Goal: Task Accomplishment & Management: Manage account settings

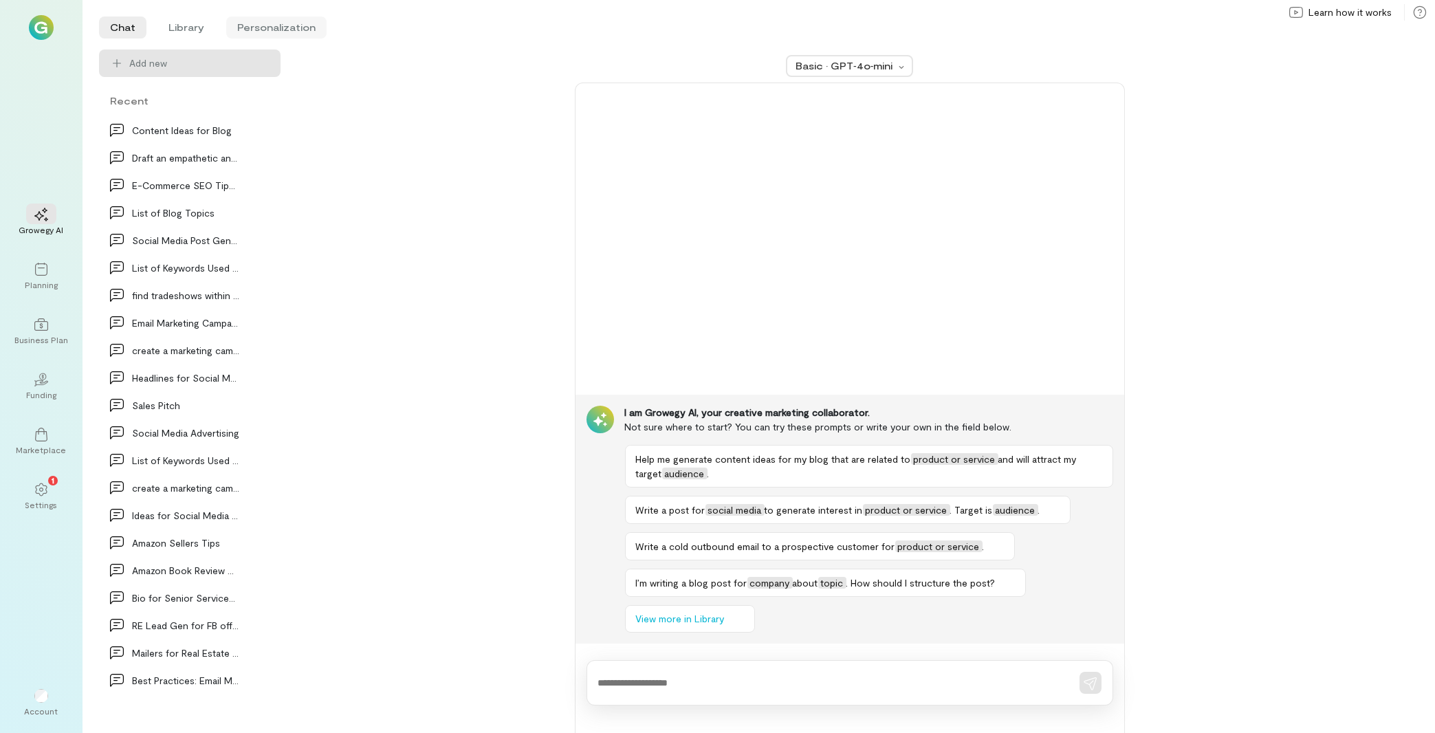
click at [300, 22] on li "Personalization" at bounding box center [276, 27] width 100 height 22
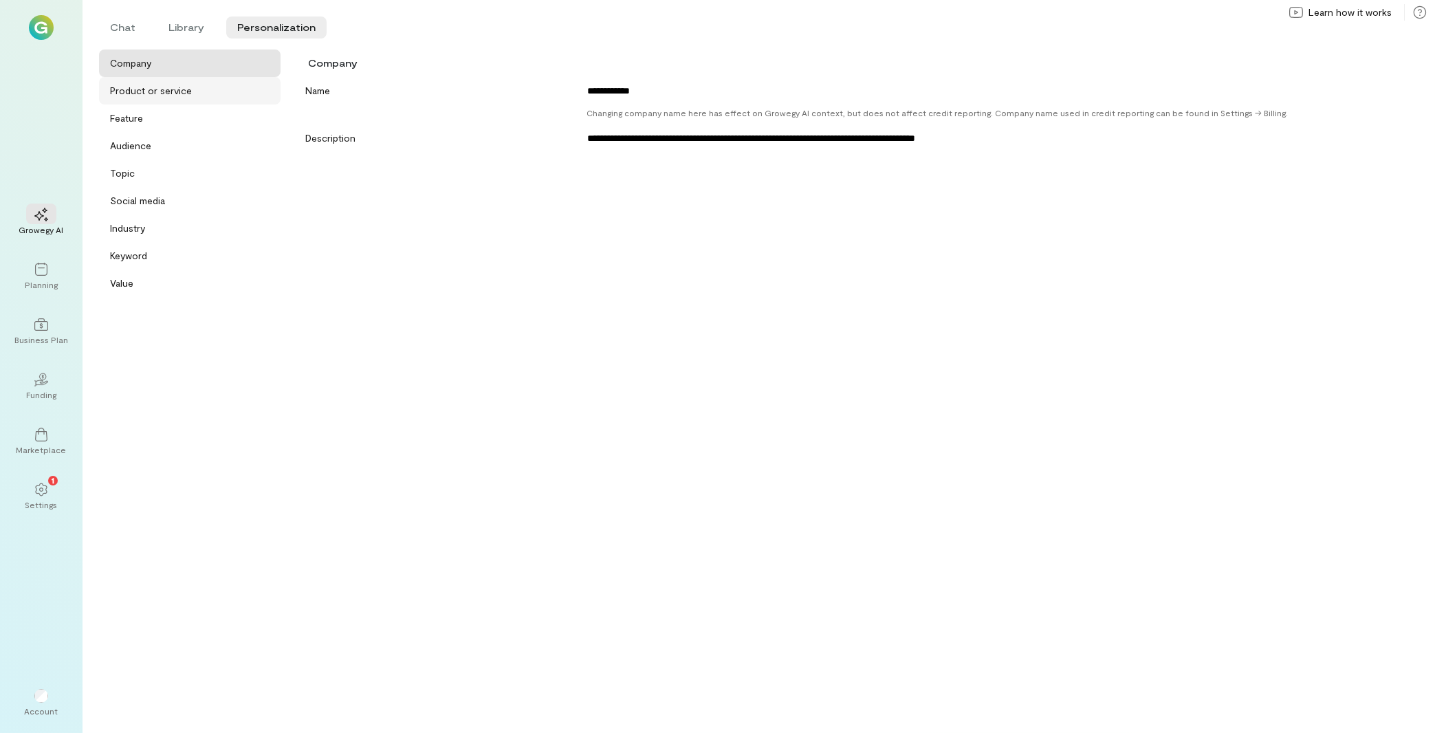
click at [179, 96] on div "Product or service" at bounding box center [151, 91] width 82 height 14
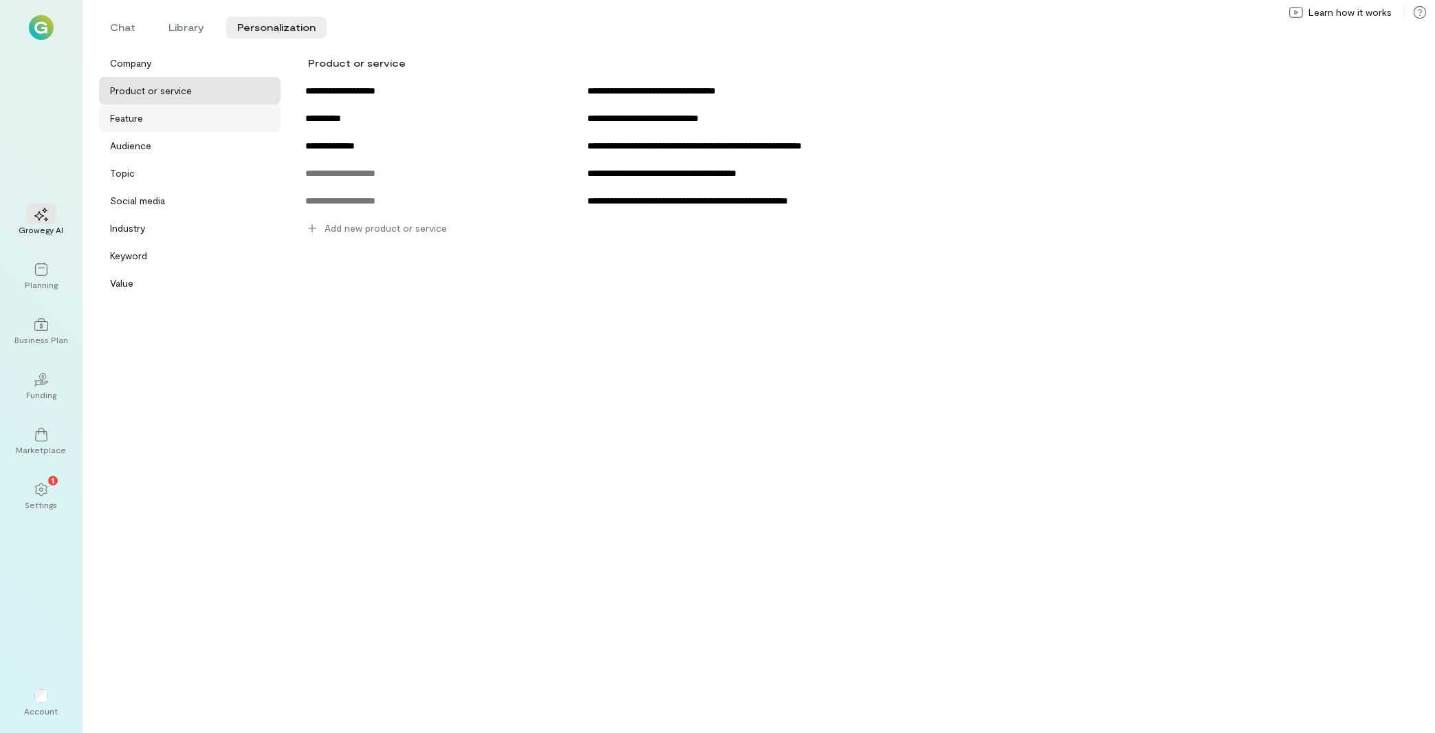
click at [208, 131] on div "Feature" at bounding box center [189, 117] width 181 height 27
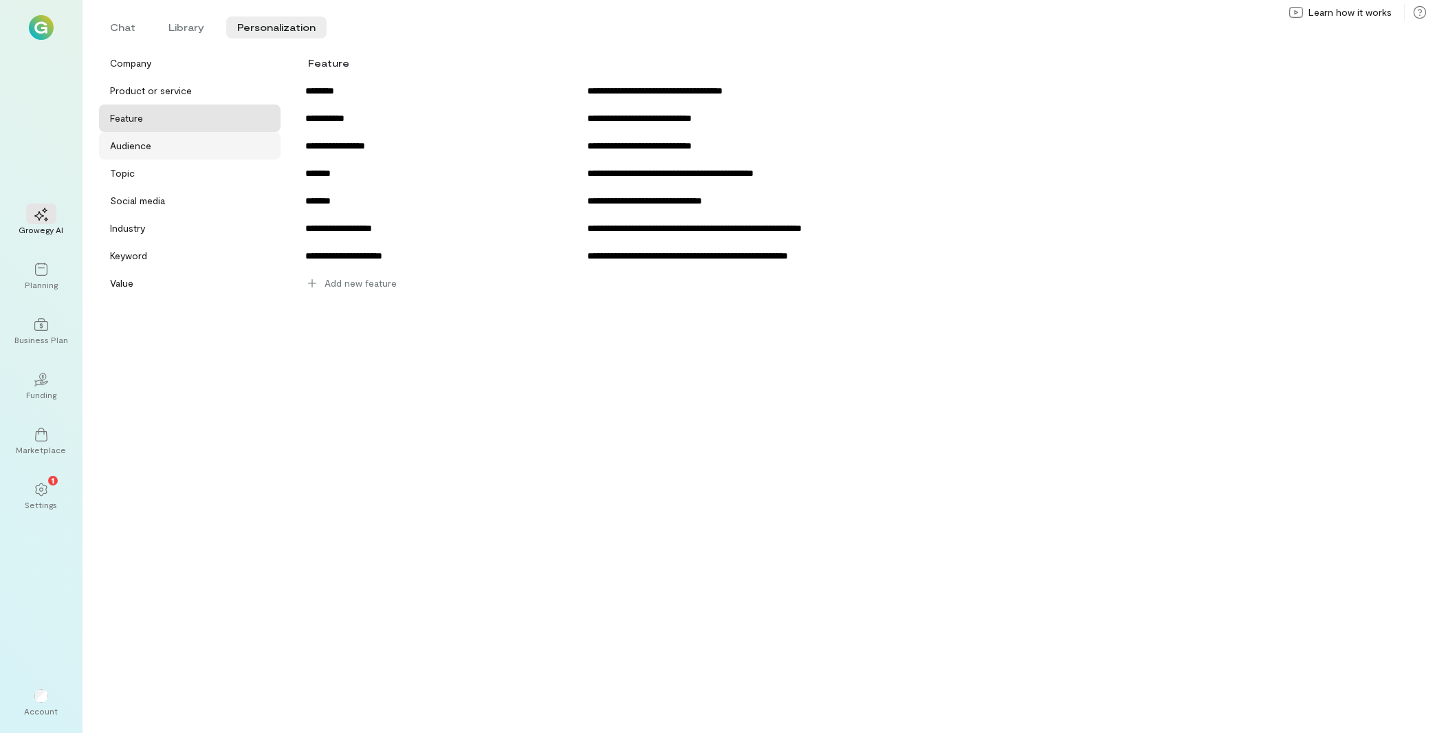
click at [211, 146] on div "Audience" at bounding box center [194, 146] width 168 height 14
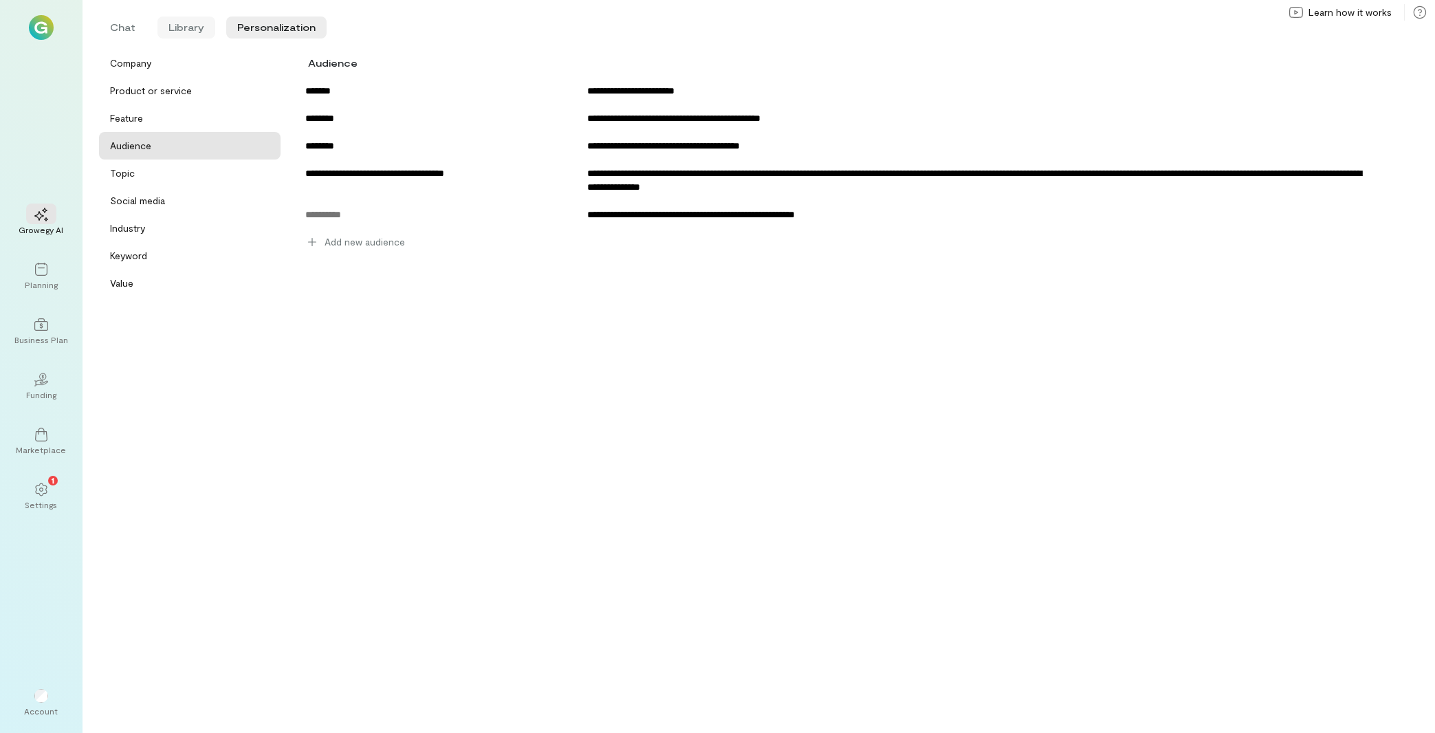
click at [184, 30] on li "Library" at bounding box center [186, 27] width 58 height 22
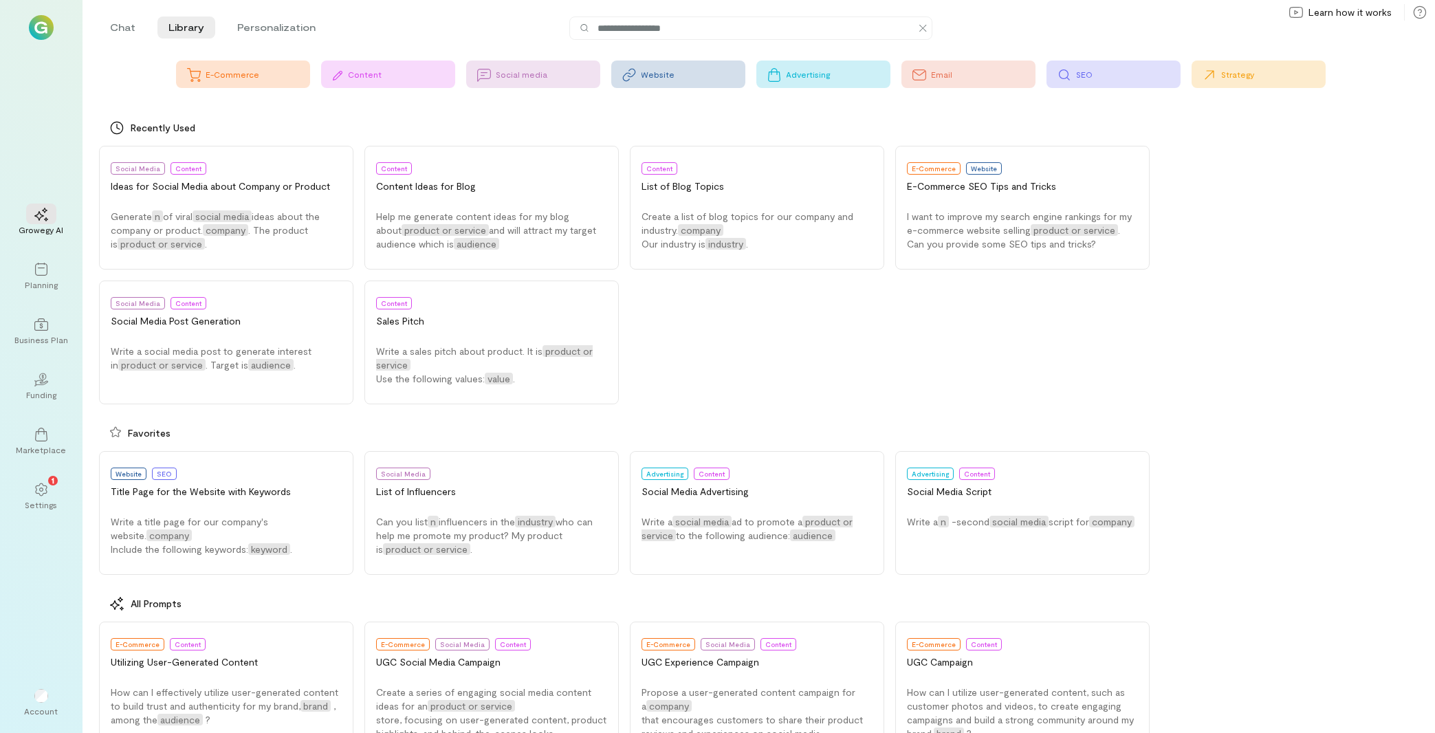
click at [1130, 73] on div "SEO" at bounding box center [1129, 74] width 104 height 11
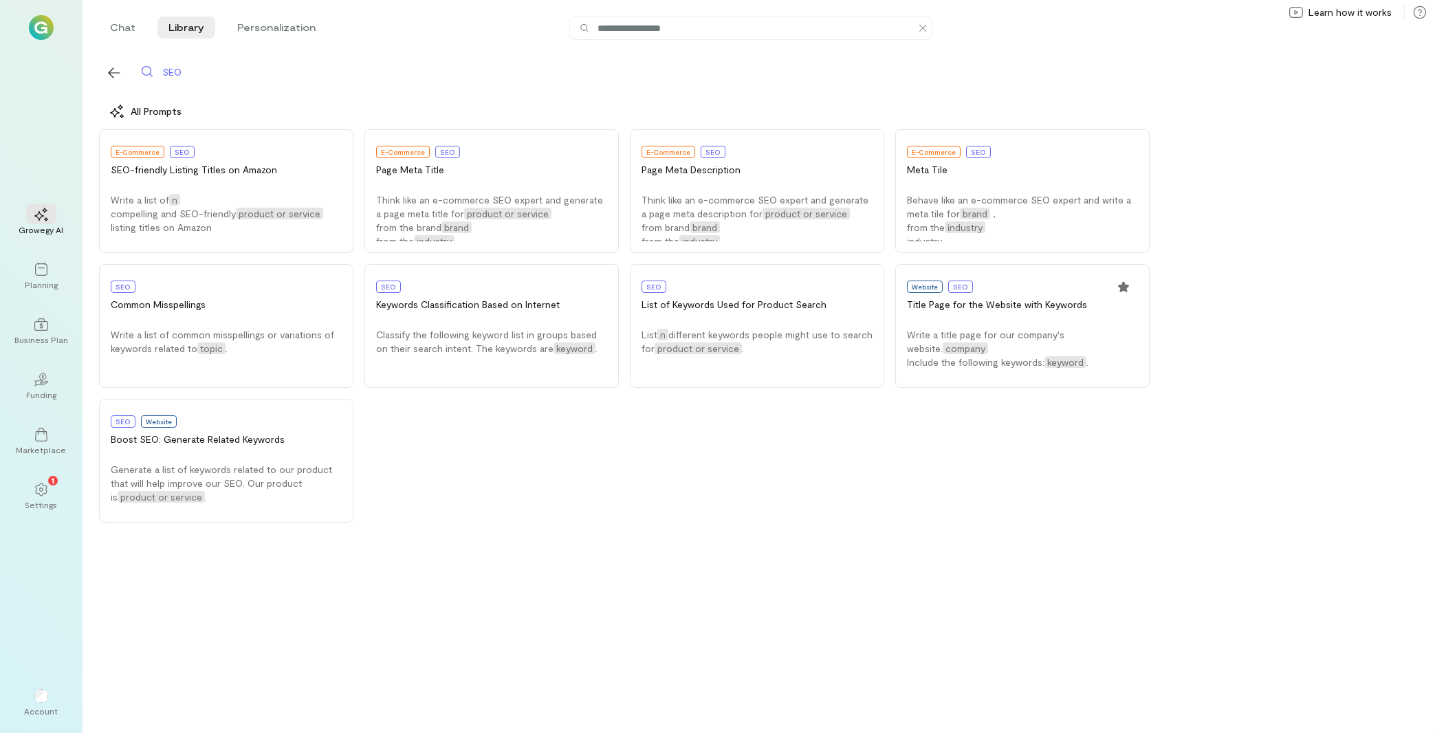
click at [107, 59] on div "SEO All Prompts E-Commerce SEO SEO-friendly Listing Titles on Amazon Write a li…" at bounding box center [750, 296] width 1303 height 495
click at [111, 71] on icon "button" at bounding box center [114, 72] width 12 height 10
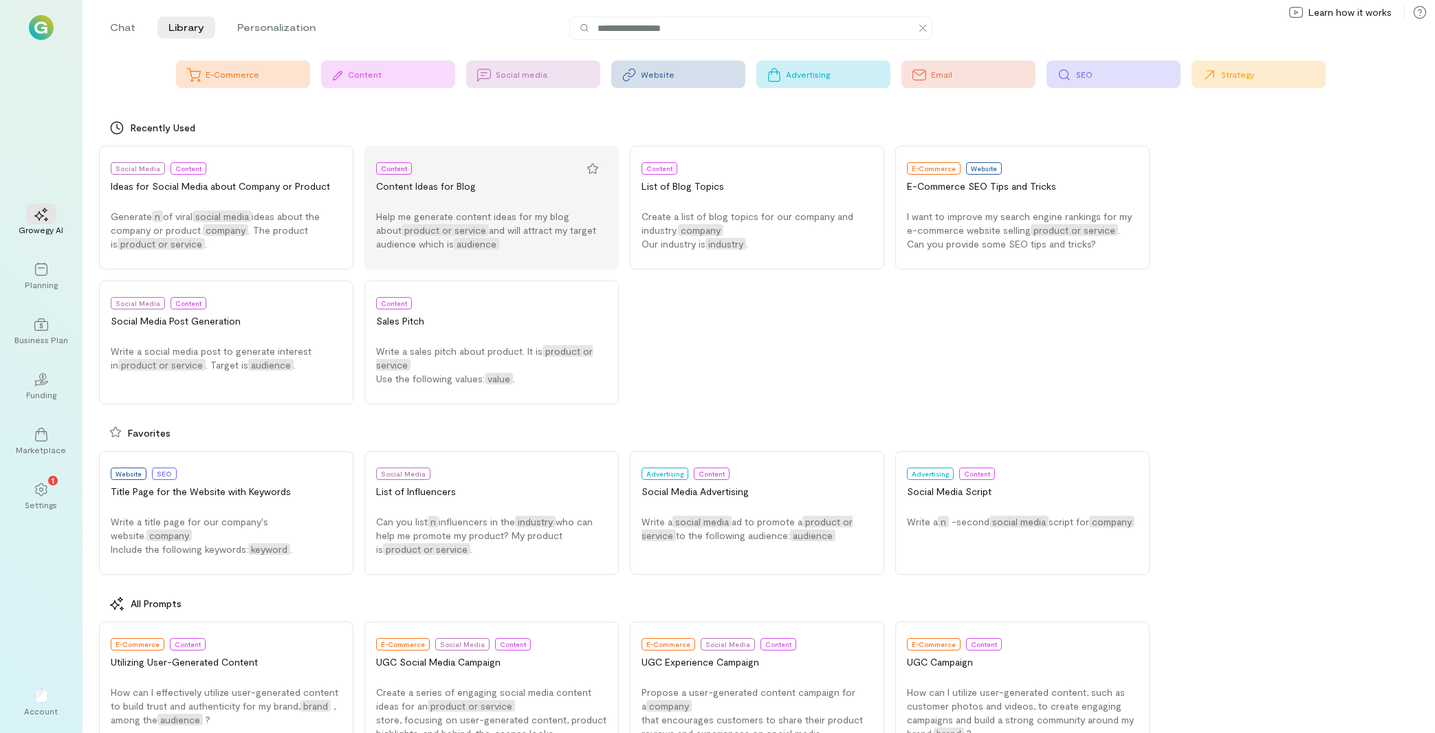
click at [515, 205] on button "Content Content Ideas for Blog Help me generate content ideas for my blog about…" at bounding box center [491, 208] width 254 height 124
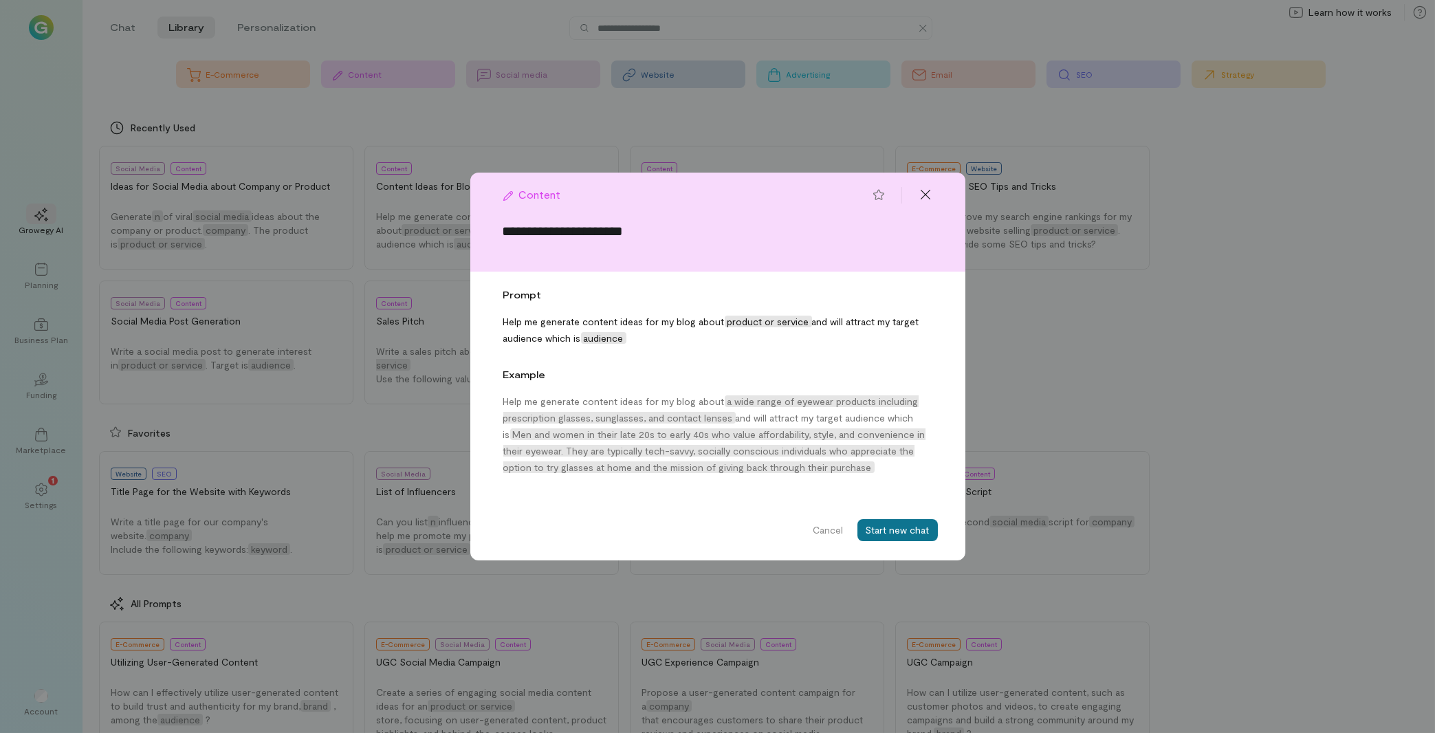
click at [900, 532] on button "Start new chat" at bounding box center [897, 530] width 80 height 22
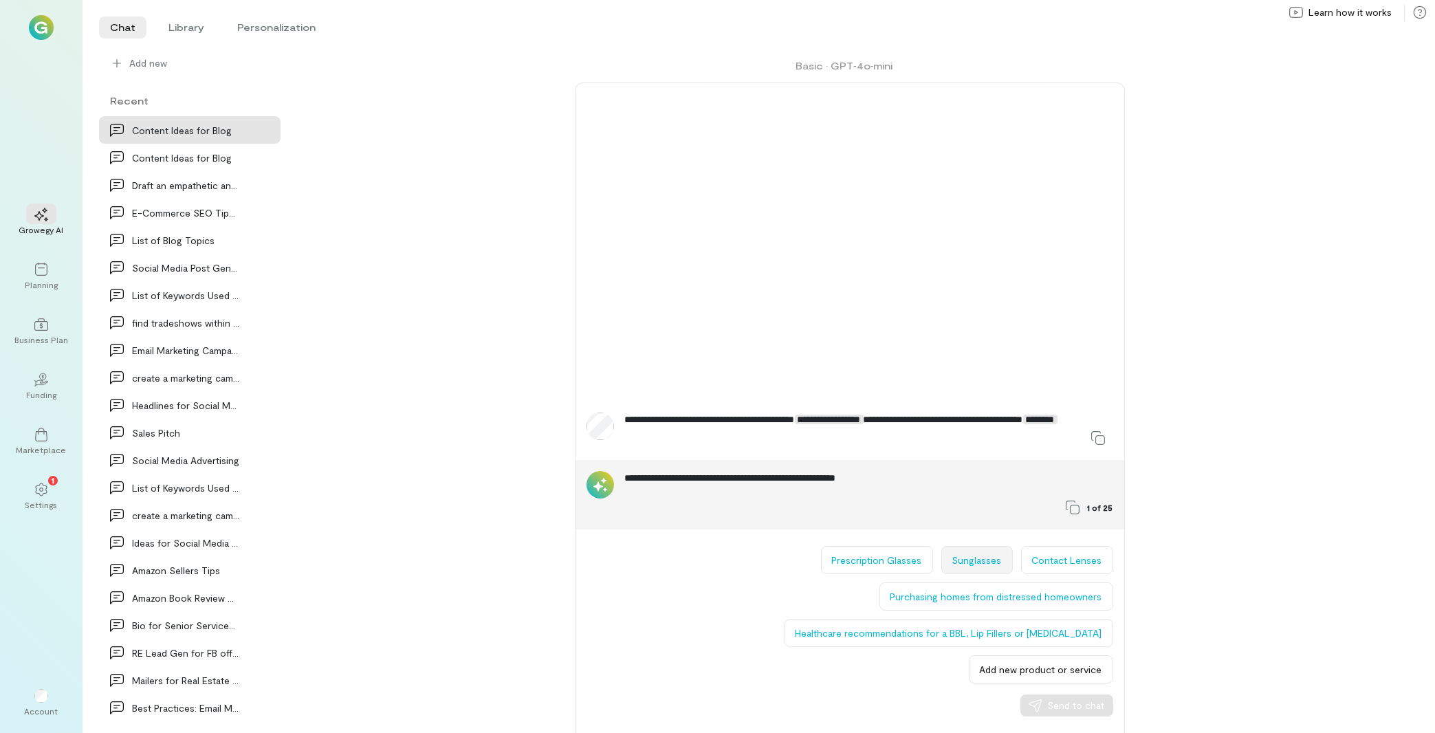
click at [994, 566] on button "Sunglasses" at bounding box center [976, 560] width 71 height 28
click at [1081, 706] on span "Send to chat" at bounding box center [1076, 705] width 57 height 14
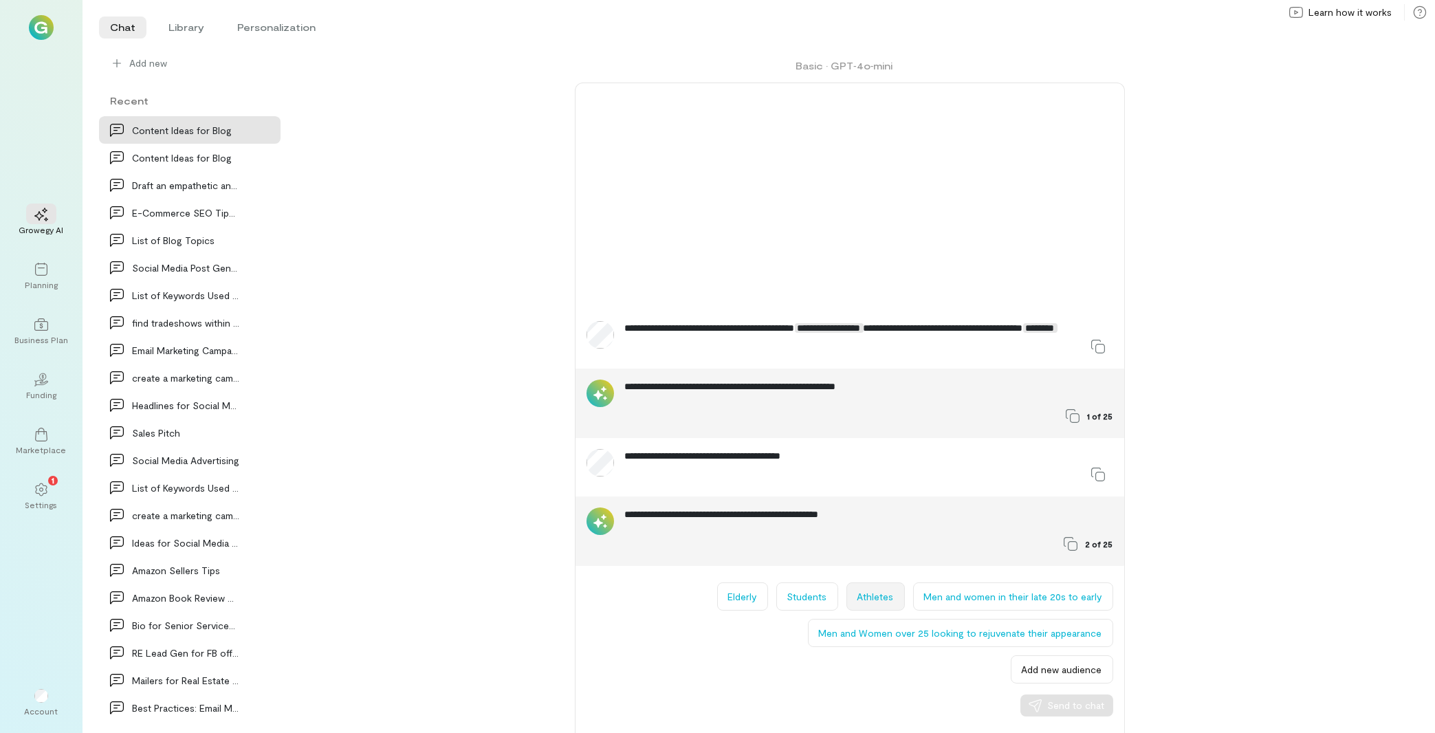
click at [870, 593] on button "Athletes" at bounding box center [875, 596] width 58 height 28
click at [1071, 711] on span "Send to chat" at bounding box center [1076, 705] width 57 height 14
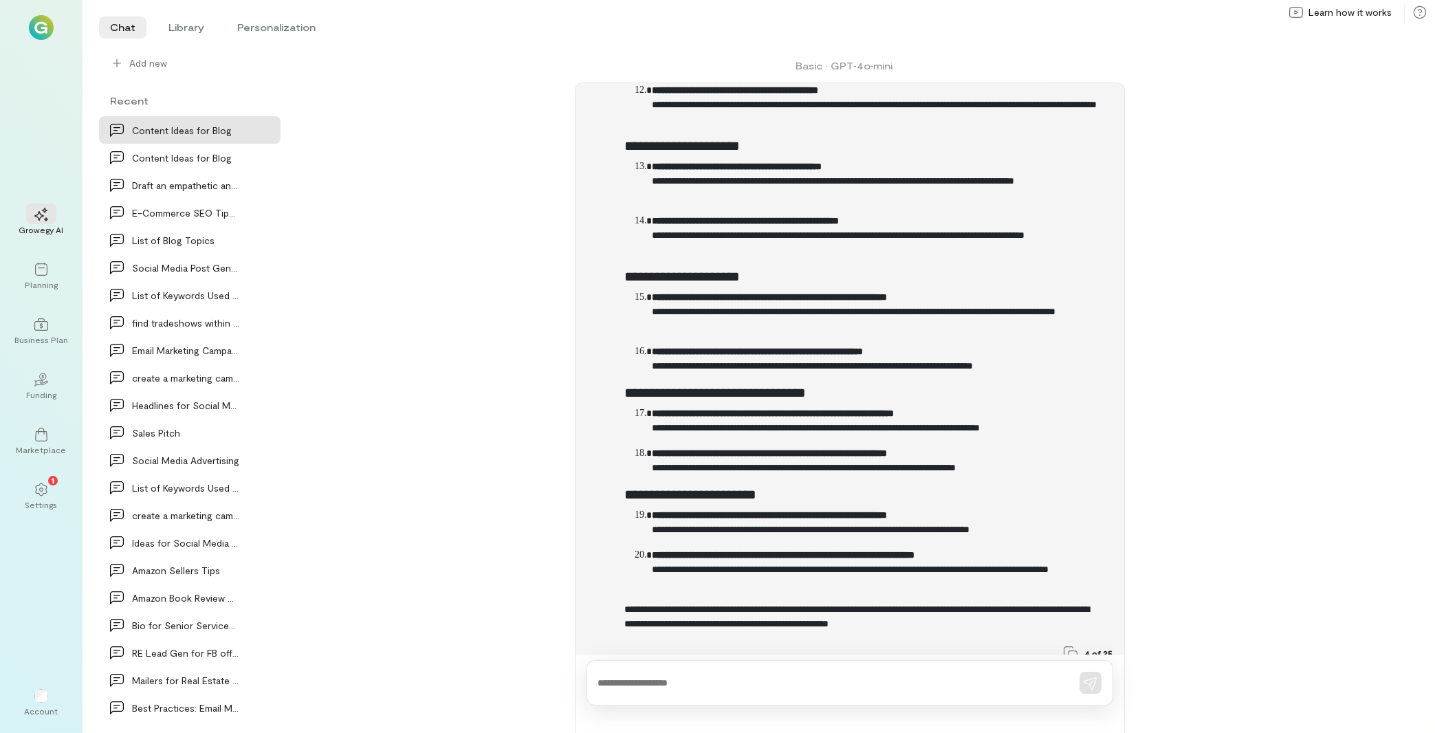
scroll to position [1180, 0]
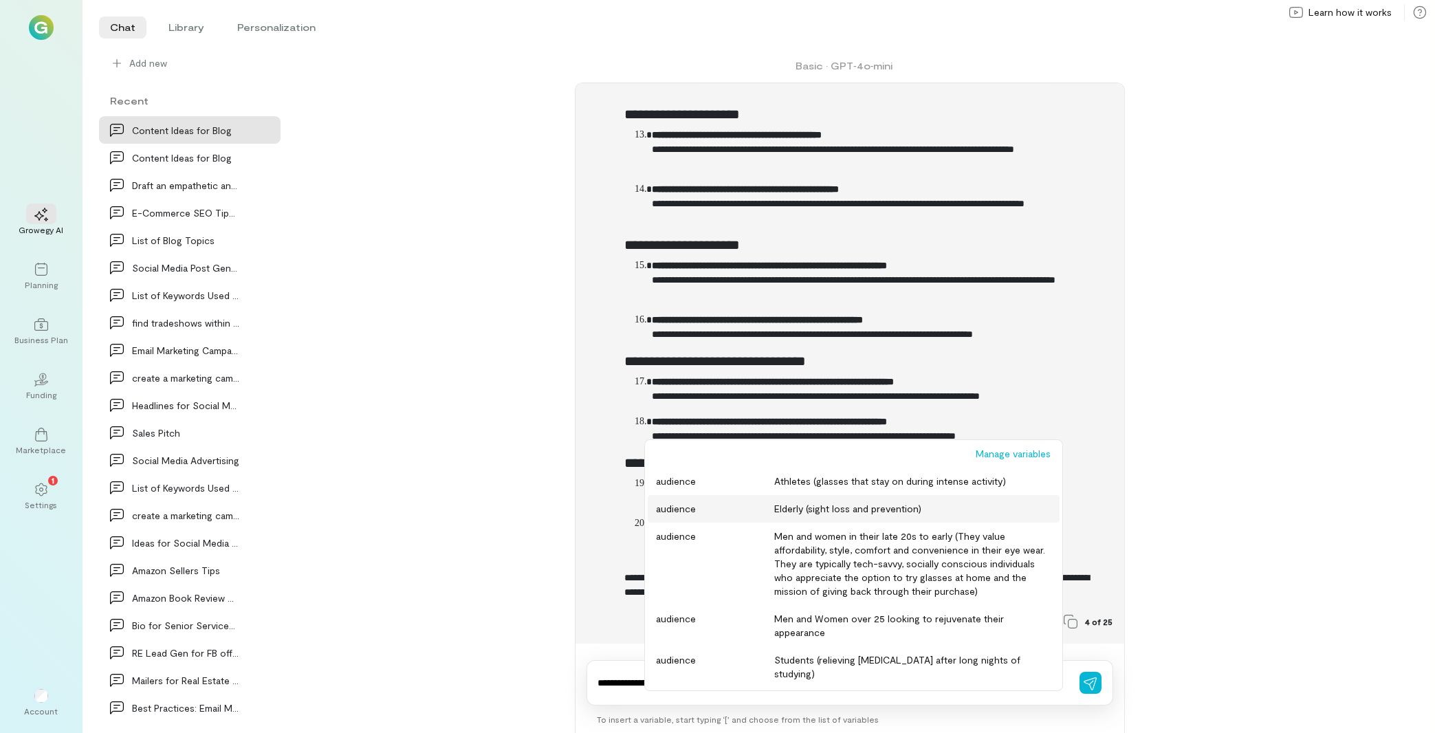
click at [813, 514] on div "Elderly (sight loss and prevention)" at bounding box center [912, 509] width 276 height 14
type textarea "**********"
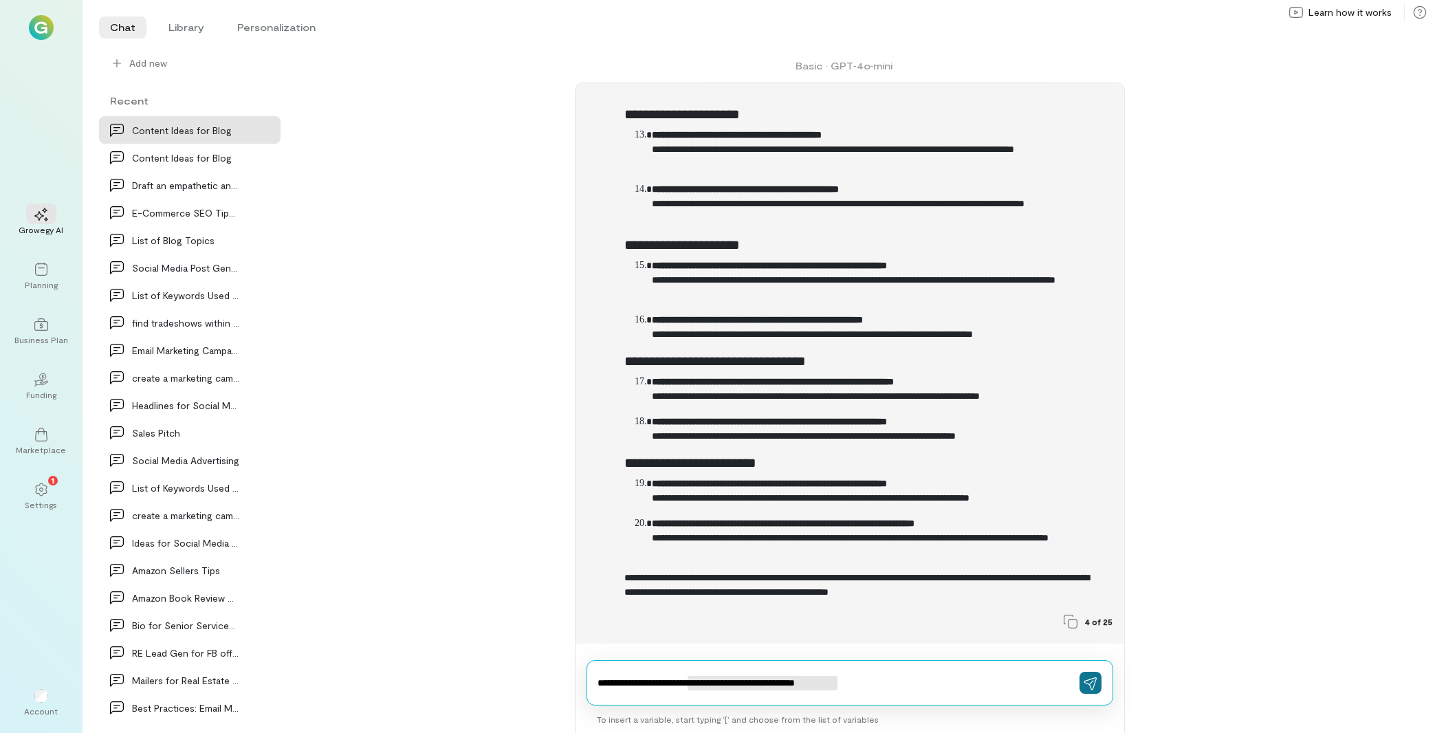
click at [1095, 684] on icon "button" at bounding box center [1090, 683] width 14 height 14
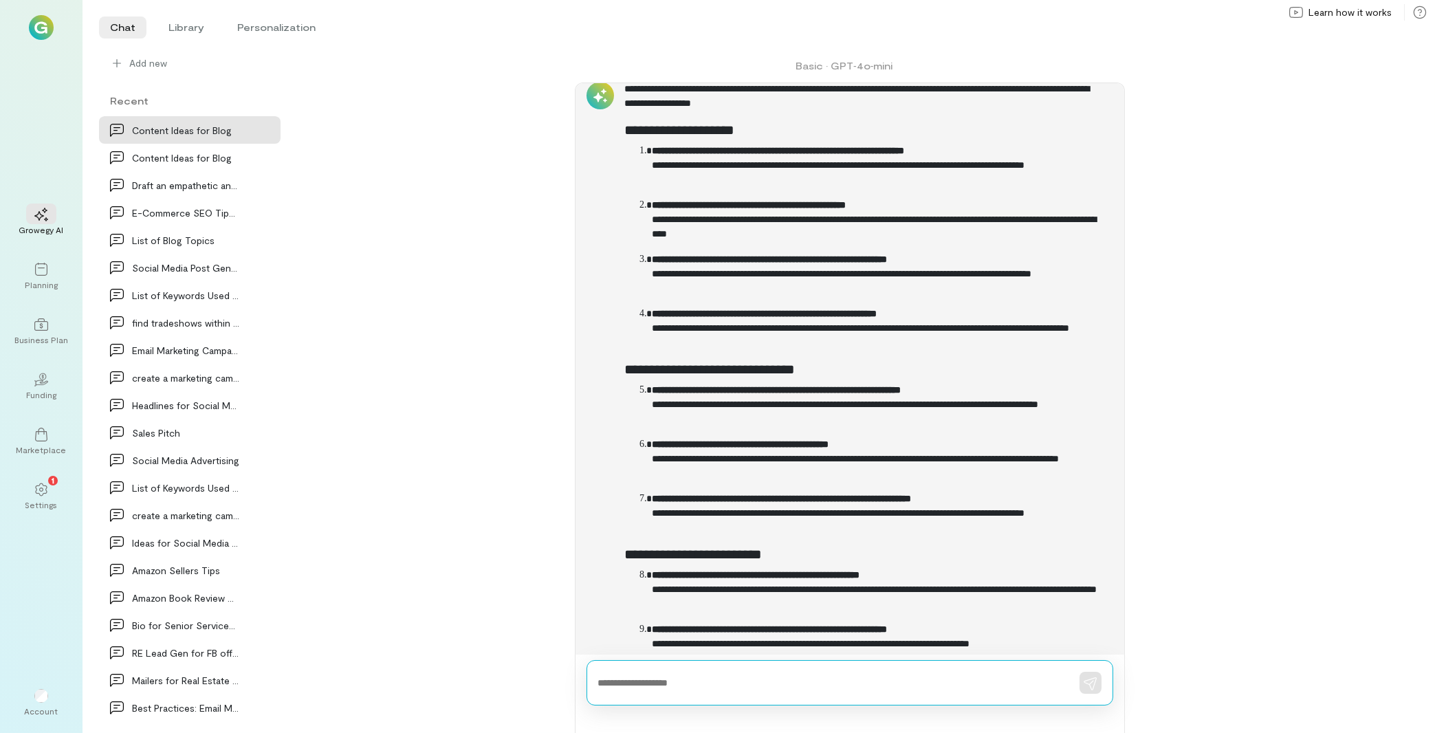
scroll to position [1799, 0]
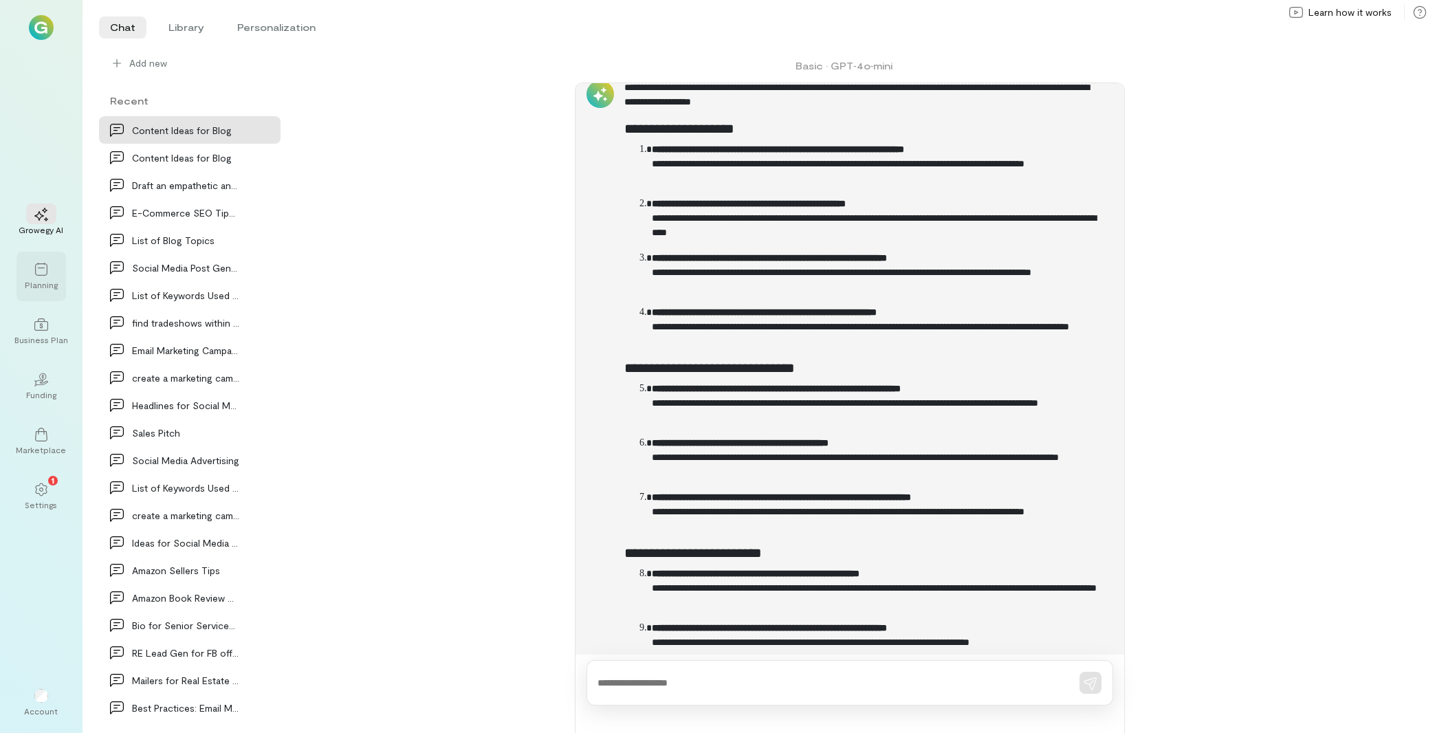
click at [45, 281] on div "Planning" at bounding box center [41, 284] width 33 height 11
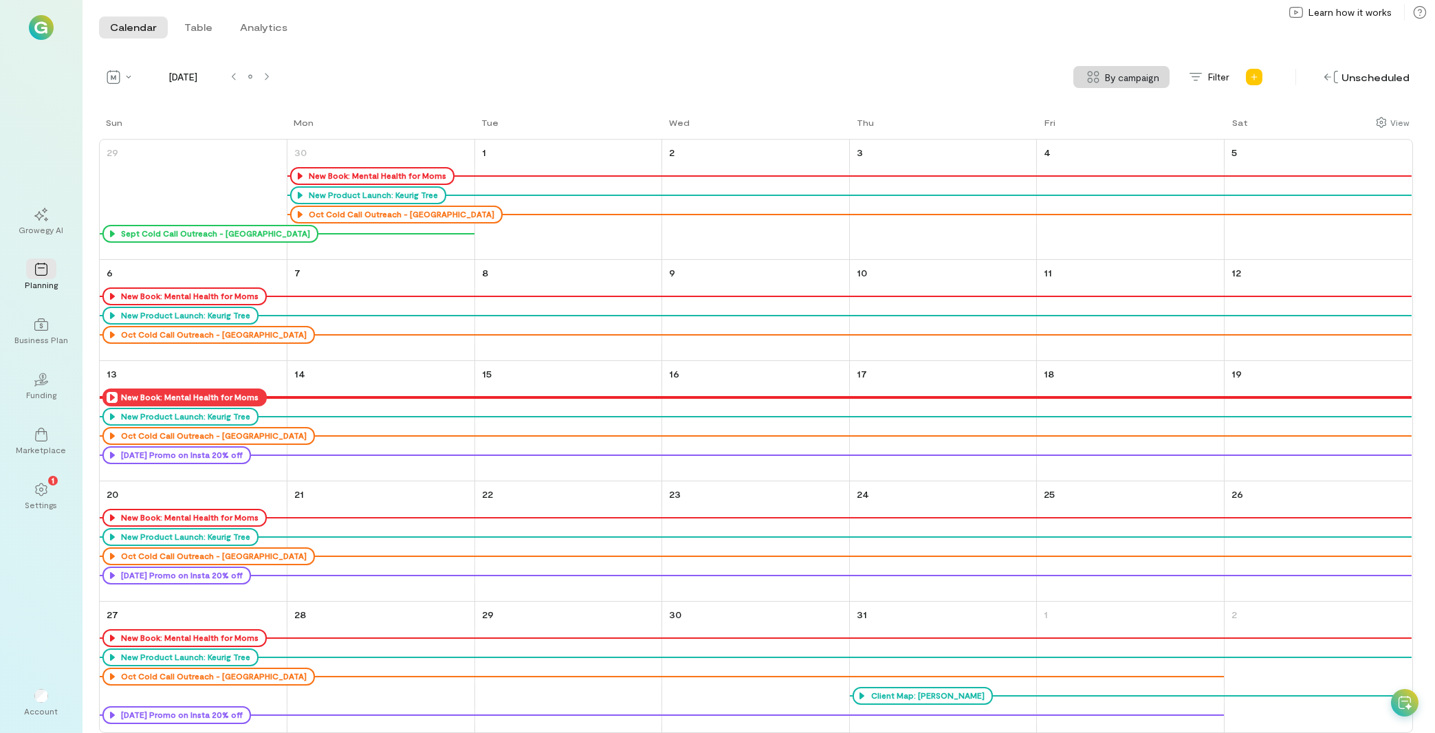
click at [113, 395] on icon at bounding box center [112, 397] width 11 height 11
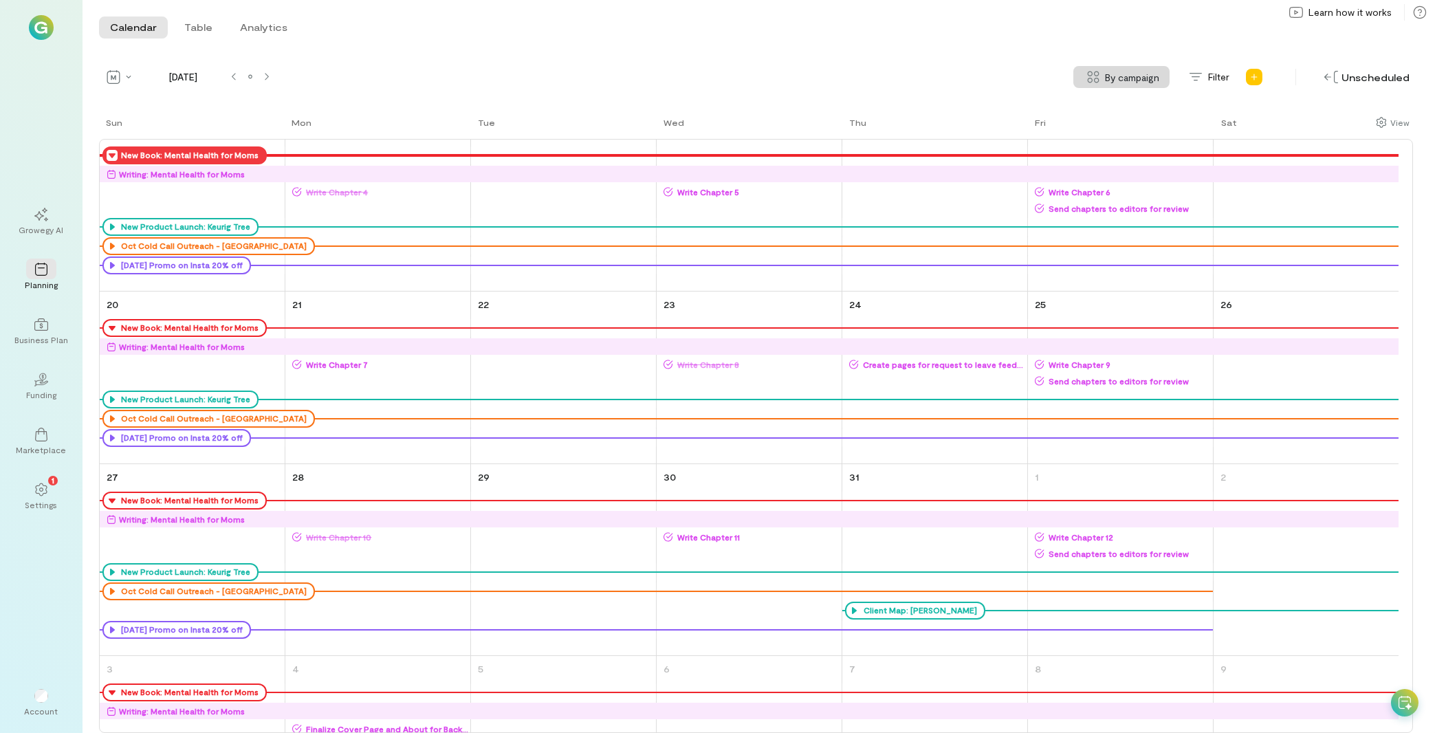
scroll to position [327, 0]
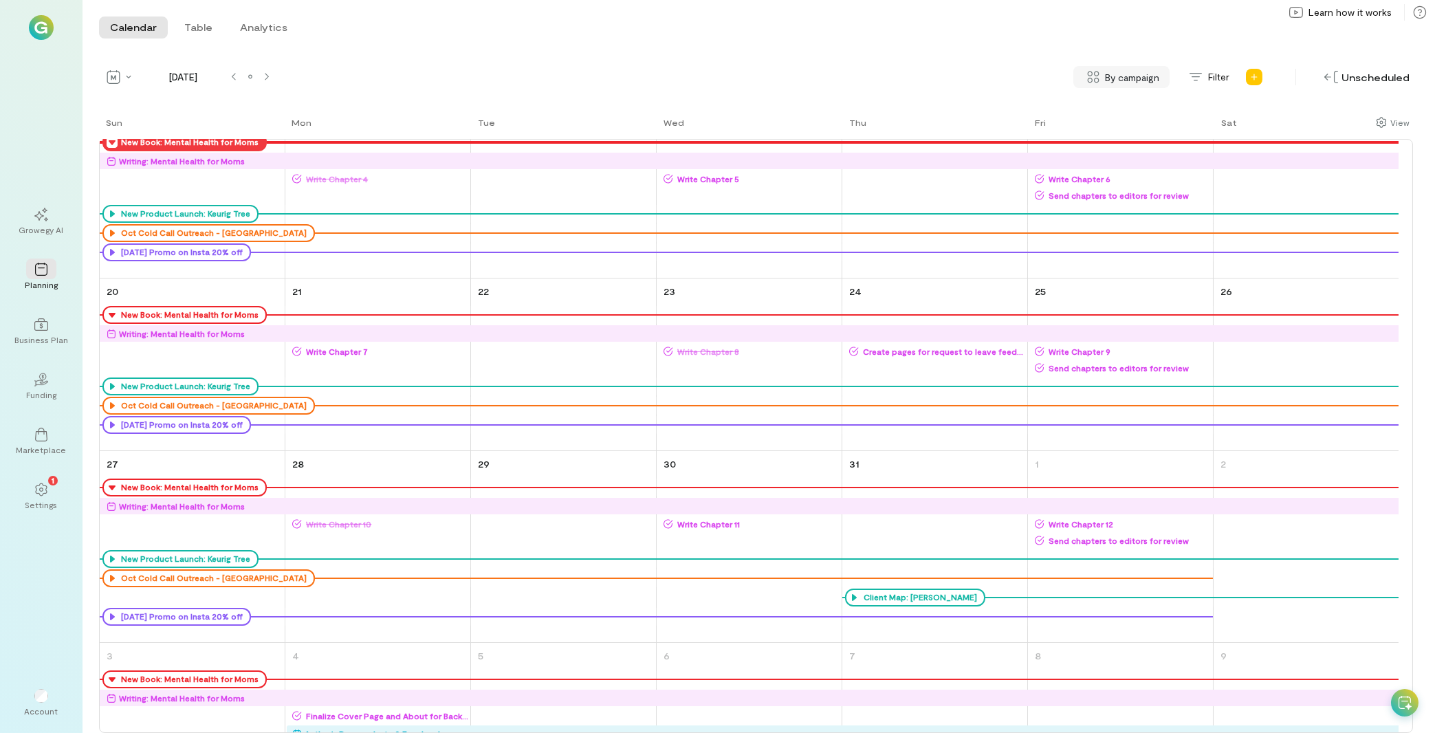
click at [1108, 76] on span "By campaign" at bounding box center [1132, 77] width 54 height 14
click at [1113, 142] on span "No grouping" at bounding box center [1128, 137] width 81 height 14
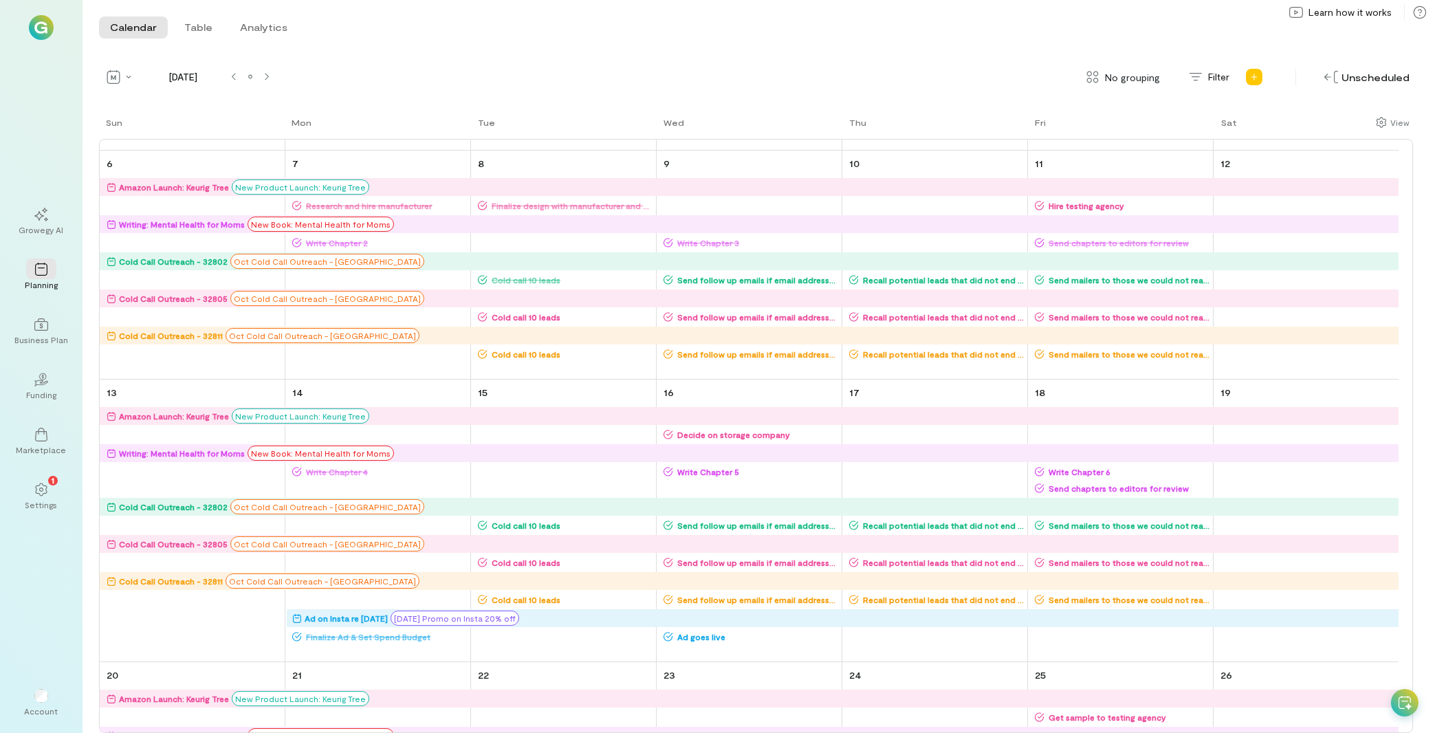
scroll to position [221, 0]
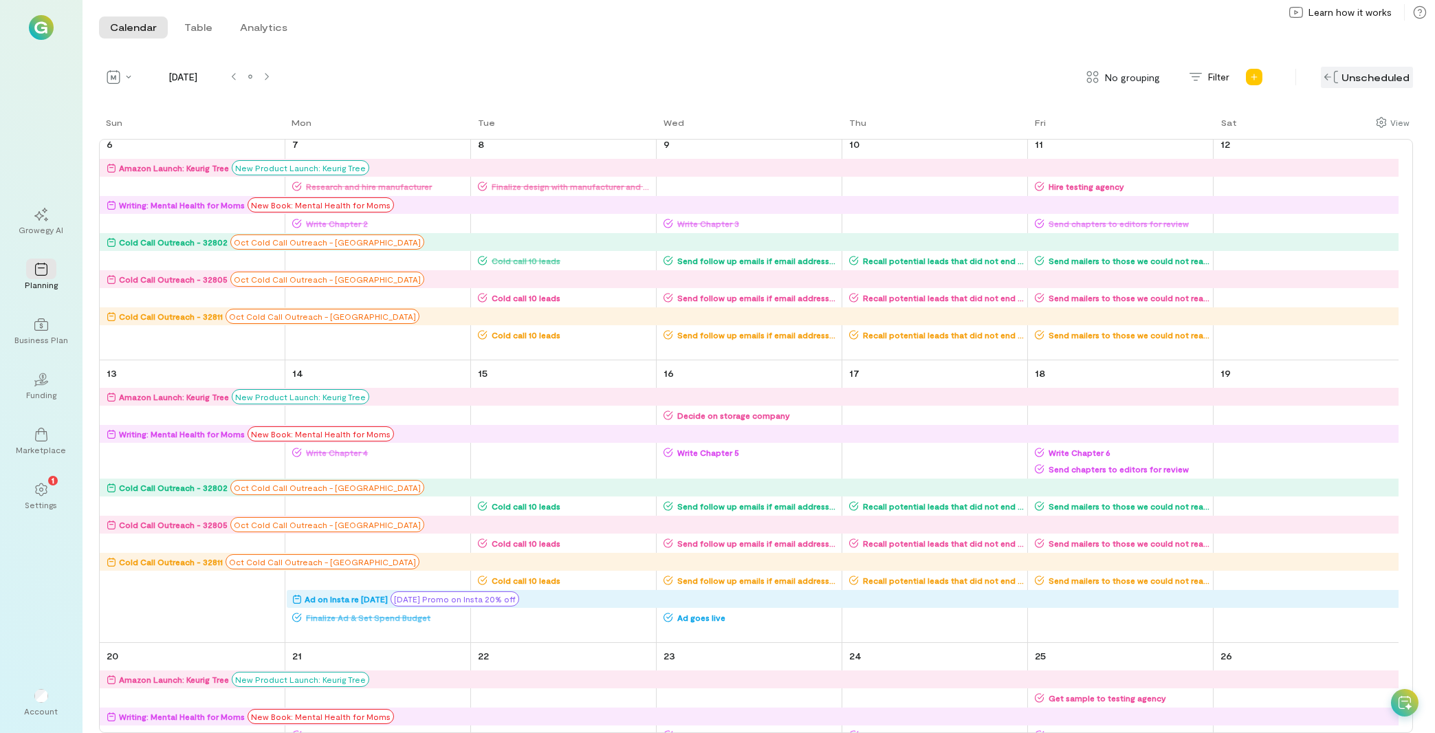
click at [1330, 77] on img at bounding box center [1331, 77] width 14 height 12
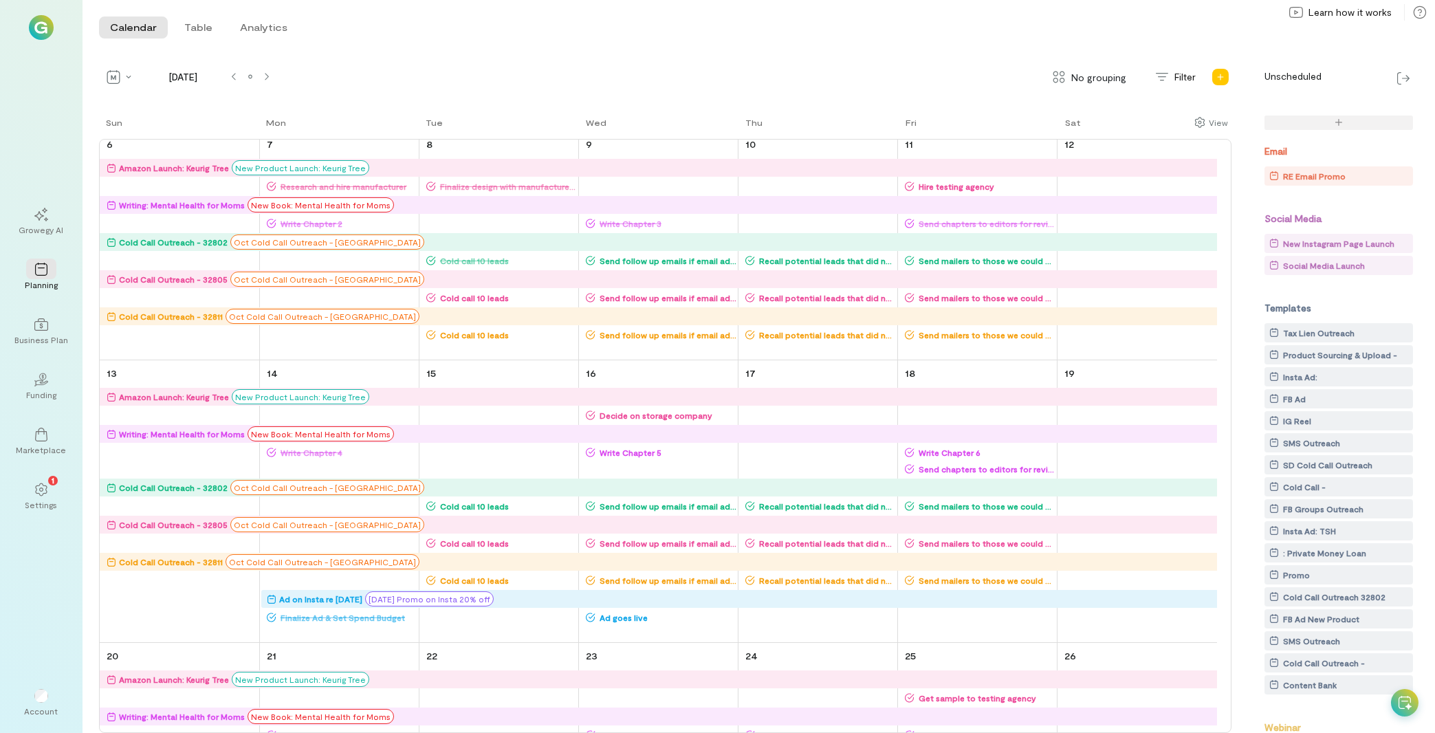
click at [1356, 180] on div "RE Email Promo" at bounding box center [1341, 176] width 144 height 14
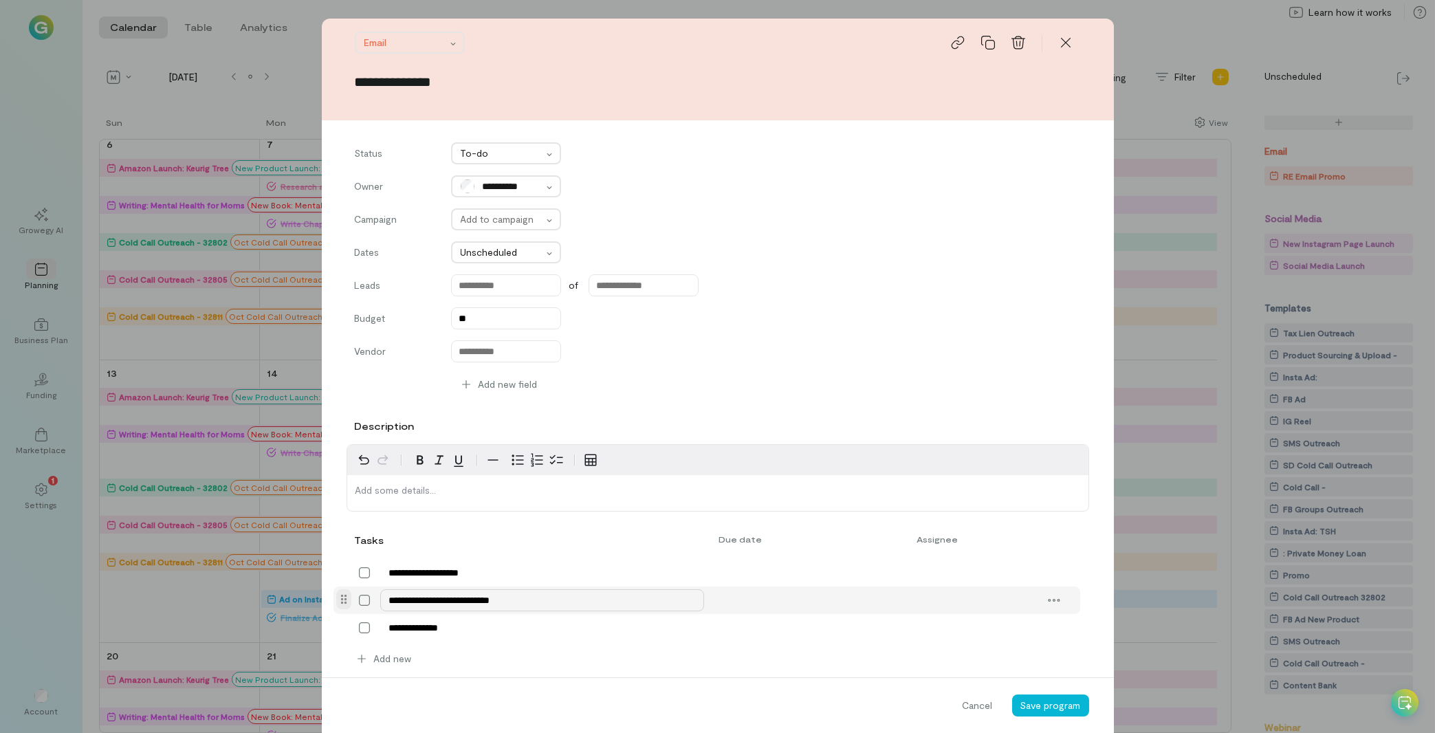
scroll to position [0, 0]
click at [495, 247] on div at bounding box center [502, 253] width 82 height 16
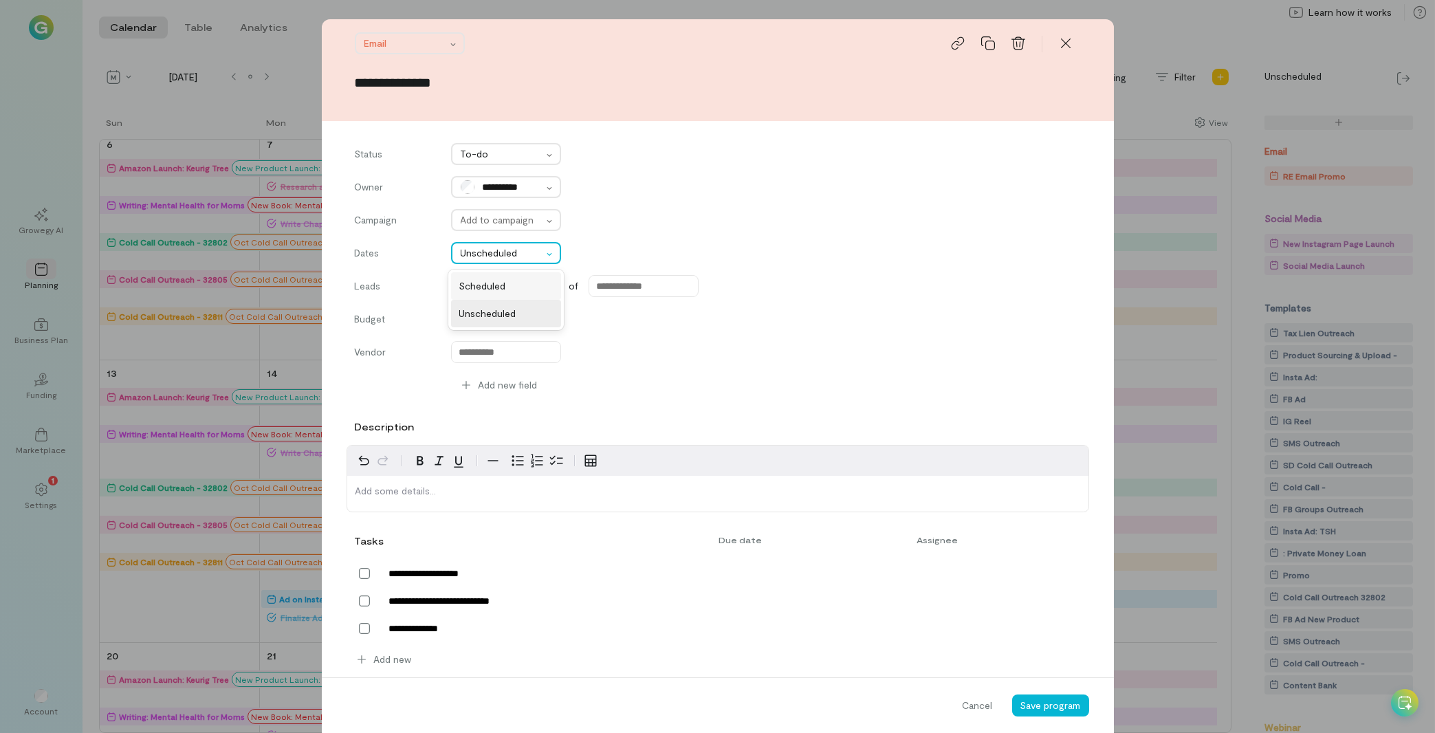
click at [485, 282] on span "Scheduled" at bounding box center [505, 286] width 93 height 14
click at [962, 703] on span "Cancel" at bounding box center [977, 705] width 30 height 14
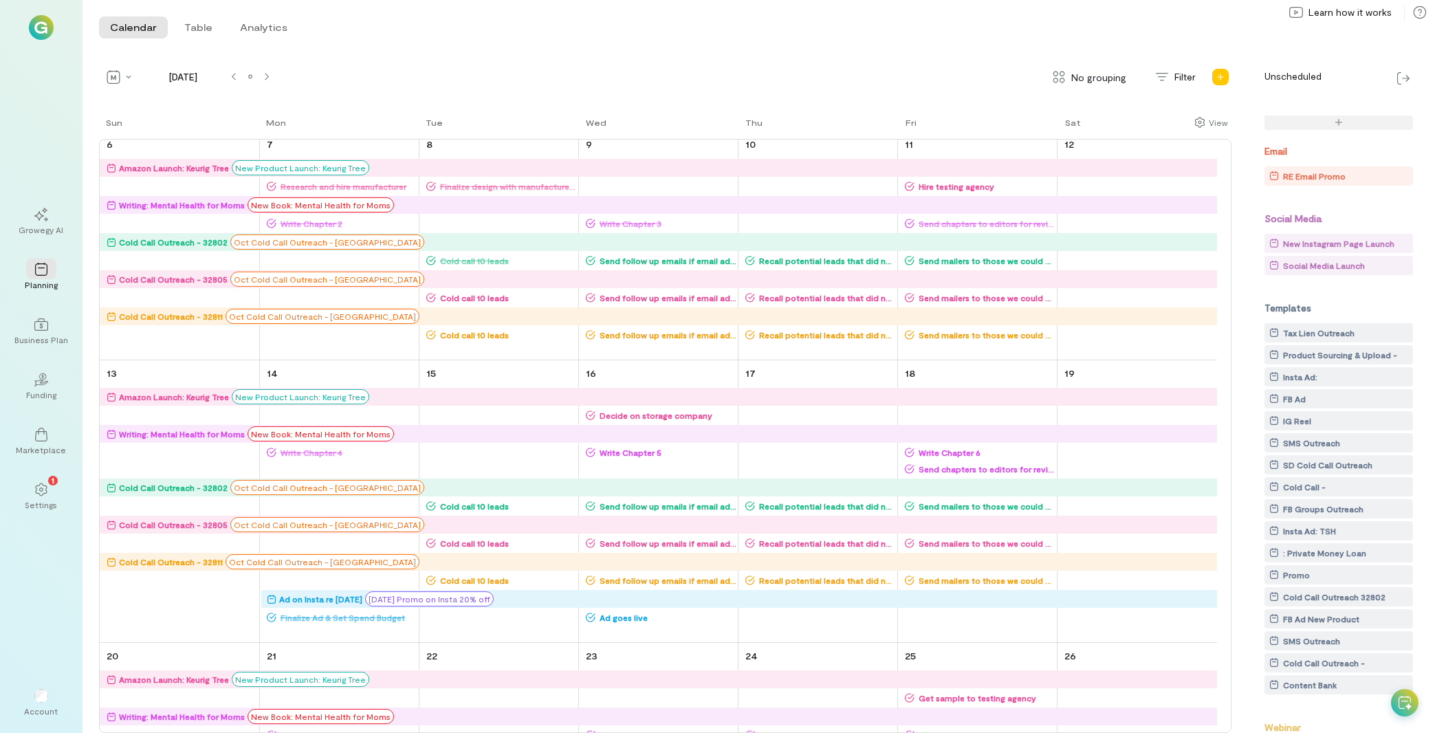
click at [1408, 700] on icon at bounding box center [1405, 703] width 14 height 14
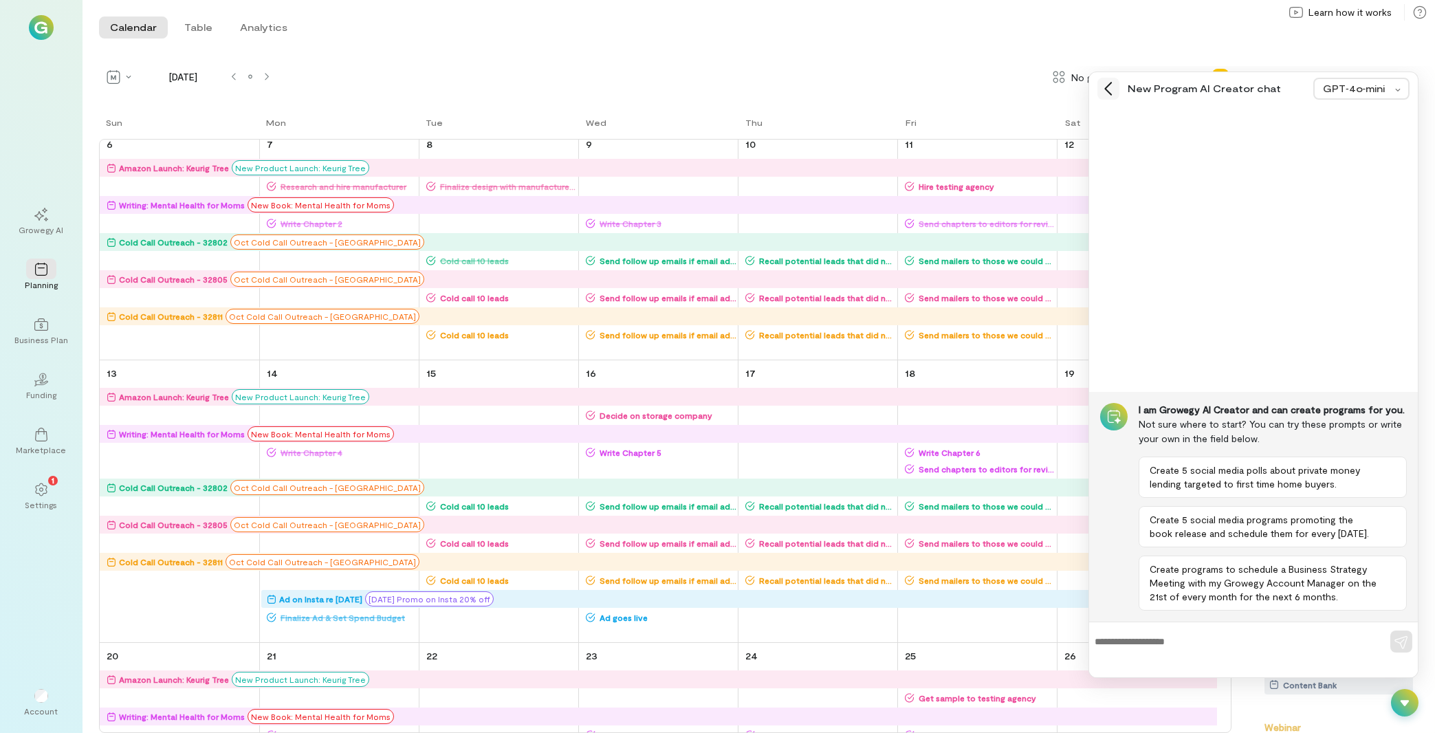
click at [1106, 91] on icon at bounding box center [1108, 89] width 14 height 14
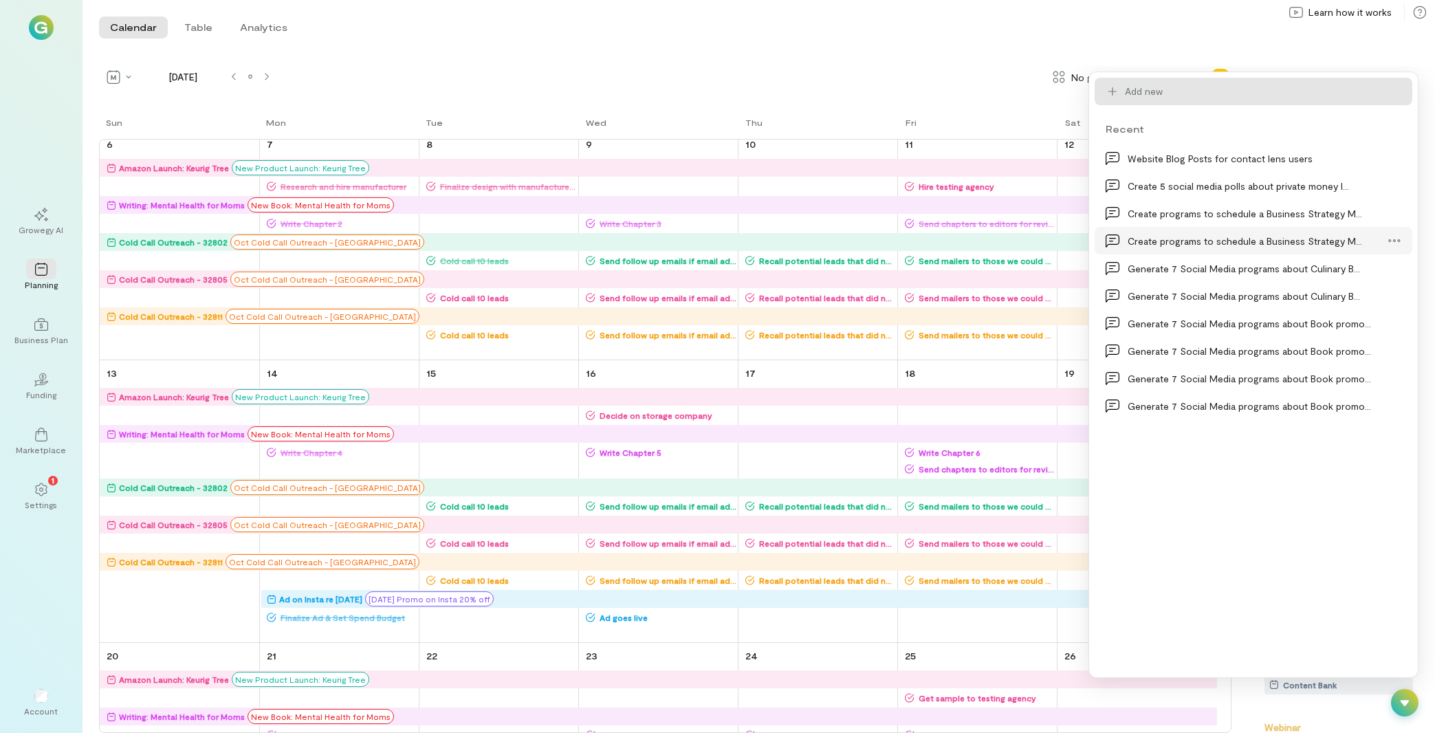
click at [1199, 237] on div "Create programs to schedule a Business Strategy M…" at bounding box center [1248, 241] width 243 height 14
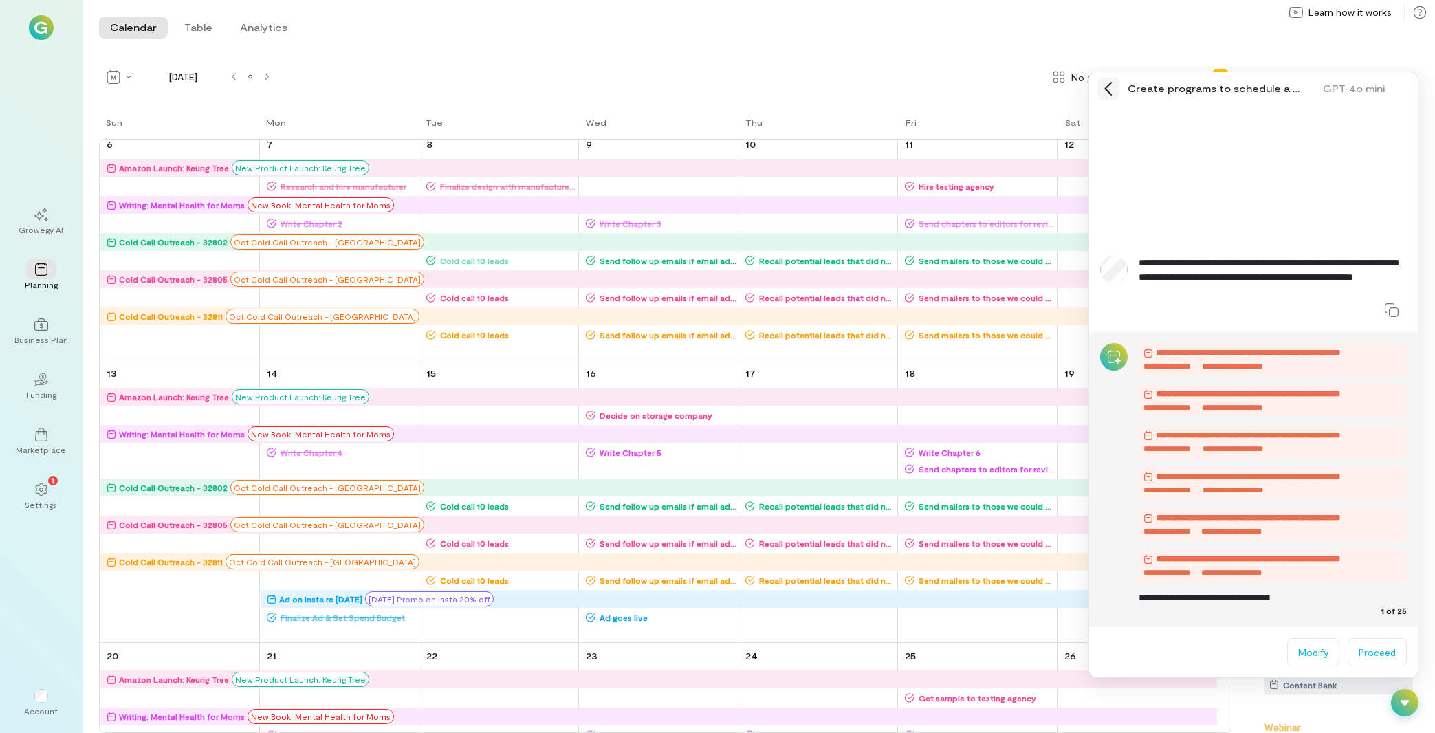
click at [1112, 88] on icon at bounding box center [1108, 89] width 14 height 14
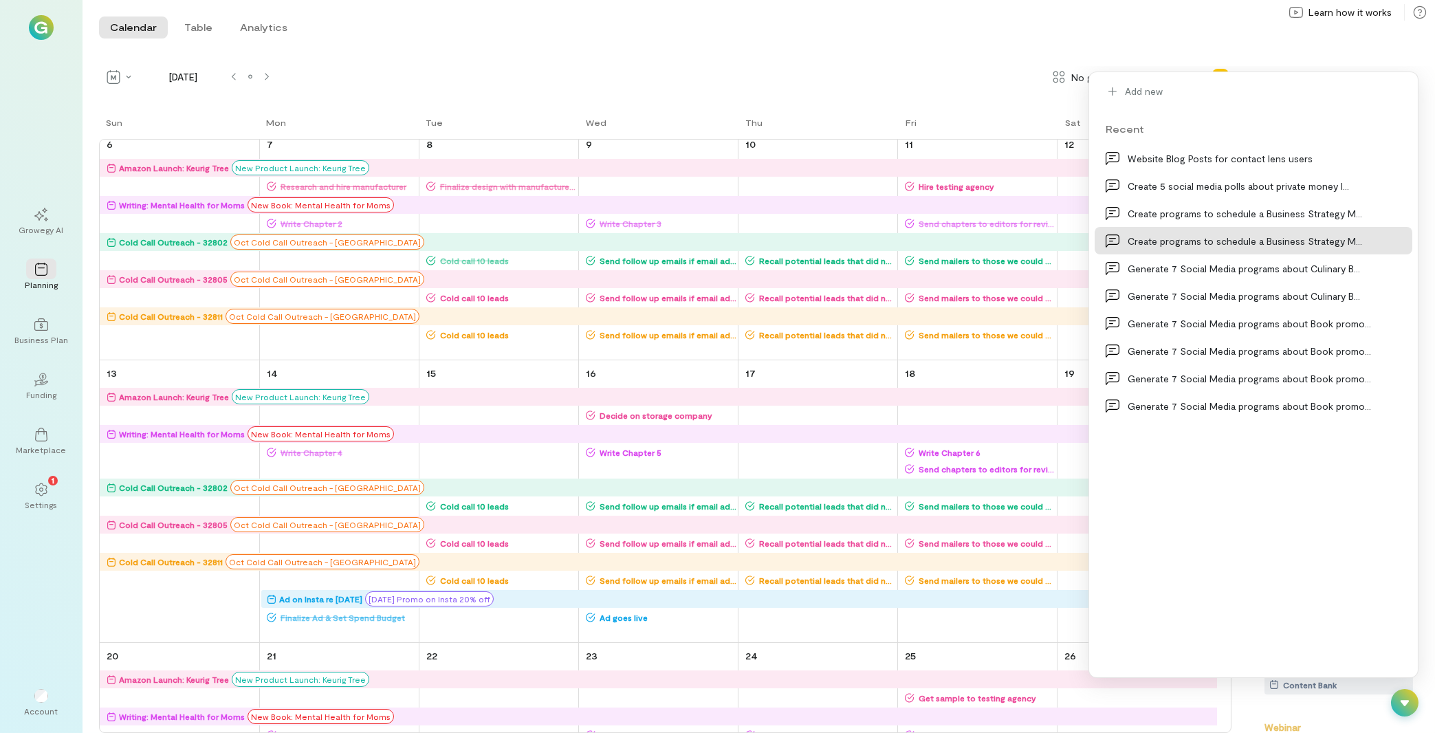
click at [1414, 701] on div at bounding box center [1404, 702] width 27 height 27
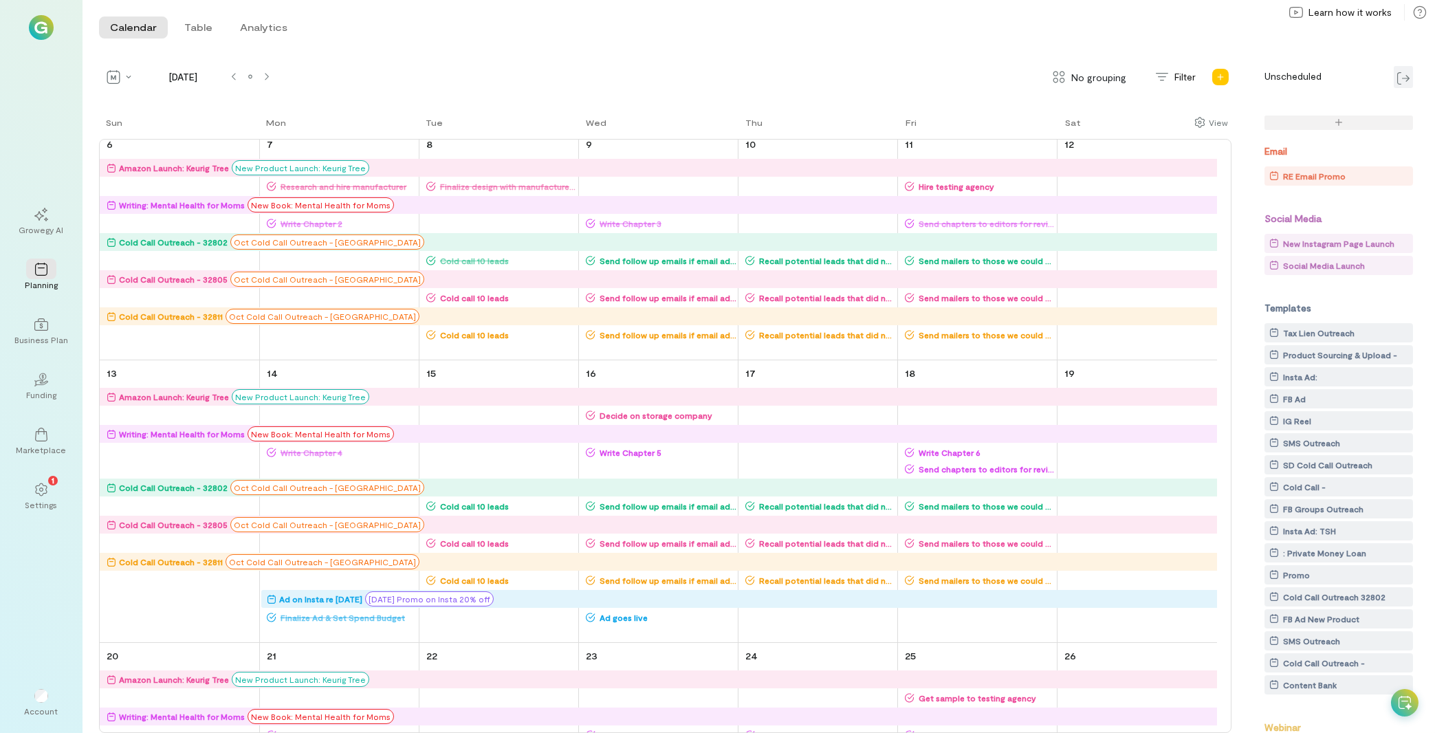
click at [1410, 83] on div at bounding box center [1403, 77] width 19 height 22
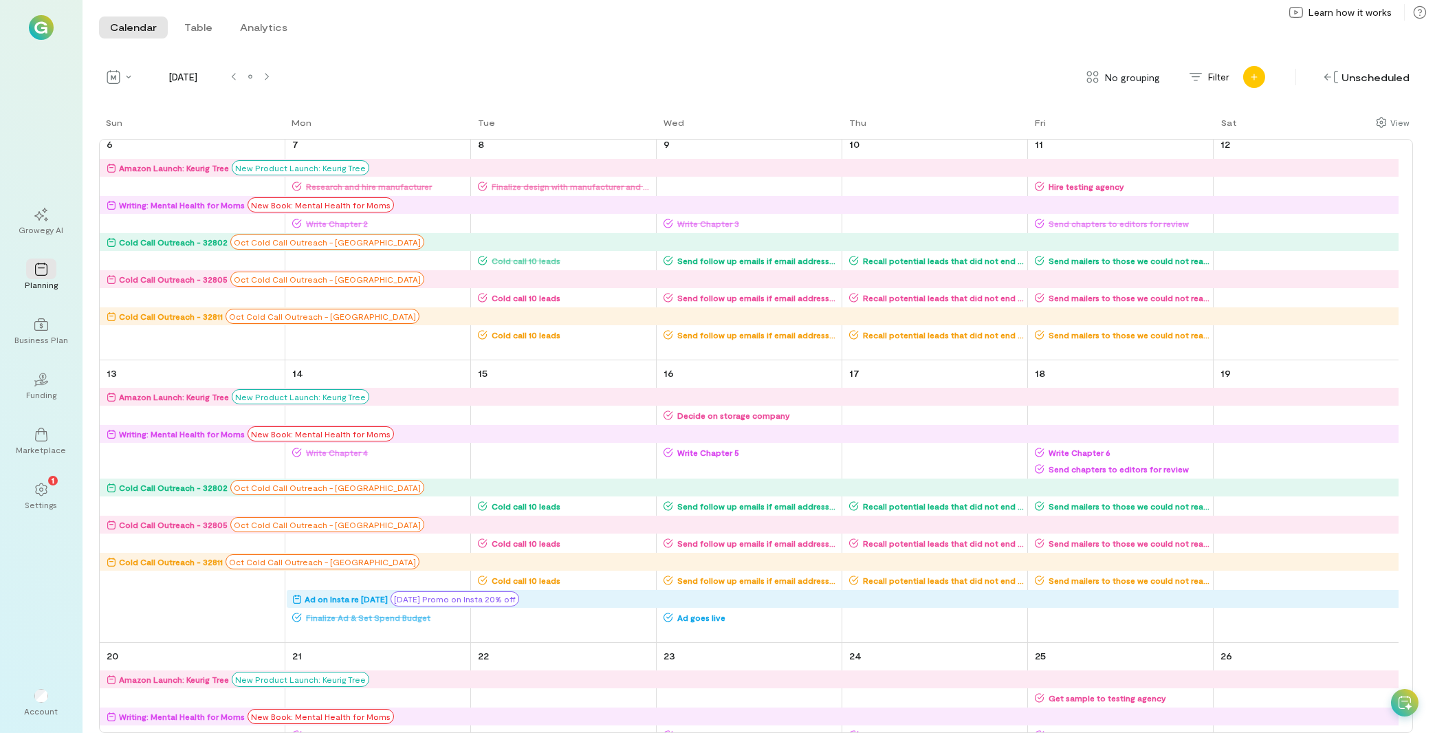
click at [1259, 70] on div "Add new" at bounding box center [1254, 77] width 22 height 22
click at [1118, 80] on span "No grouping" at bounding box center [1132, 77] width 55 height 14
click at [1113, 113] on span "By campaign" at bounding box center [1128, 107] width 81 height 14
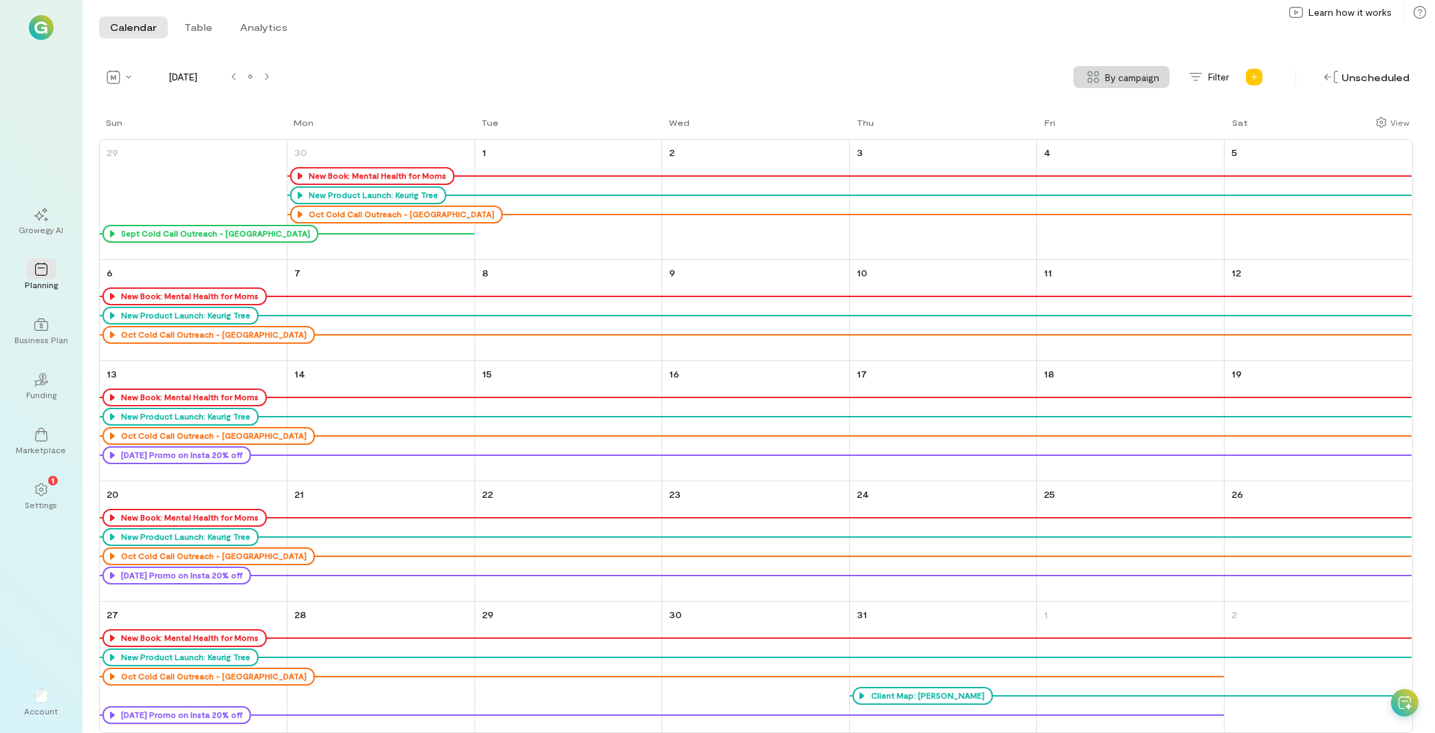
click at [1248, 85] on div "Add new" at bounding box center [1254, 77] width 22 height 22
click at [1303, 110] on link "Social Post" at bounding box center [1300, 111] width 109 height 36
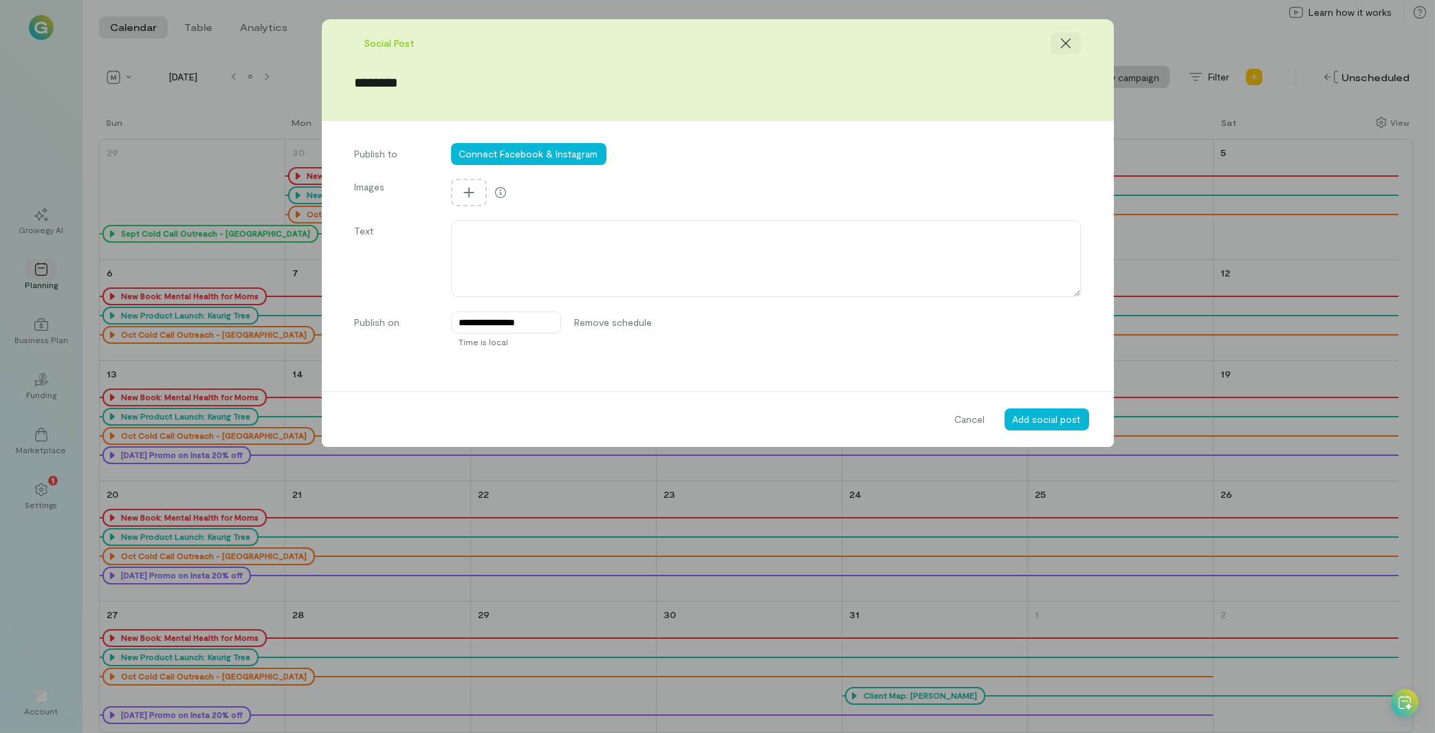
click at [1061, 52] on div at bounding box center [1065, 43] width 30 height 22
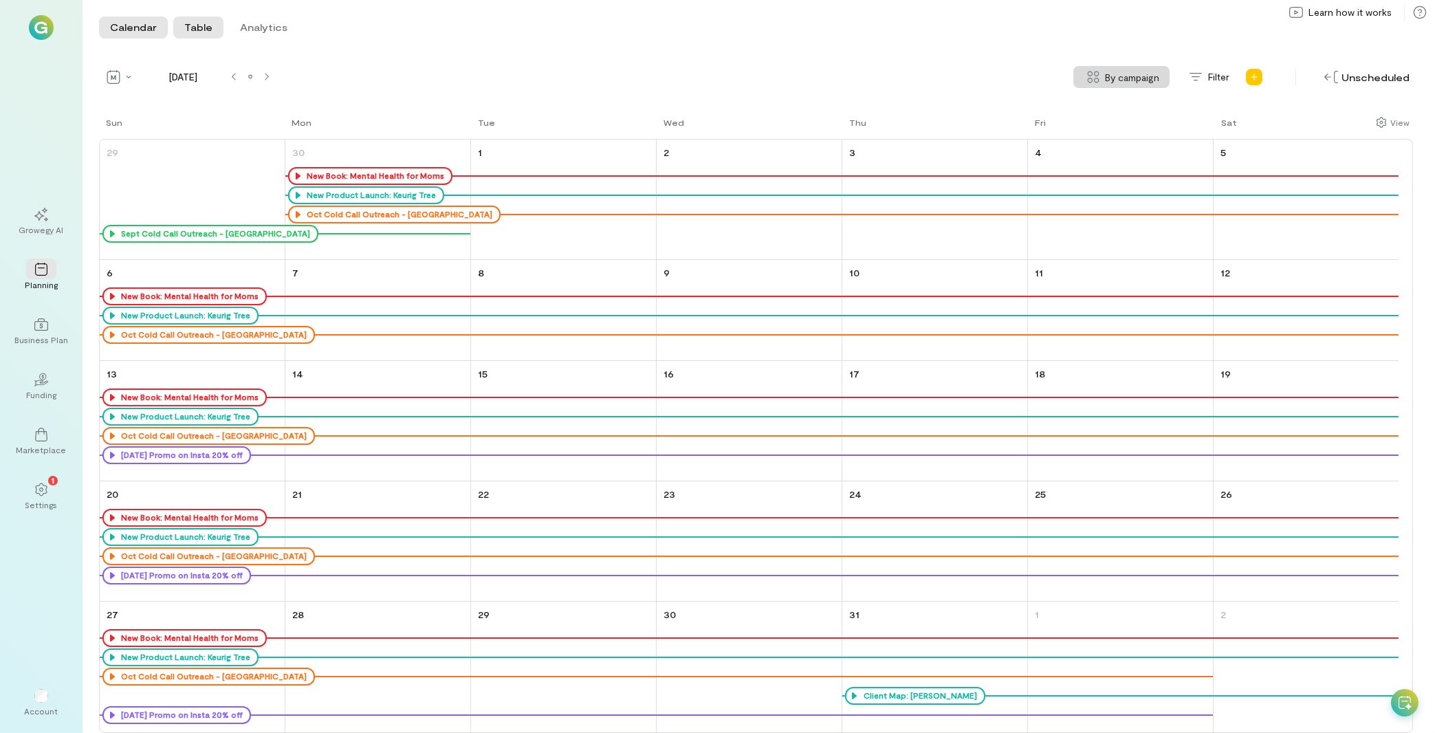
click at [202, 32] on button "Table" at bounding box center [198, 27] width 50 height 22
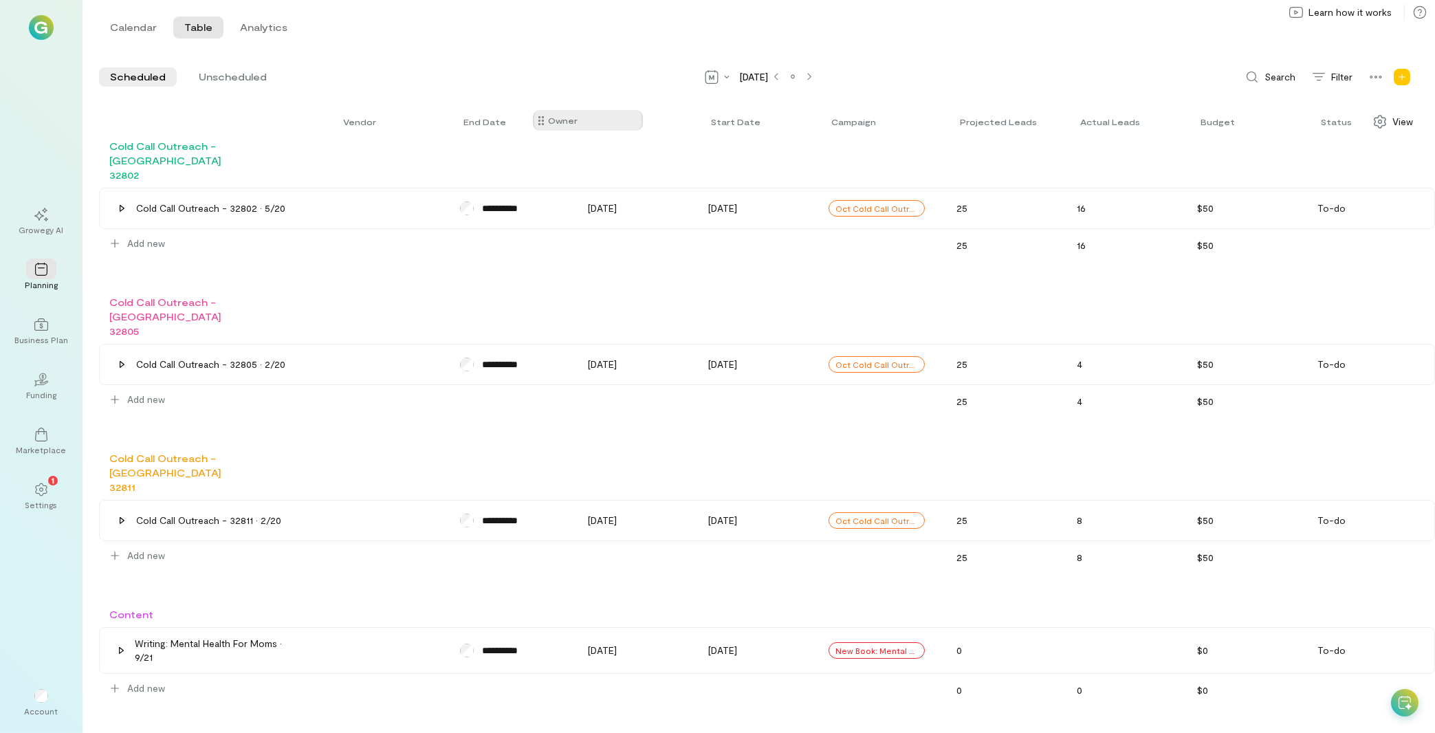
drag, startPoint x: 450, startPoint y: 122, endPoint x: 544, endPoint y: 121, distance: 93.5
click at [544, 121] on div "Vendor Owner End date Start date Campaign Projected leads Actual leads Budget S…" at bounding box center [767, 121] width 1336 height 34
click at [1386, 124] on icon "Show columns" at bounding box center [1380, 122] width 14 height 14
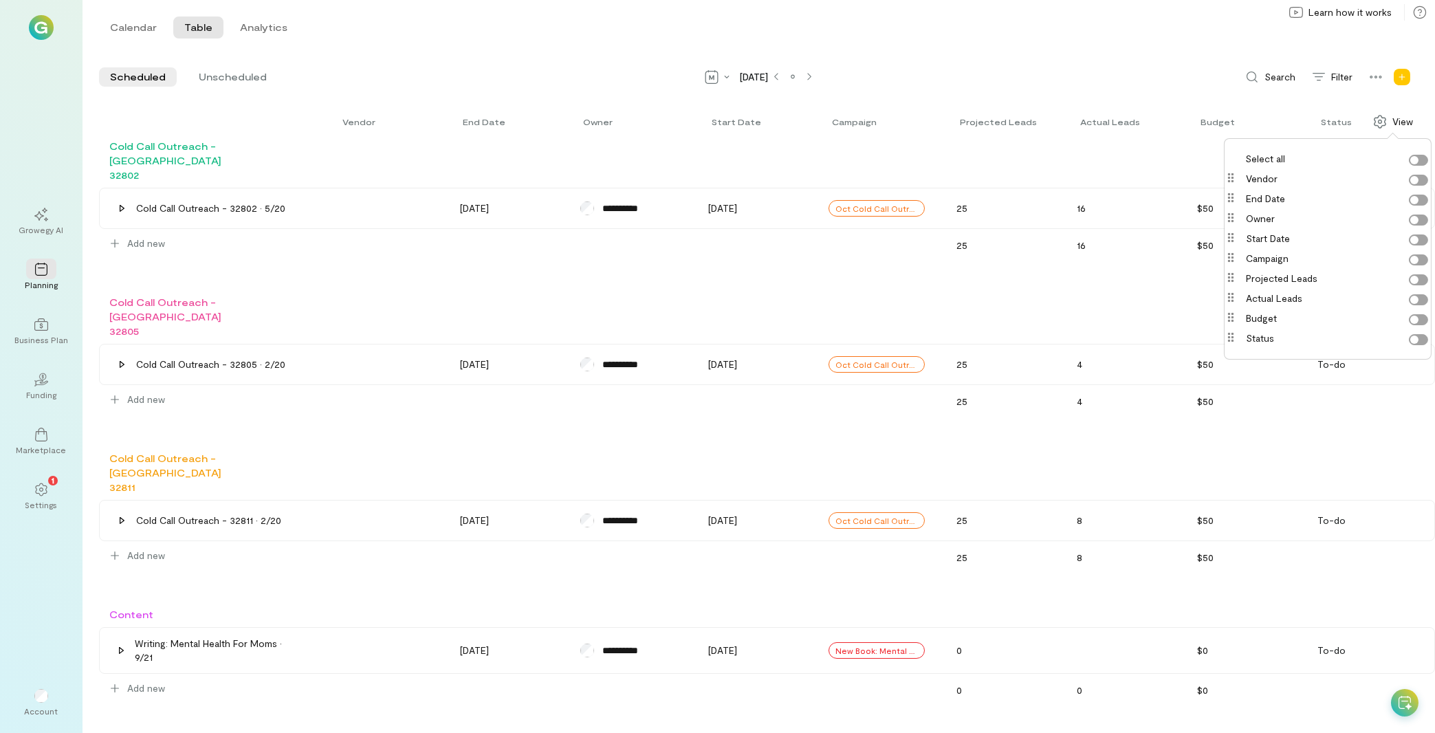
click at [1058, 71] on div "Scheduled Unscheduled [DATE] Search Filter View" at bounding box center [767, 77] width 1336 height 22
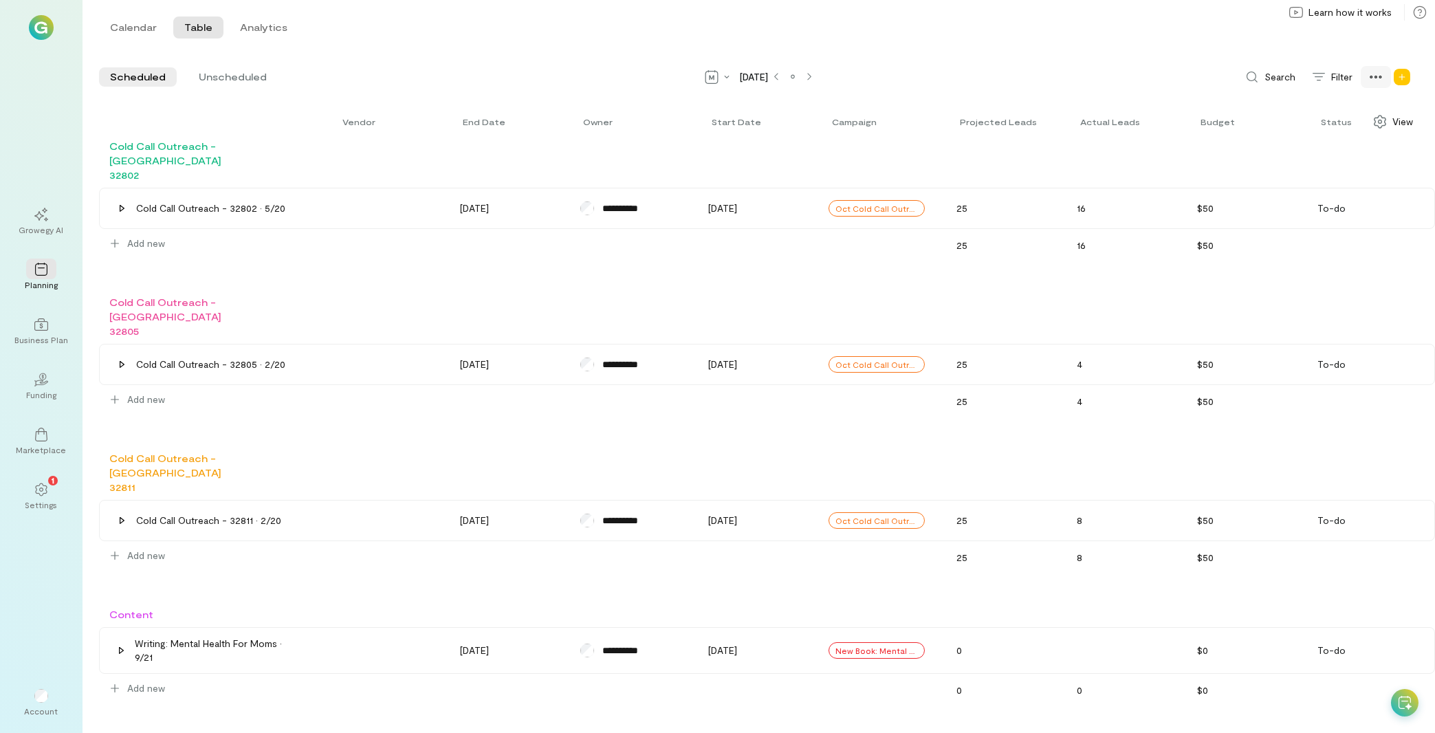
click at [1381, 74] on icon at bounding box center [1376, 77] width 14 height 14
click at [1380, 70] on div at bounding box center [1376, 77] width 30 height 22
click at [1335, 78] on span "Filter" at bounding box center [1341, 77] width 21 height 14
click at [1255, 71] on icon at bounding box center [1252, 77] width 14 height 14
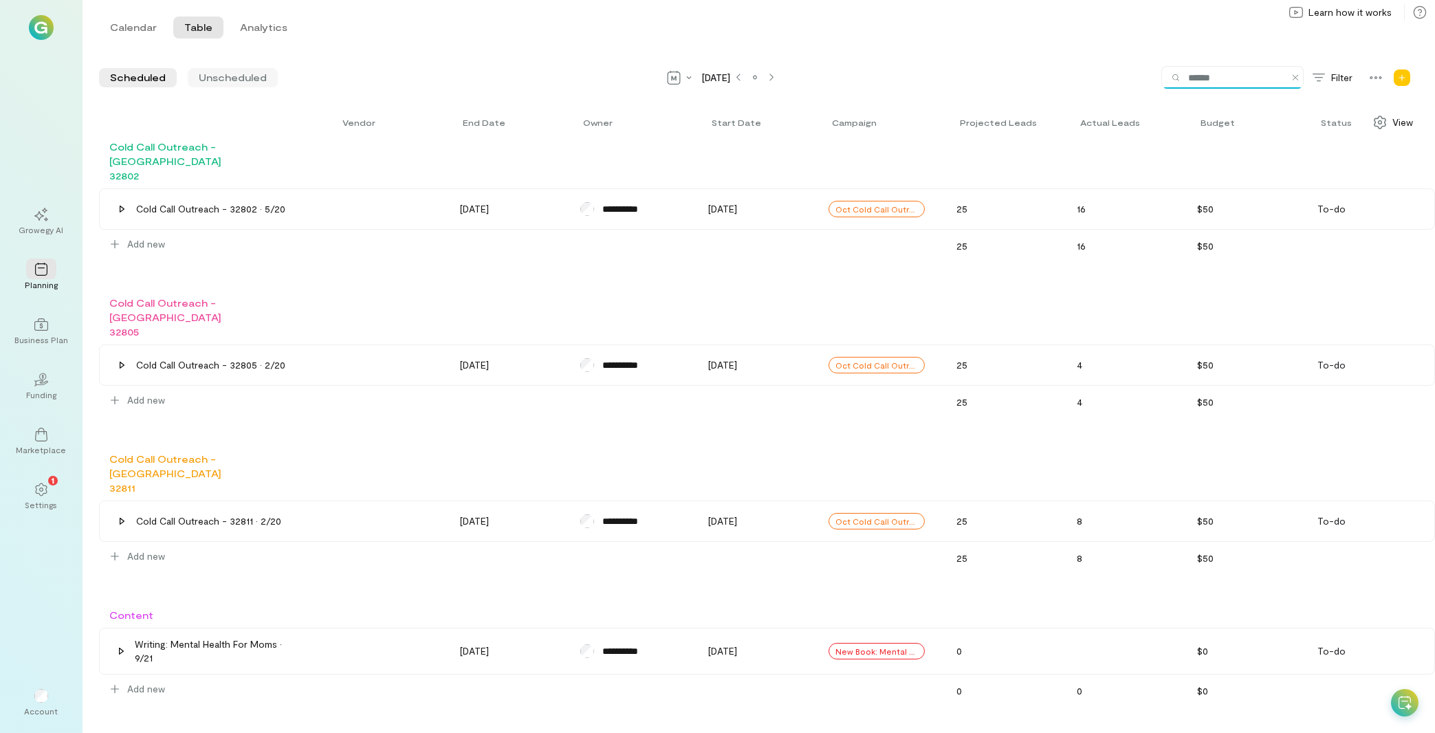
click at [235, 79] on span "Unscheduled" at bounding box center [233, 78] width 68 height 14
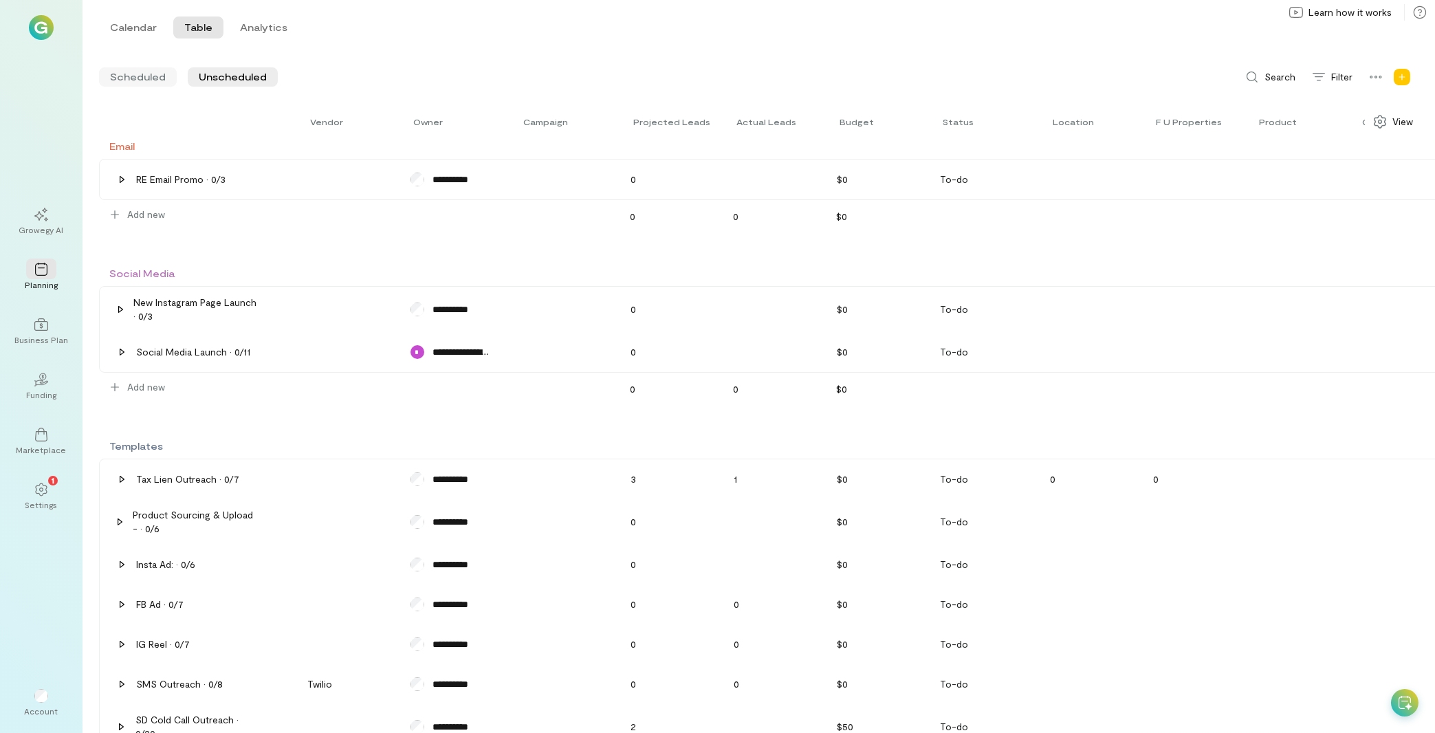
click at [146, 79] on span "Scheduled" at bounding box center [138, 77] width 56 height 14
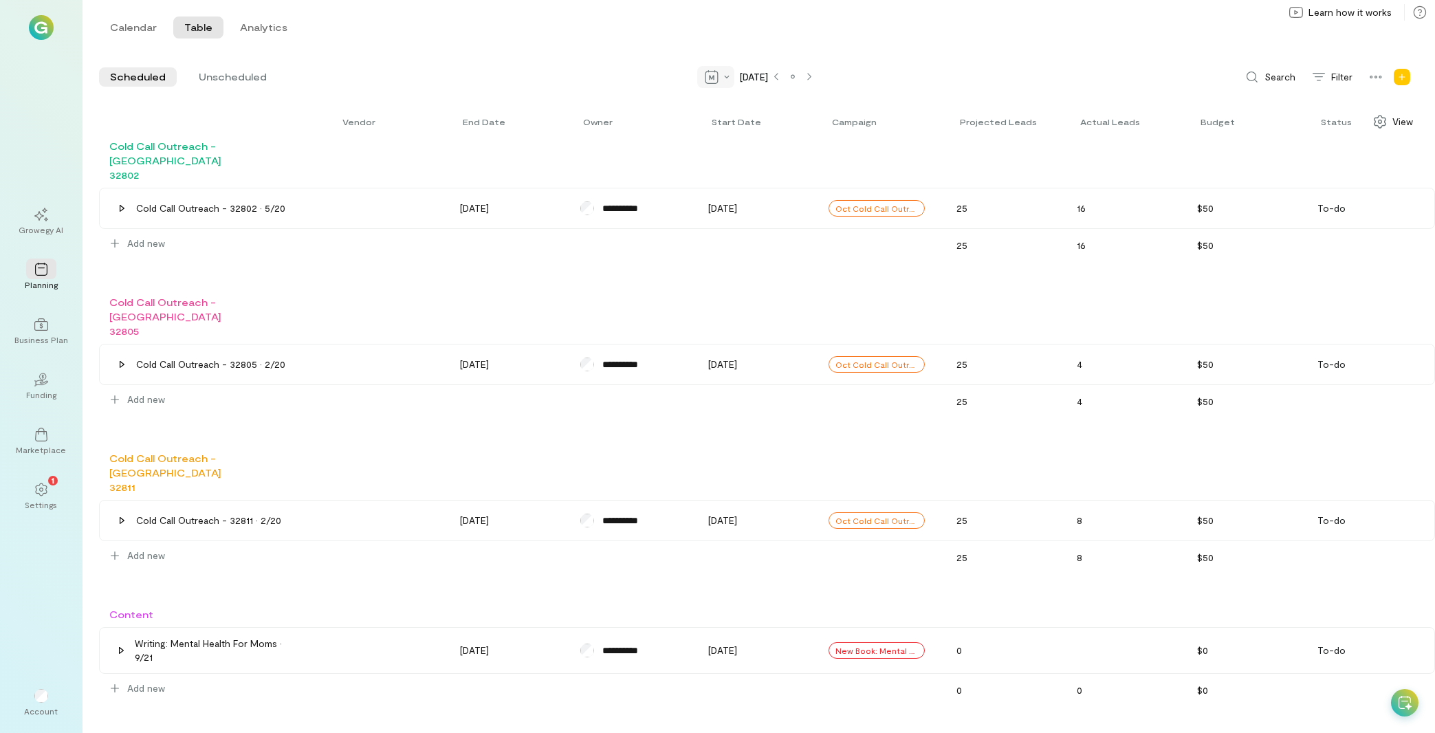
click at [706, 80] on div at bounding box center [715, 77] width 37 height 22
click at [728, 111] on div "Quarter" at bounding box center [752, 104] width 98 height 22
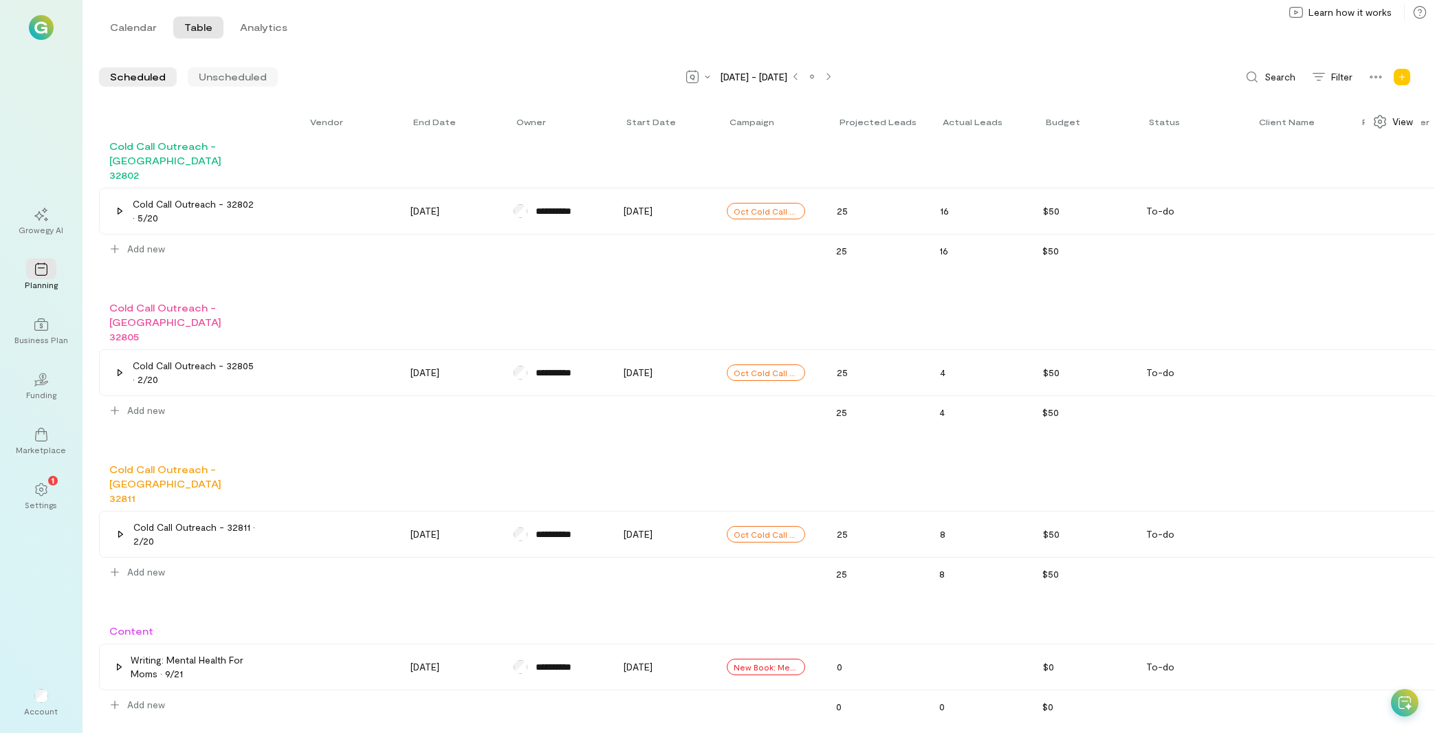
click at [243, 80] on span "Unscheduled" at bounding box center [233, 77] width 68 height 14
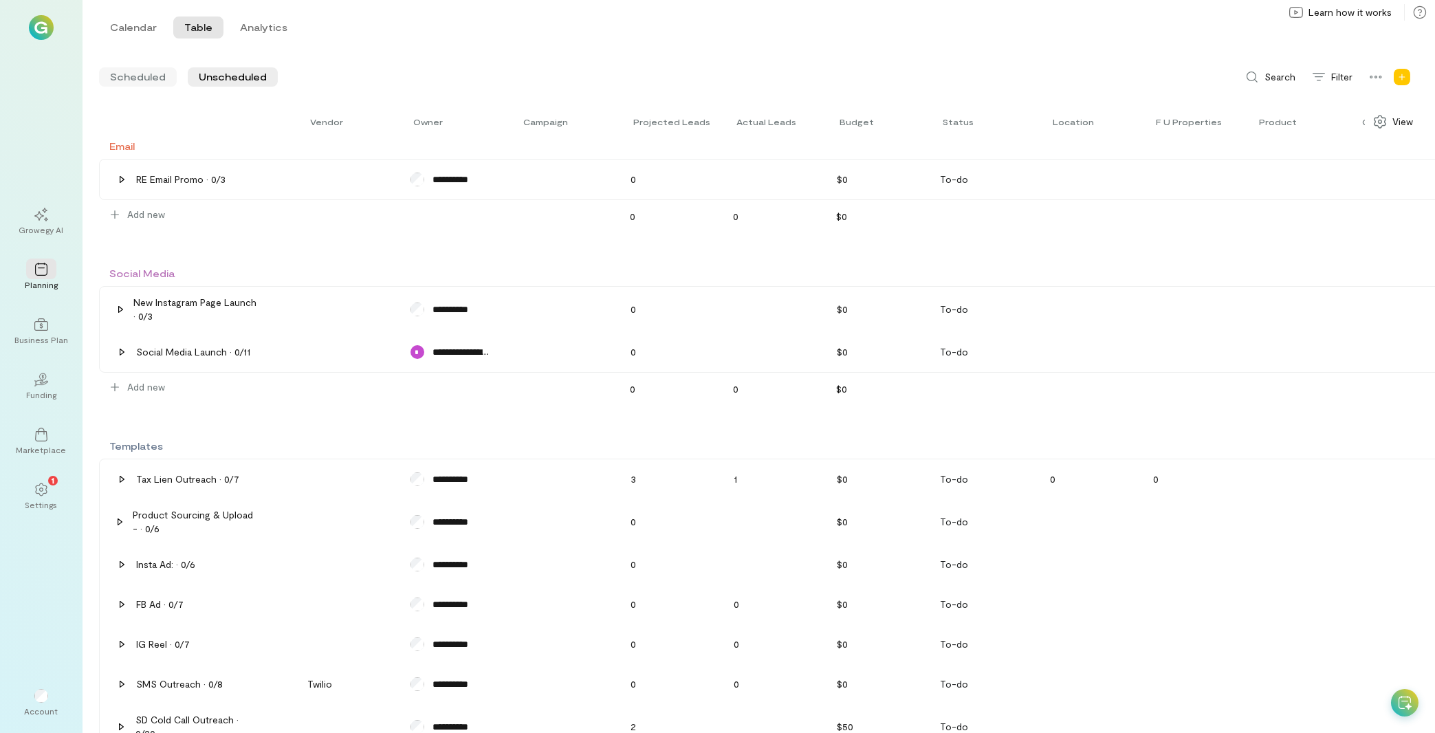
click at [141, 78] on span "Scheduled" at bounding box center [138, 77] width 56 height 14
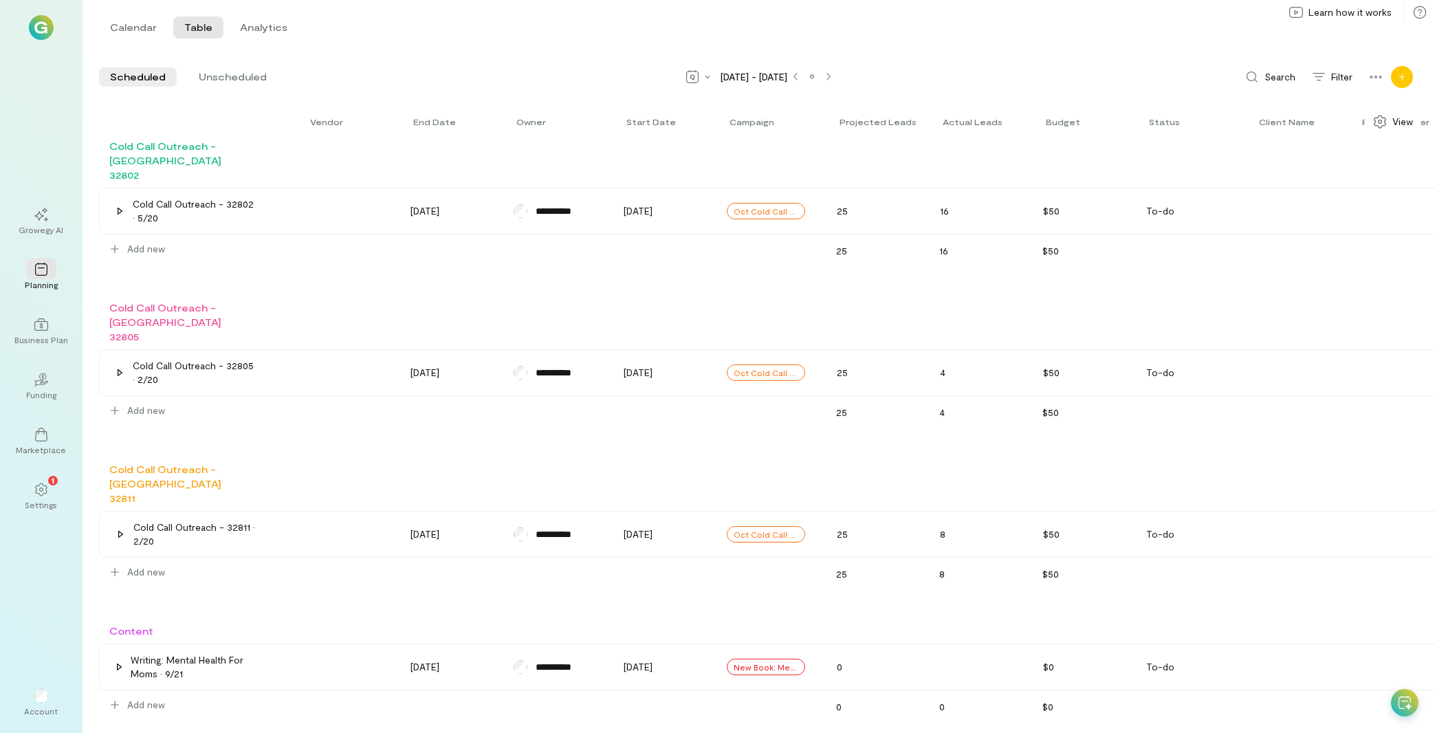
click at [1405, 69] on div "Add new" at bounding box center [1402, 77] width 22 height 22
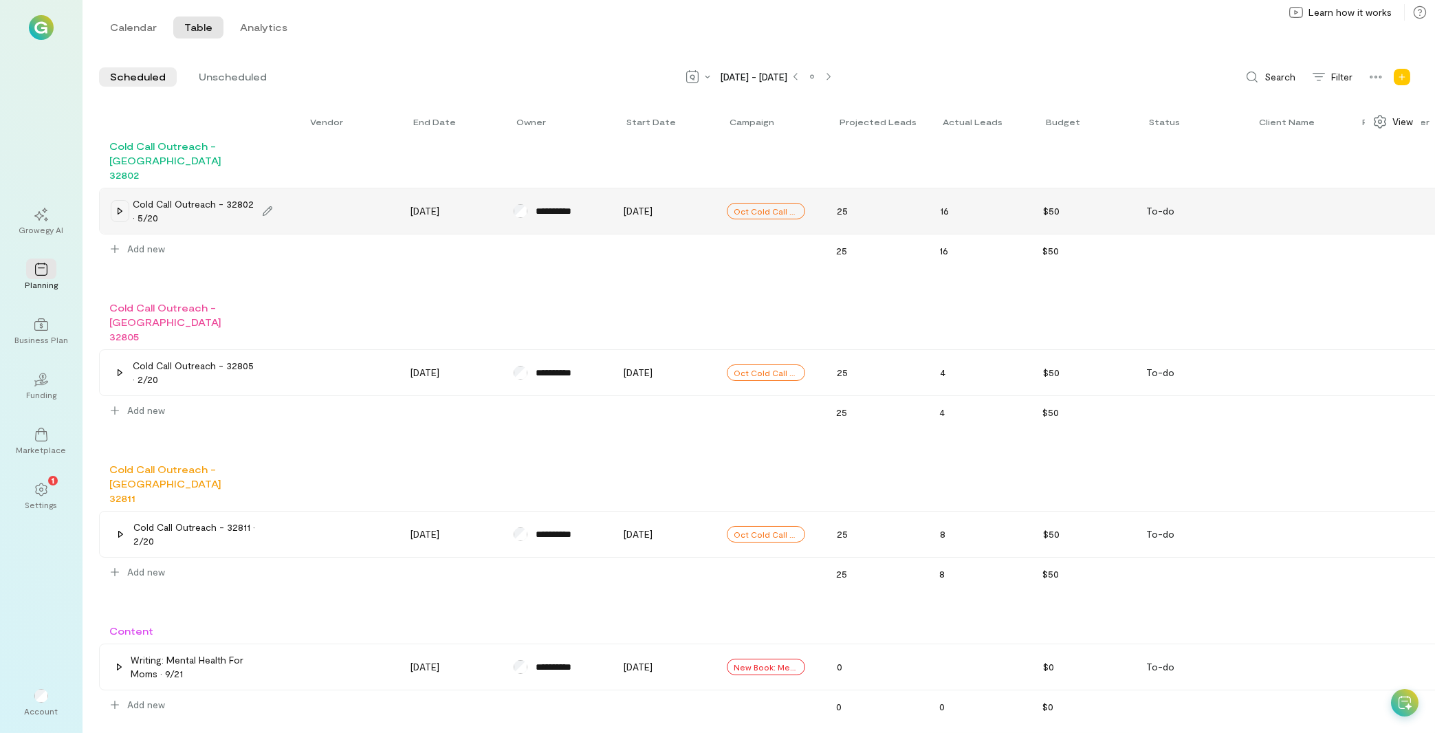
click at [119, 206] on icon at bounding box center [119, 211] width 11 height 11
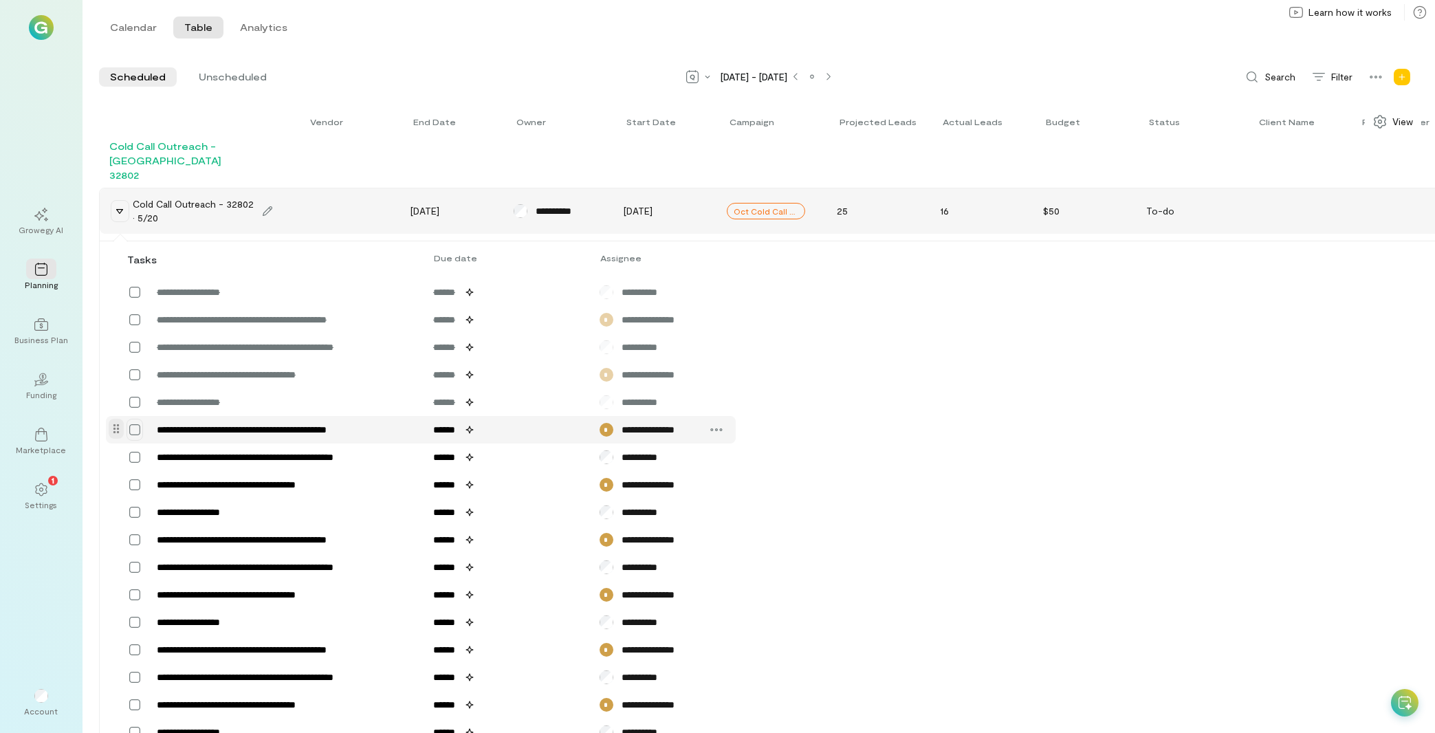
click at [132, 423] on icon at bounding box center [135, 430] width 14 height 14
click at [0, 0] on icon at bounding box center [0, 0] width 0 height 0
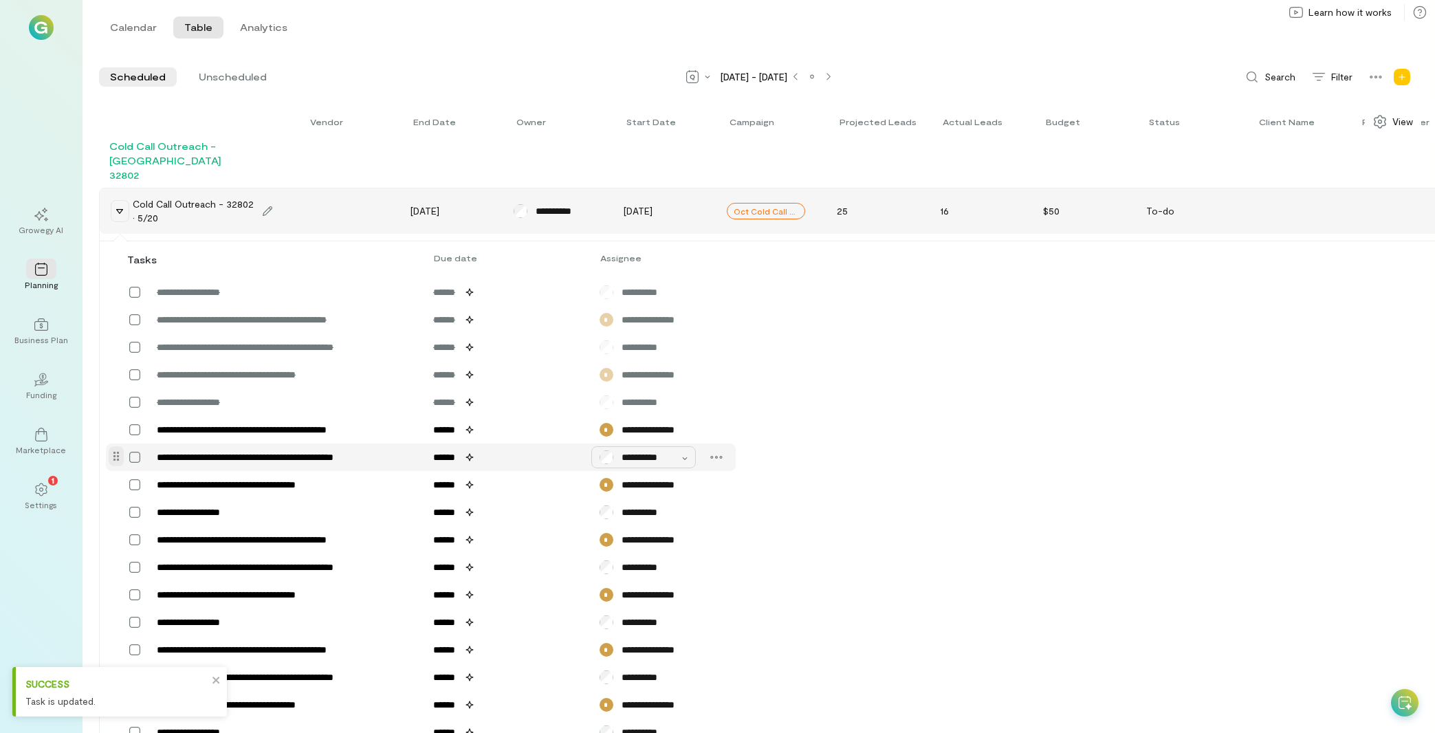
click at [683, 452] on div "**********" at bounding box center [643, 457] width 104 height 22
click at [956, 355] on div "**********" at bounding box center [879, 557] width 1558 height 633
click at [236, 23] on button "Analytics" at bounding box center [263, 27] width 69 height 22
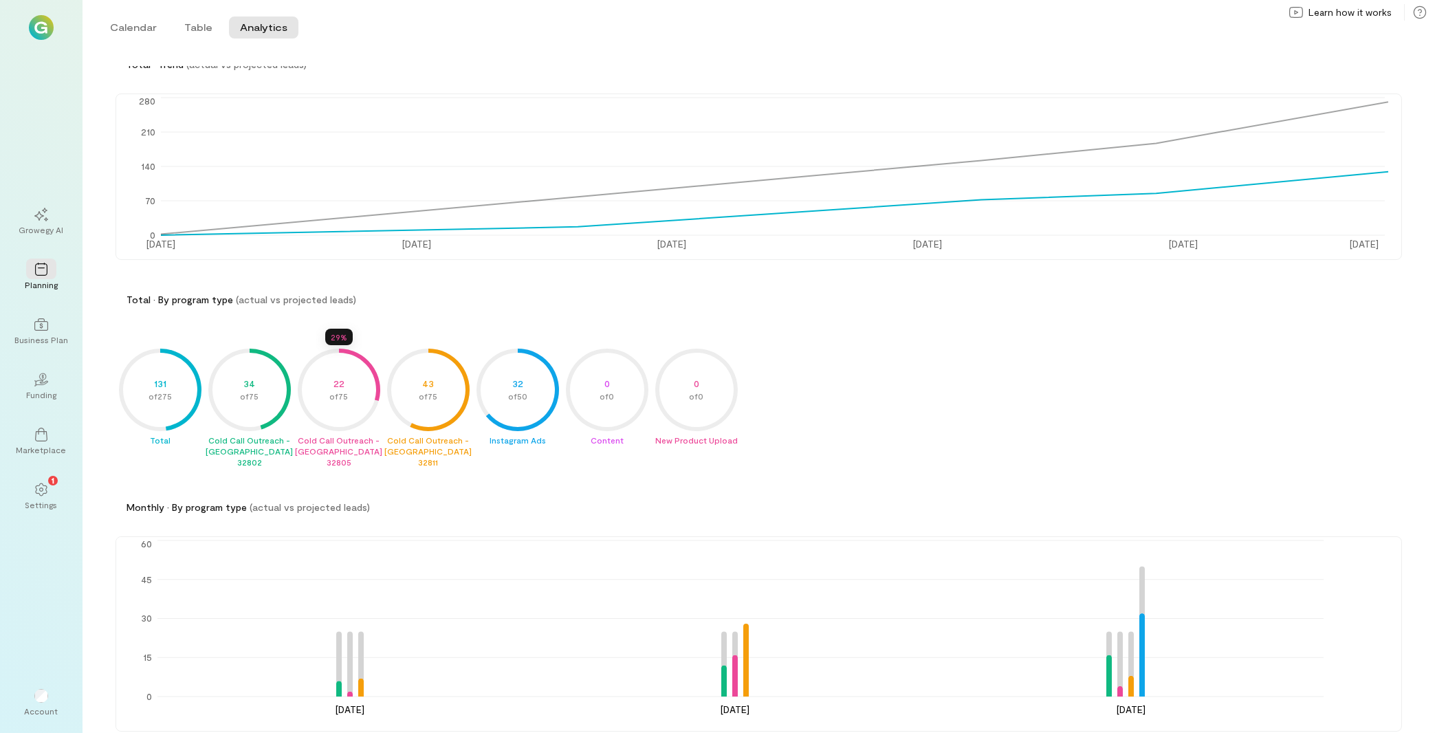
scroll to position [106, 0]
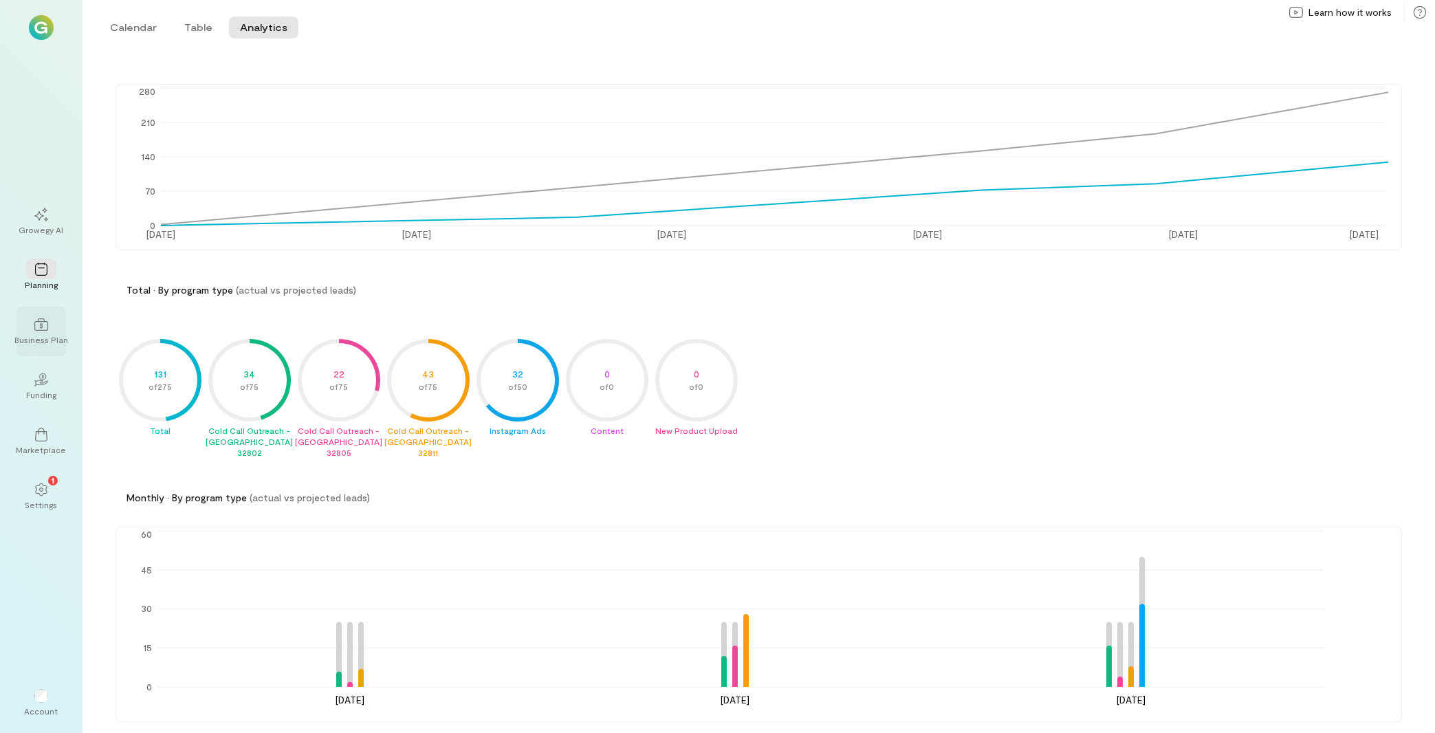
click at [47, 325] on icon at bounding box center [41, 325] width 14 height 14
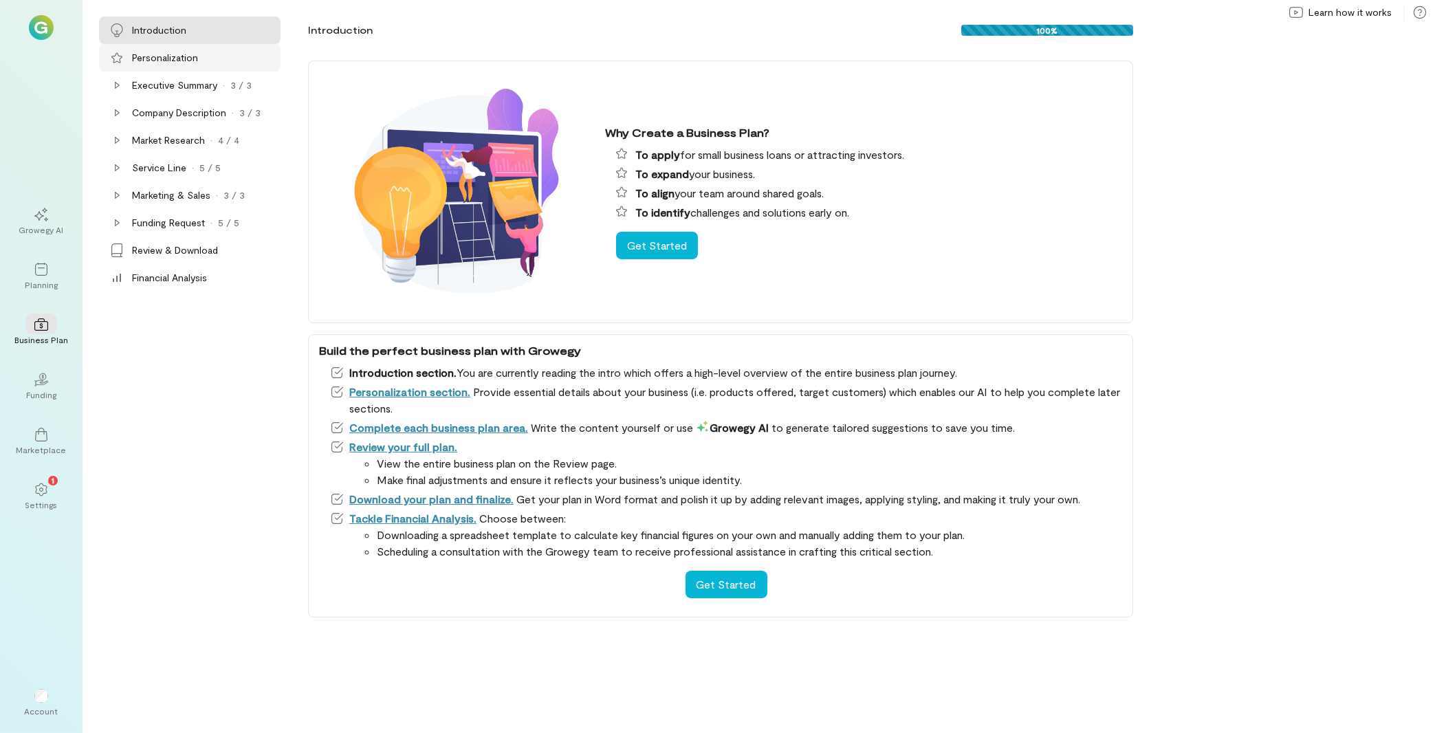
click at [195, 60] on div "Personalization" at bounding box center [165, 58] width 66 height 14
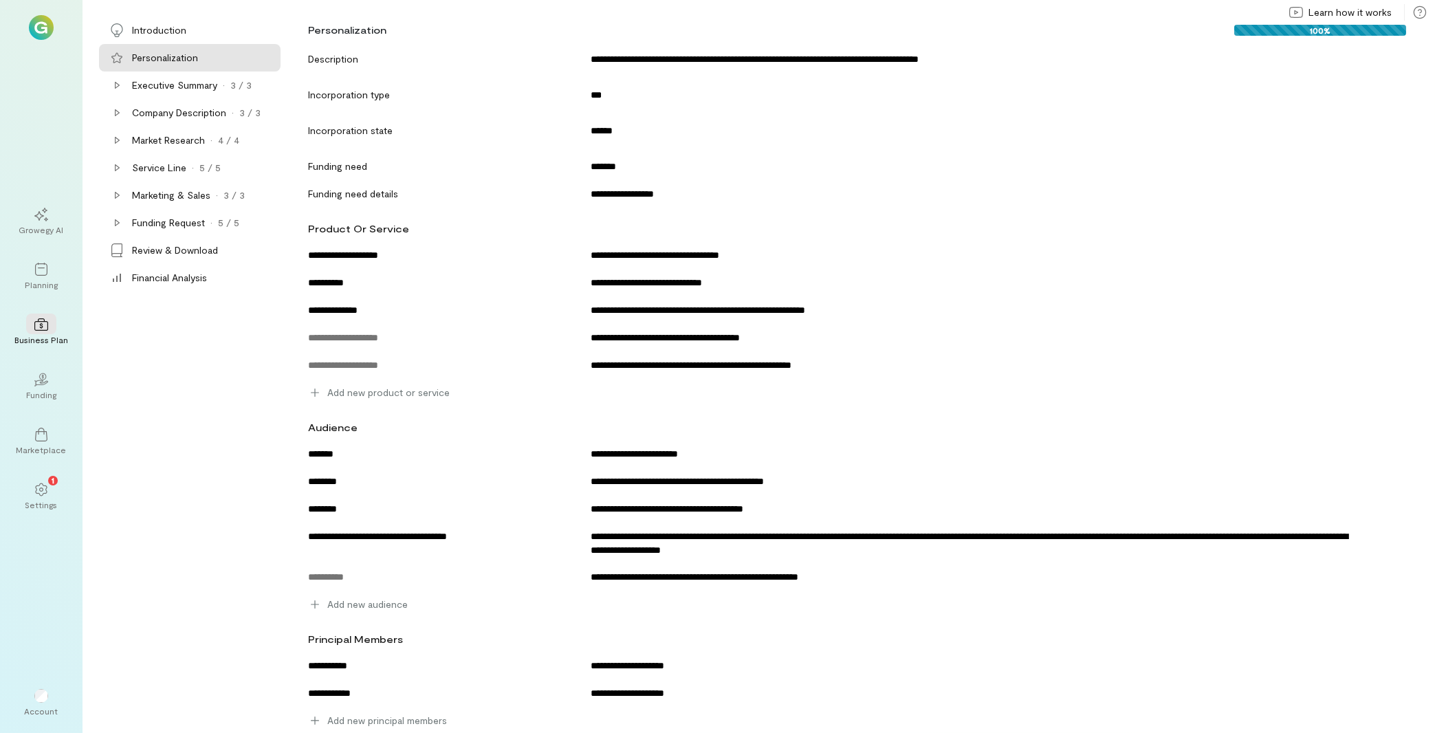
scroll to position [96, 0]
click at [119, 90] on icon at bounding box center [116, 85] width 11 height 11
click at [208, 113] on div "Product" at bounding box center [210, 113] width 135 height 14
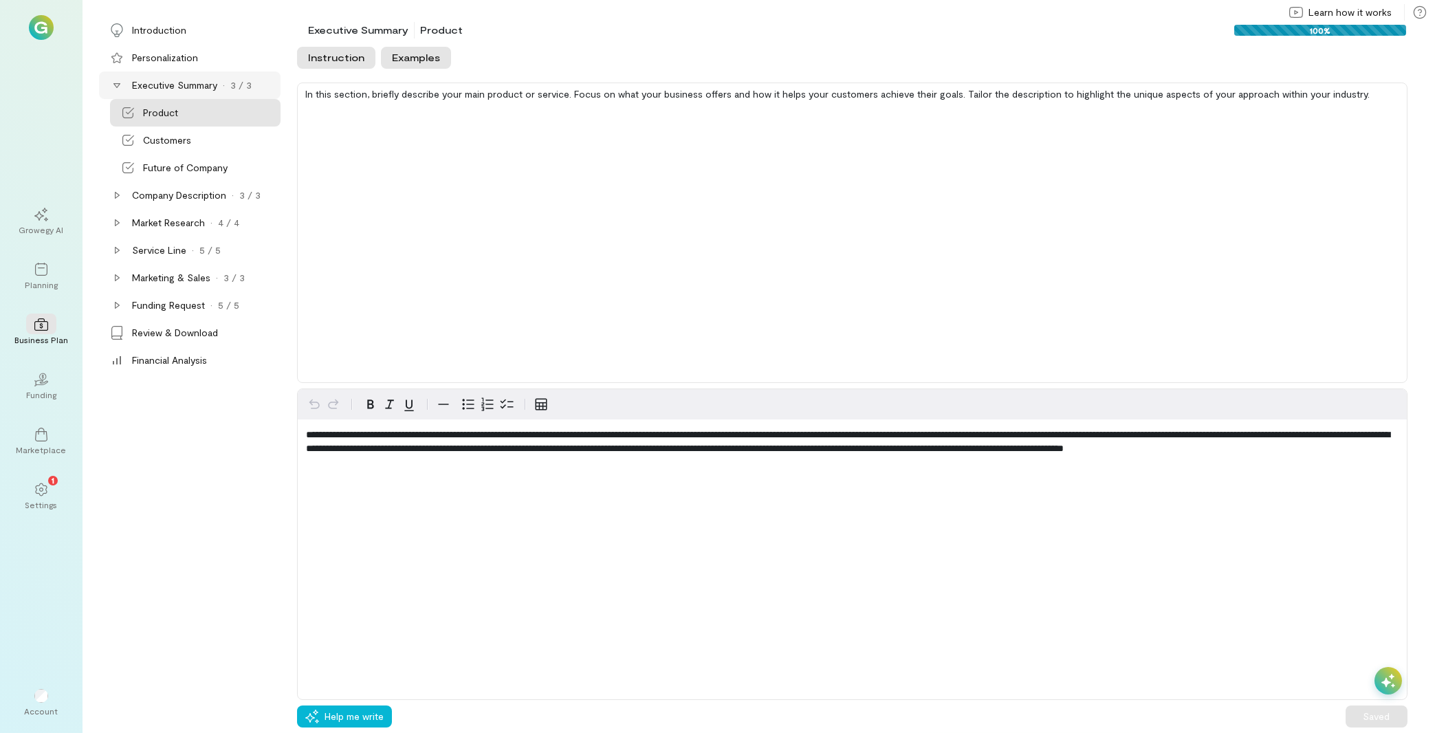
click at [417, 58] on button "Examples" at bounding box center [416, 58] width 70 height 22
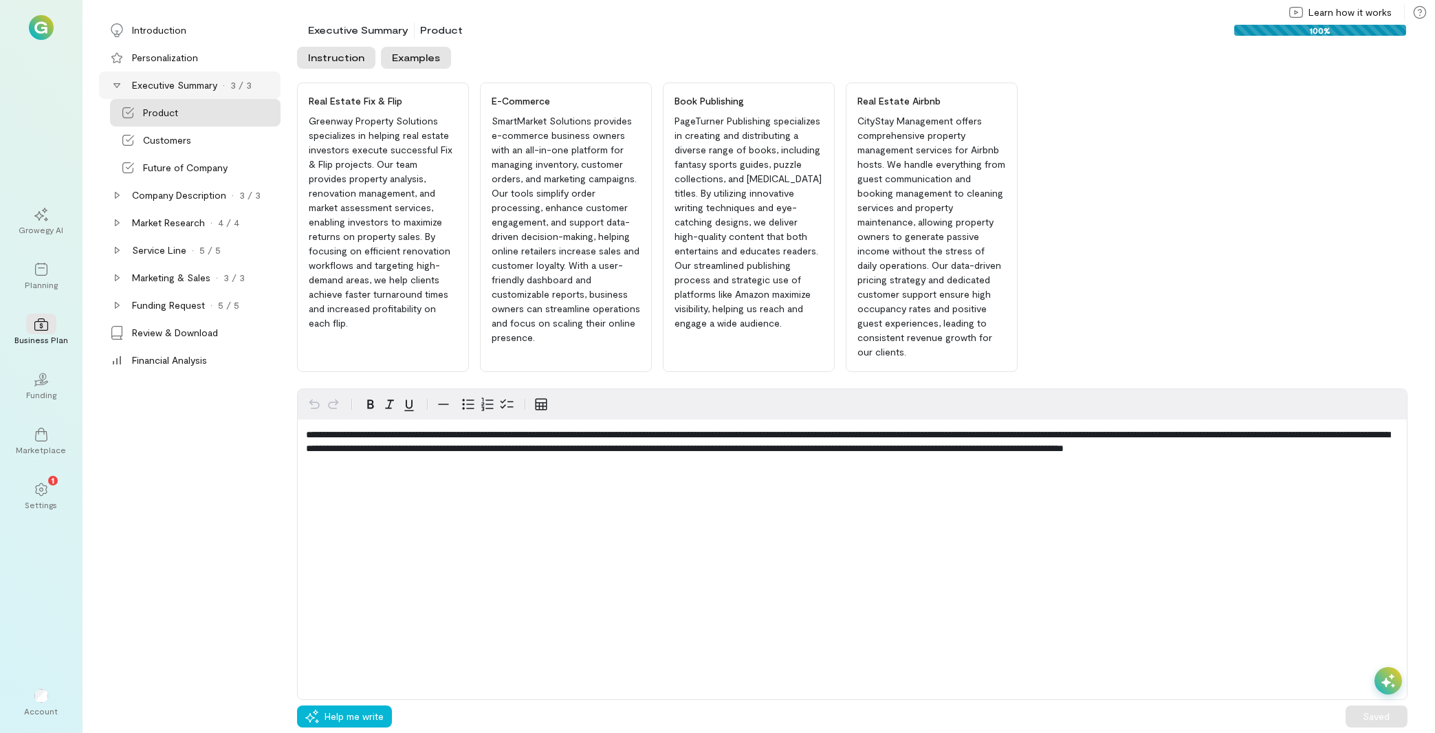
click at [325, 47] on button "Instruction" at bounding box center [336, 58] width 78 height 22
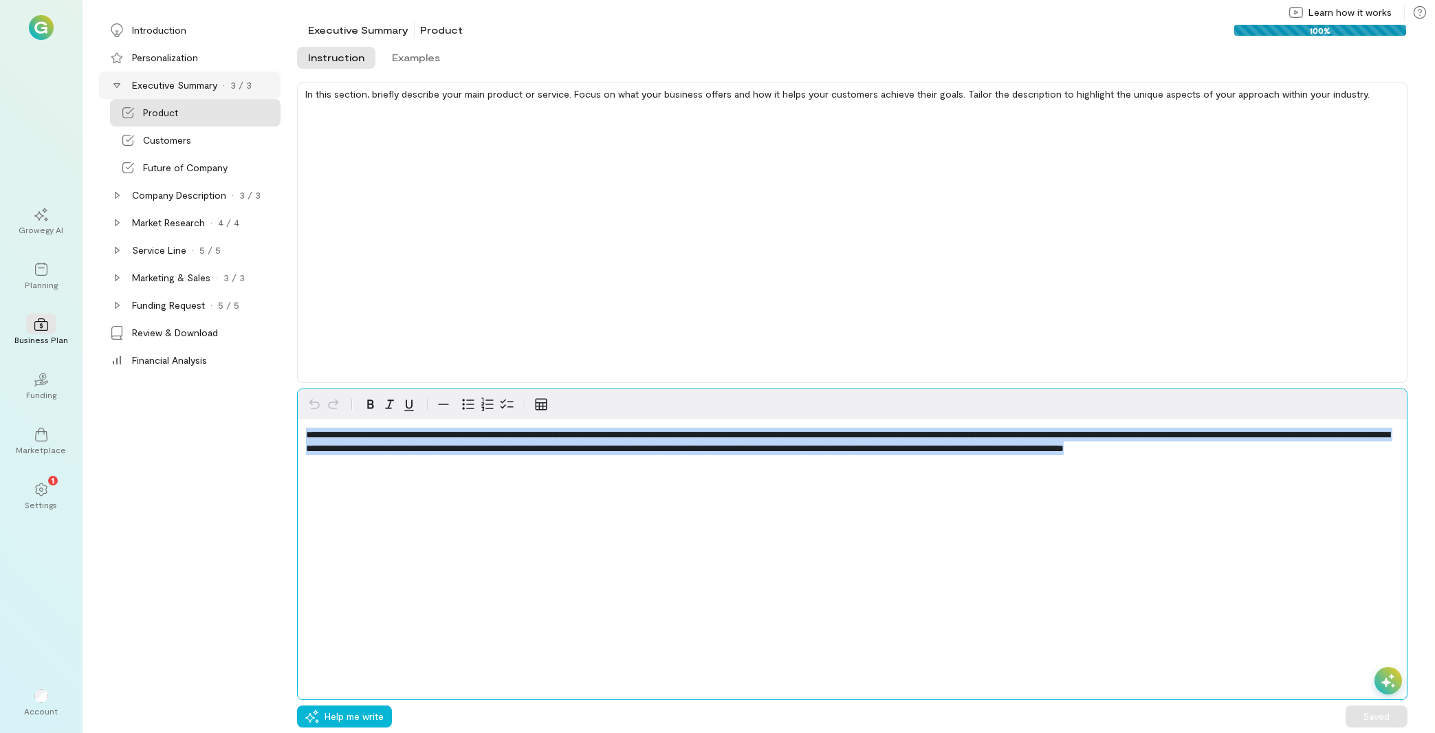
drag, startPoint x: 511, startPoint y: 476, endPoint x: 183, endPoint y: 422, distance: 333.1
click at [297, 422] on div "**********" at bounding box center [852, 543] width 1110 height 311
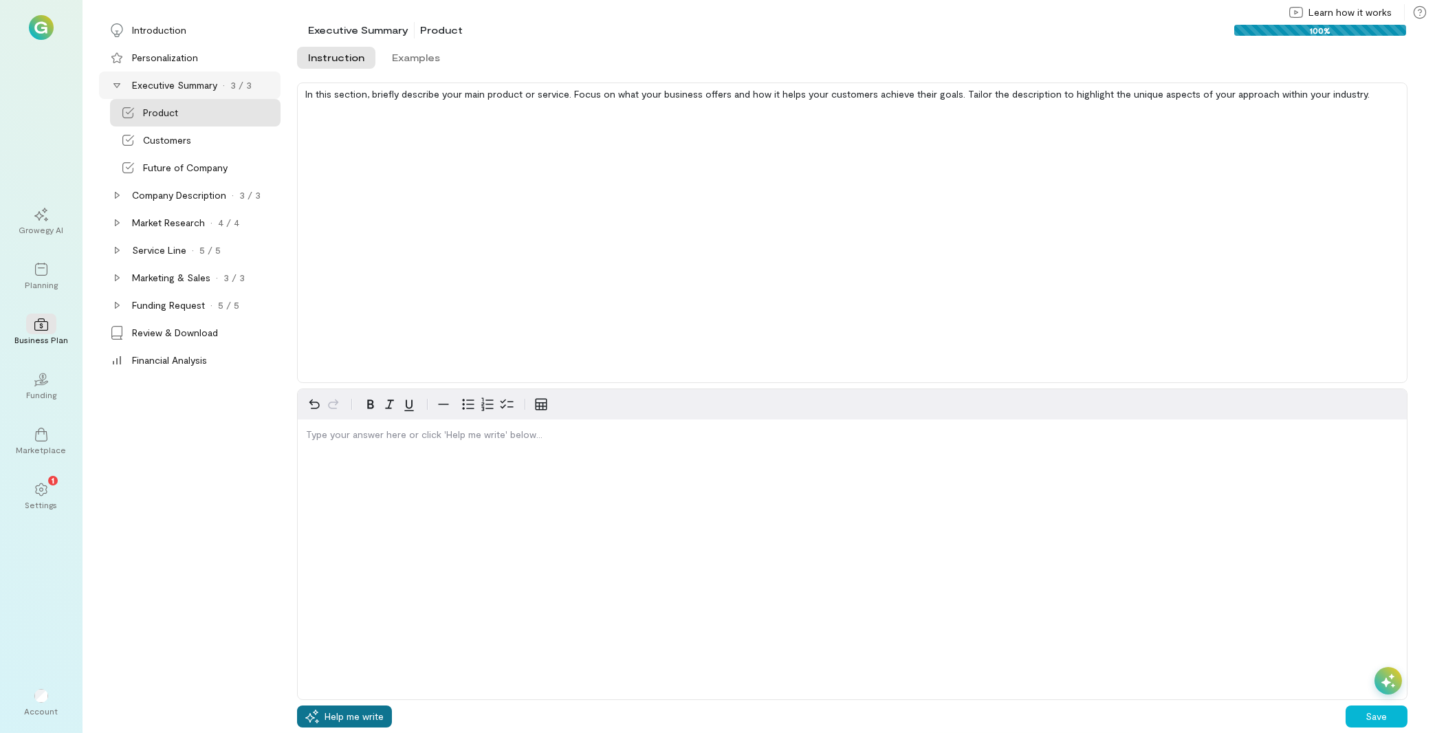
click at [353, 716] on span "Help me write" at bounding box center [353, 716] width 59 height 14
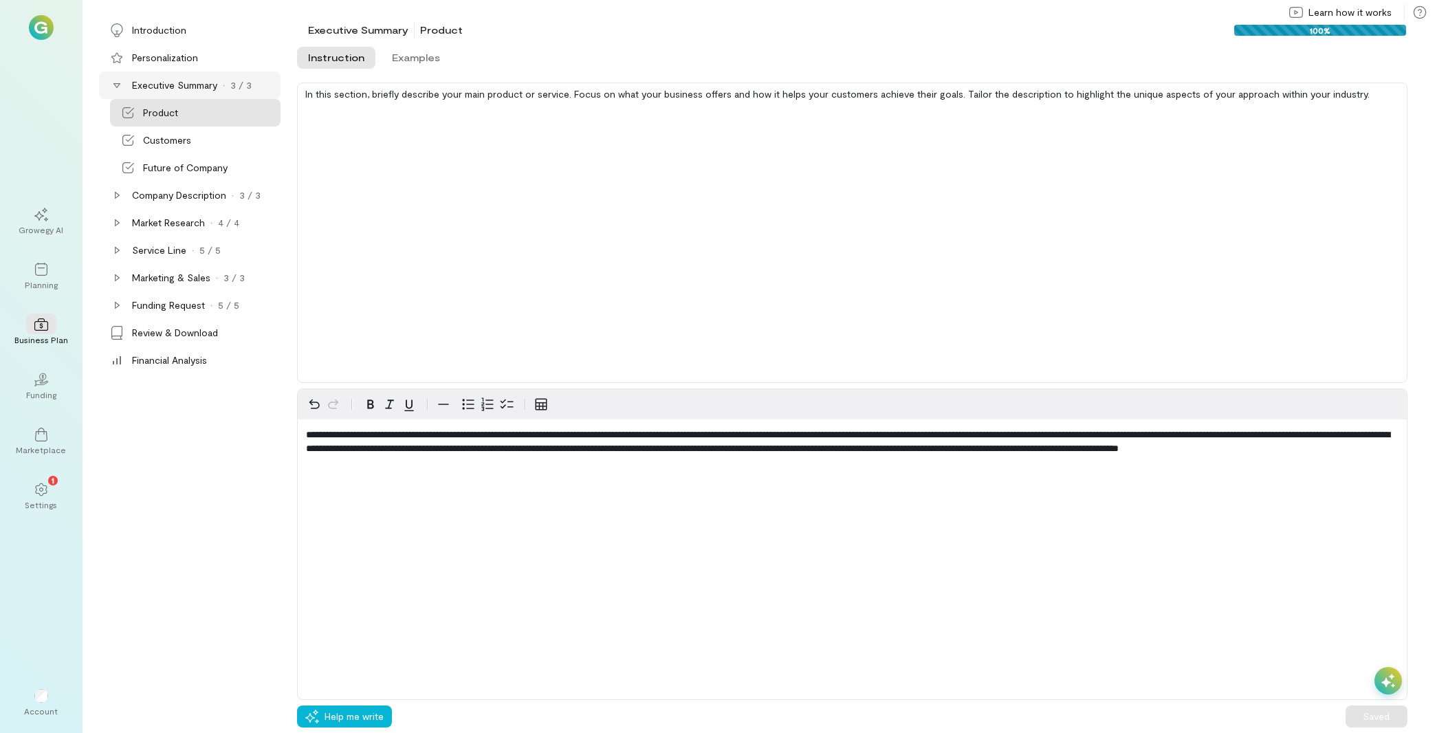
click at [1387, 683] on icon at bounding box center [1388, 681] width 14 height 14
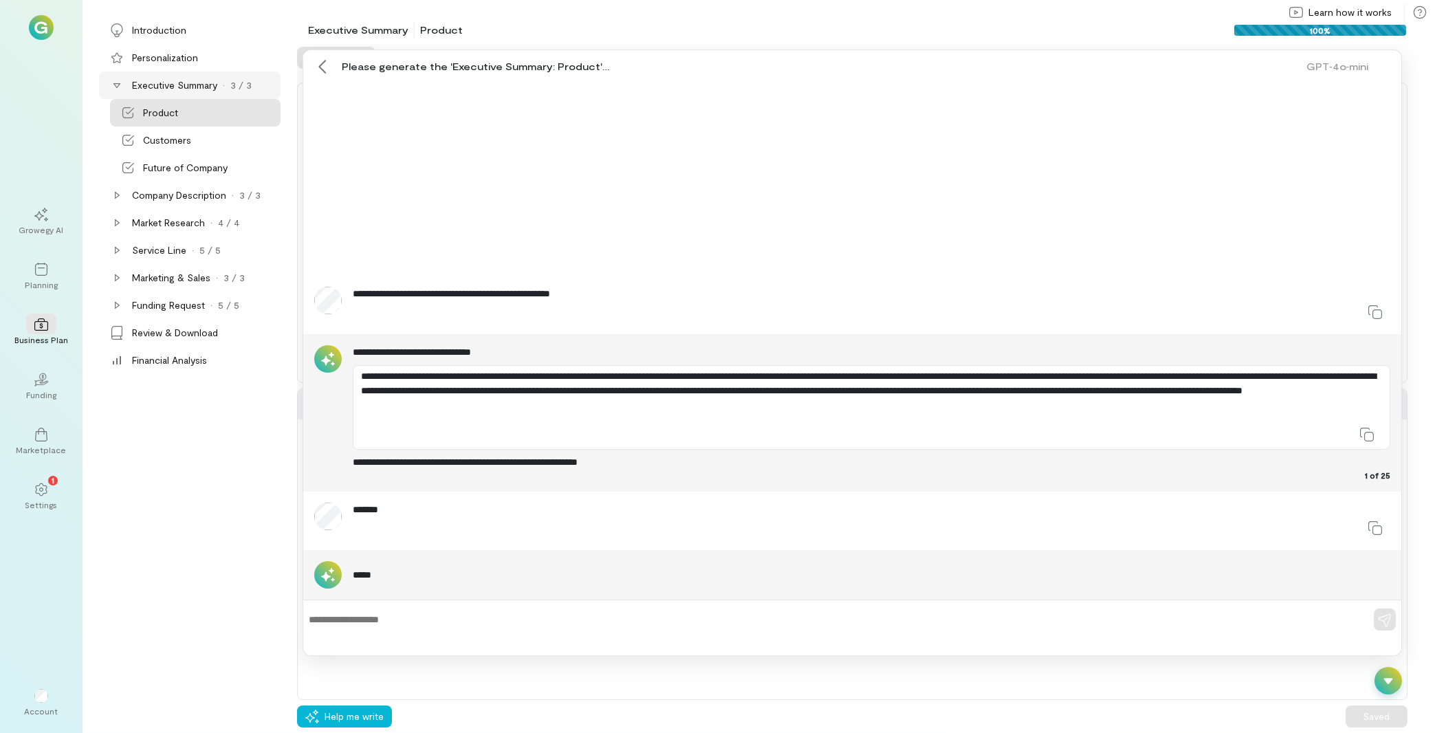
click at [1396, 684] on div at bounding box center [1387, 680] width 27 height 27
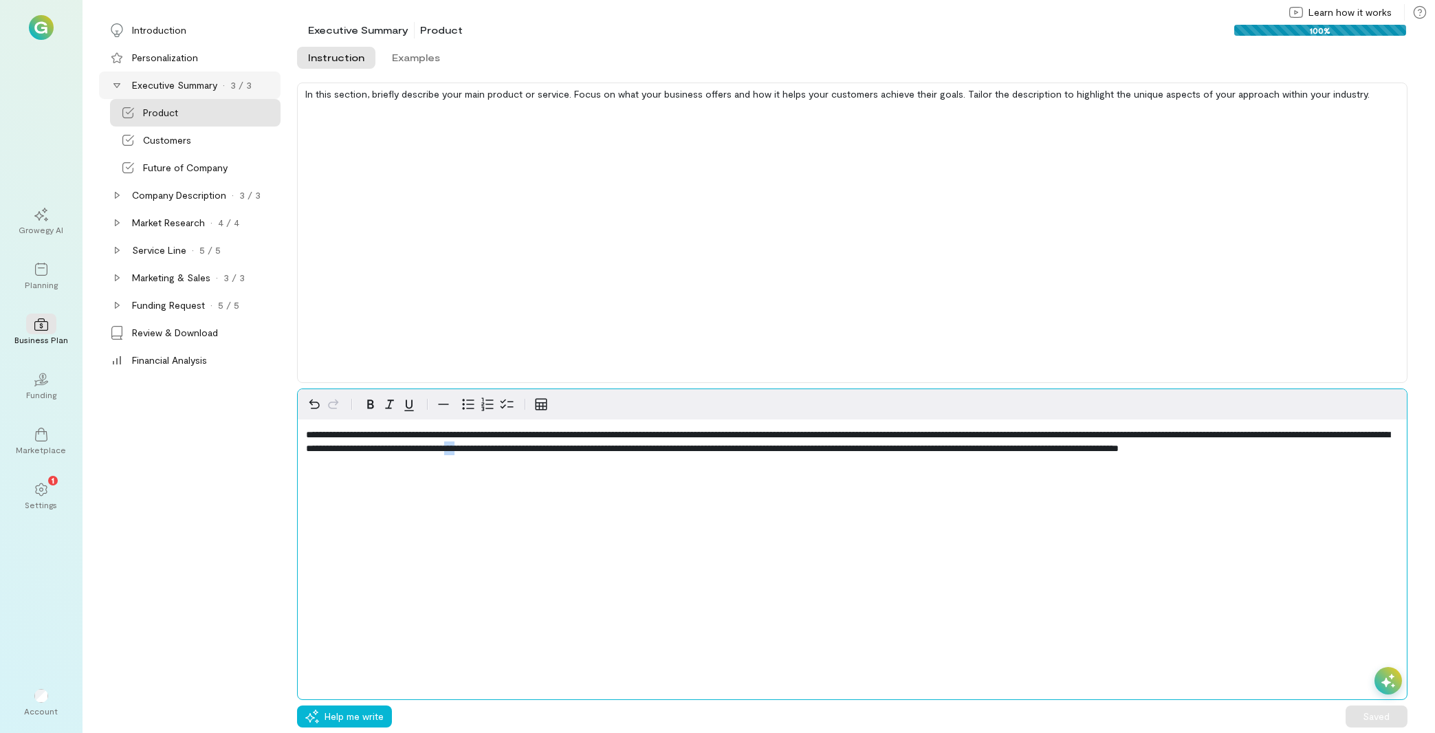
drag, startPoint x: 751, startPoint y: 445, endPoint x: 769, endPoint y: 454, distance: 19.4
click at [769, 453] on span "**********" at bounding box center [847, 441] width 1083 height 23
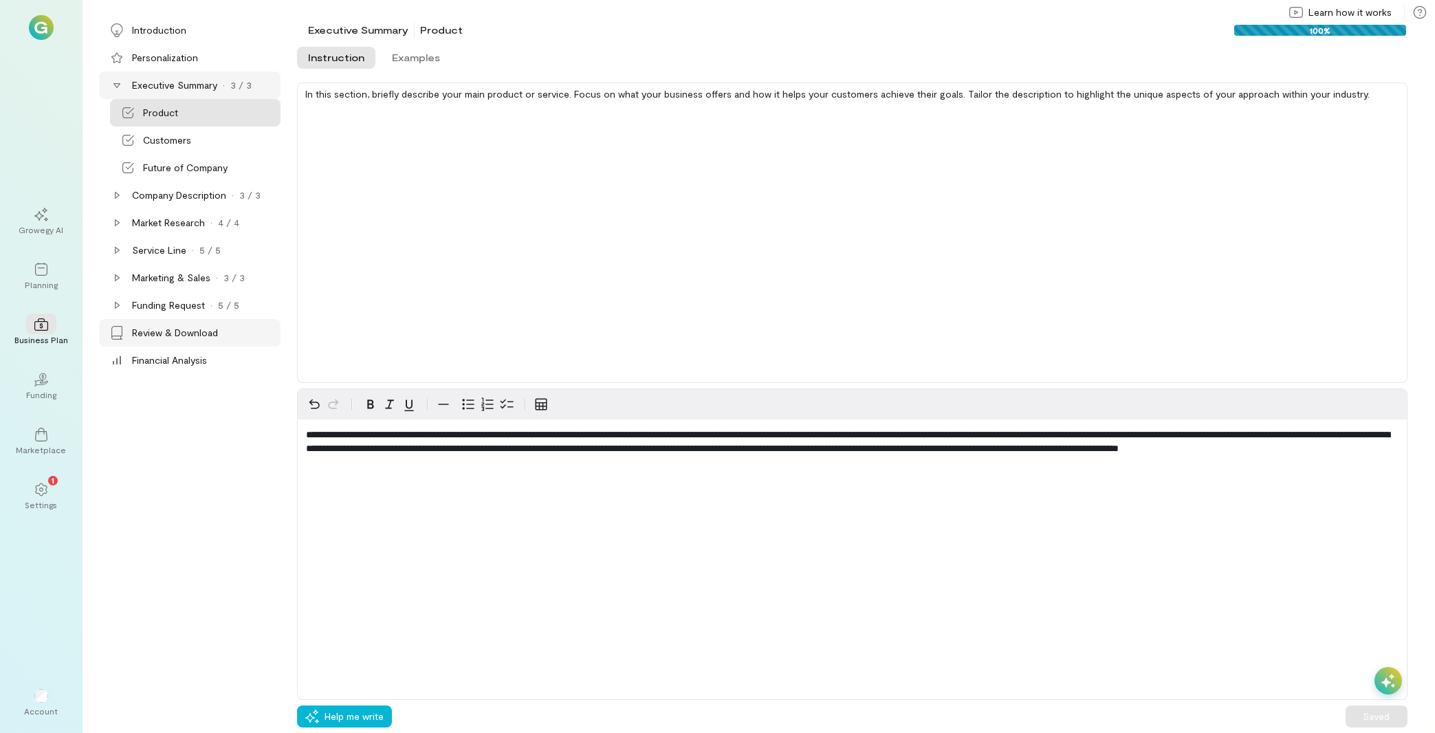
click at [208, 333] on div "Review & Download" at bounding box center [175, 333] width 86 height 14
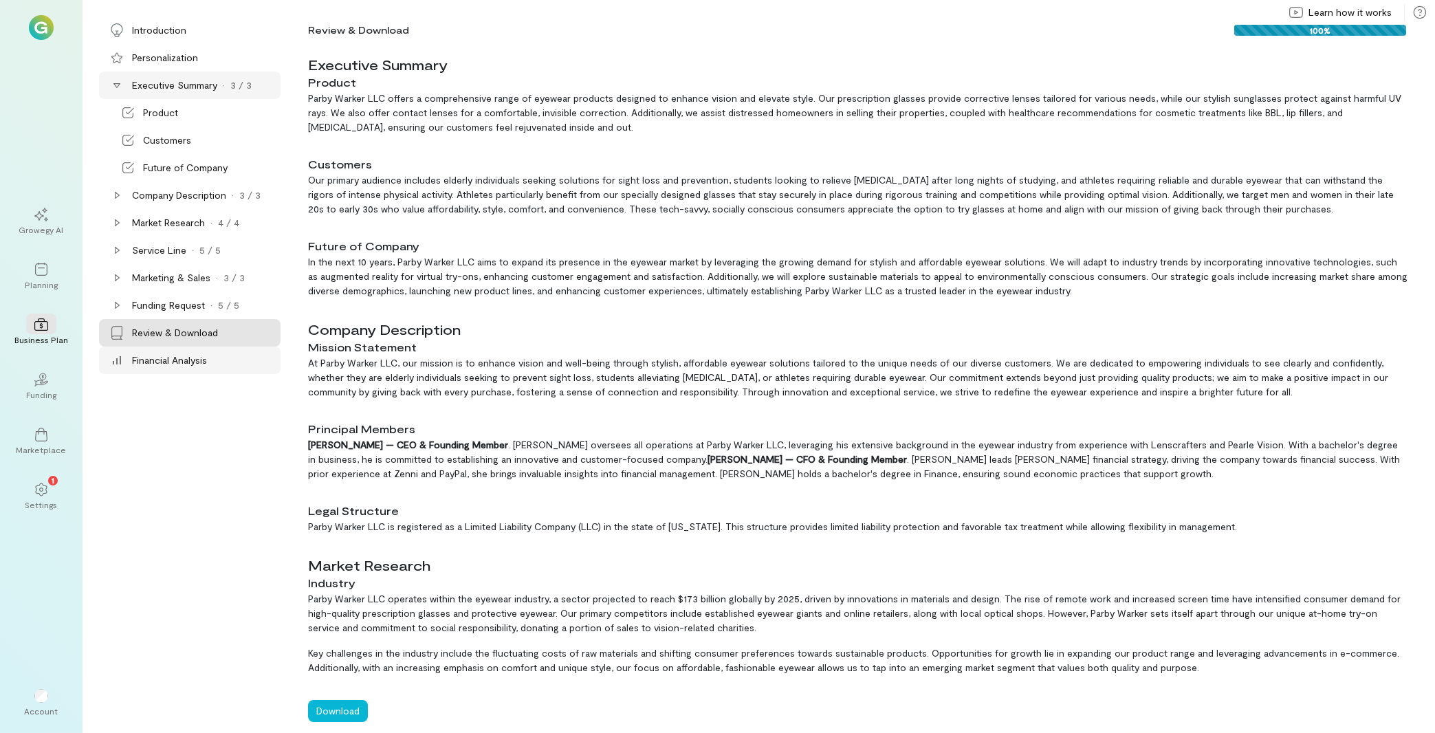
click at [211, 362] on div "Financial Analysis" at bounding box center [205, 360] width 146 height 14
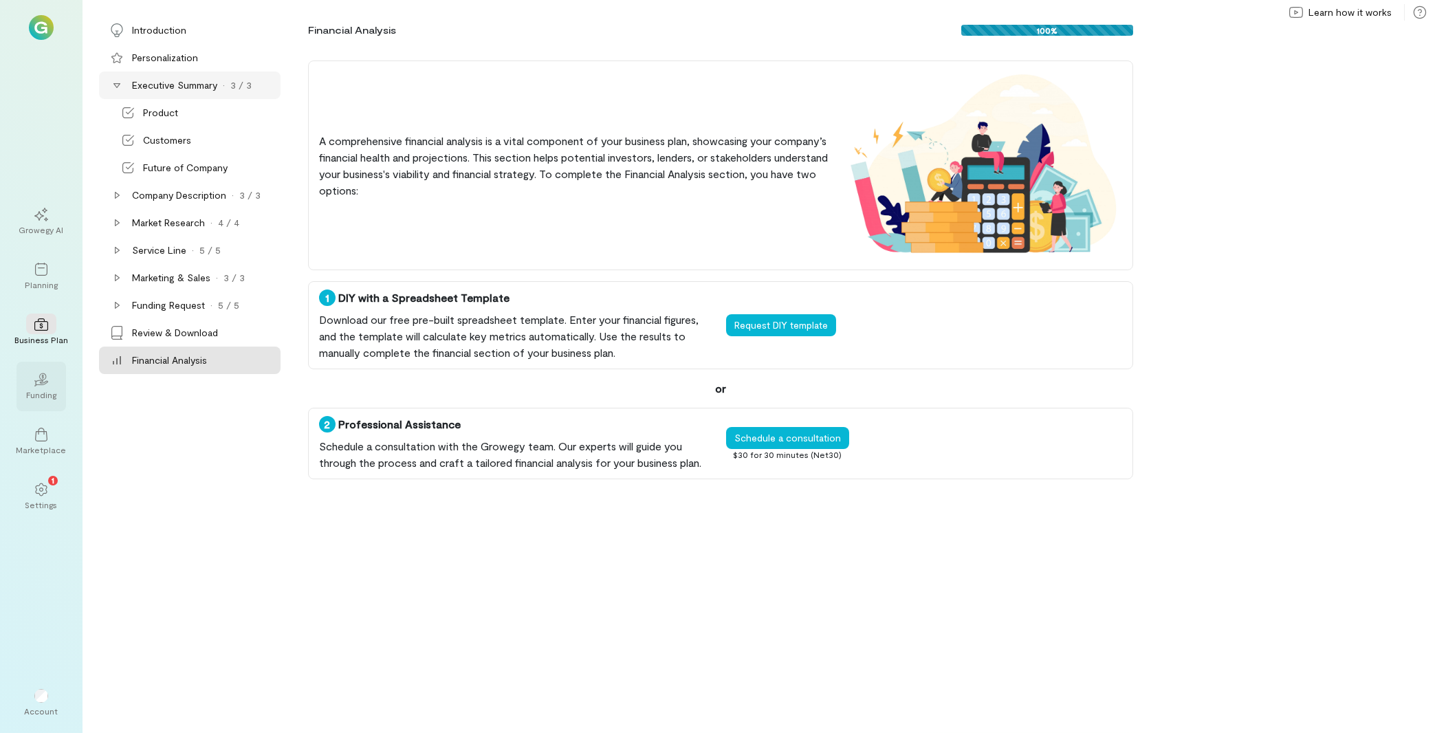
click at [53, 388] on div "02" at bounding box center [41, 378] width 30 height 21
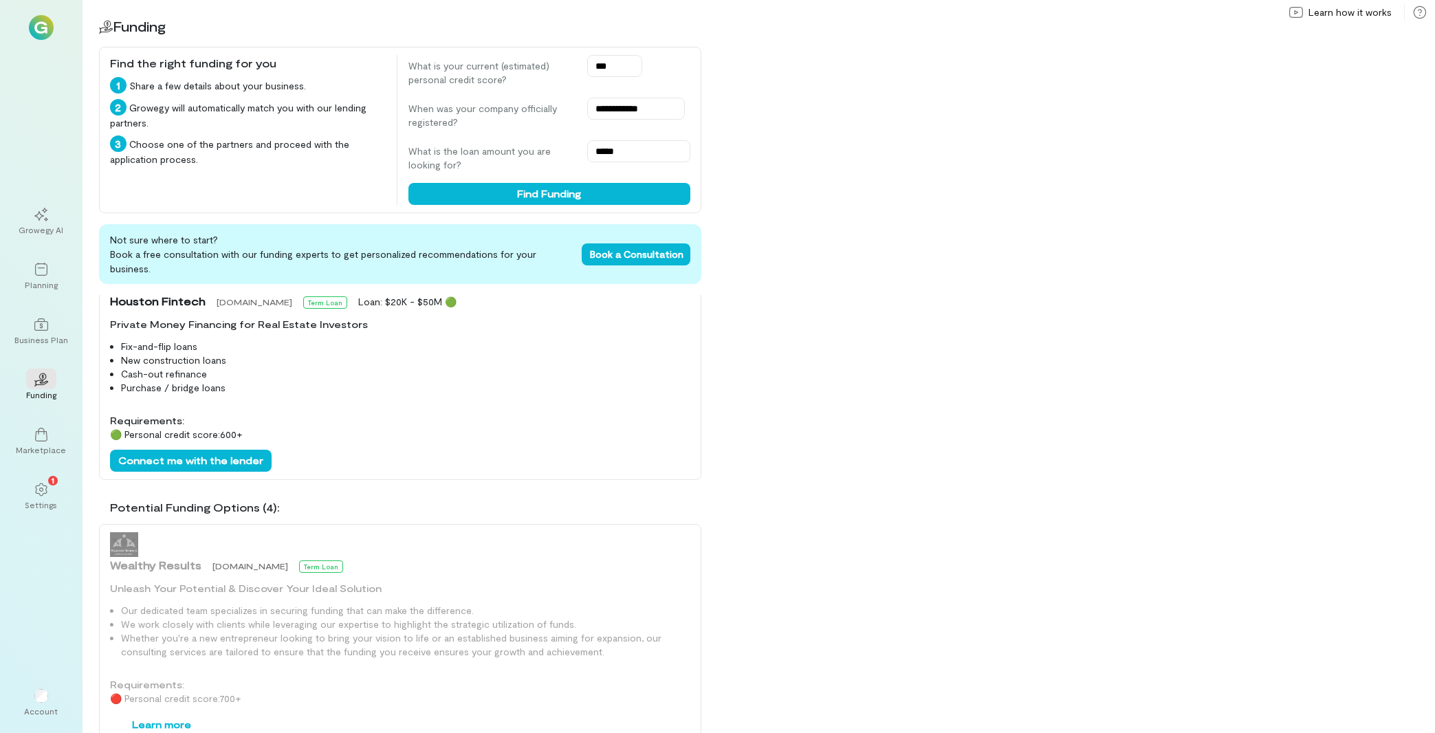
scroll to position [589, 0]
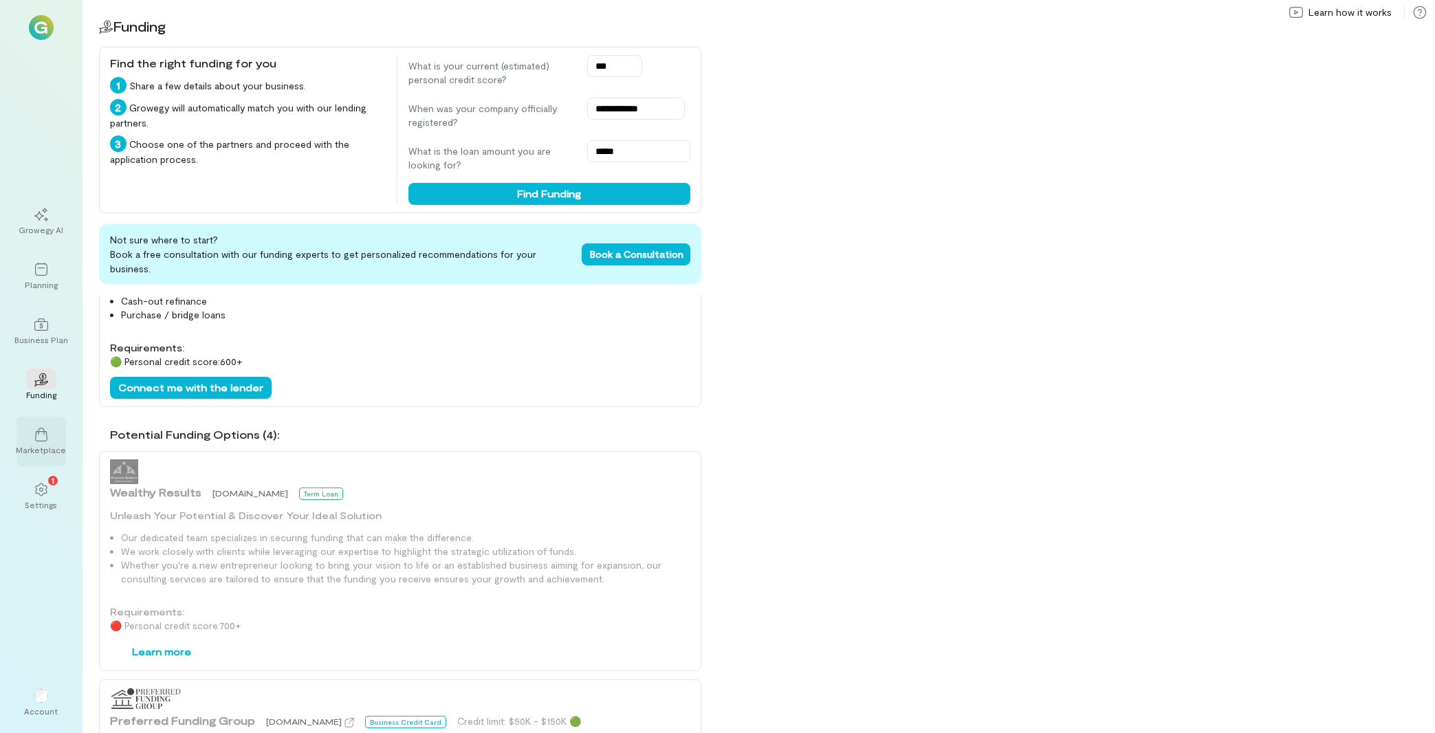
click at [53, 438] on div at bounding box center [41, 433] width 30 height 21
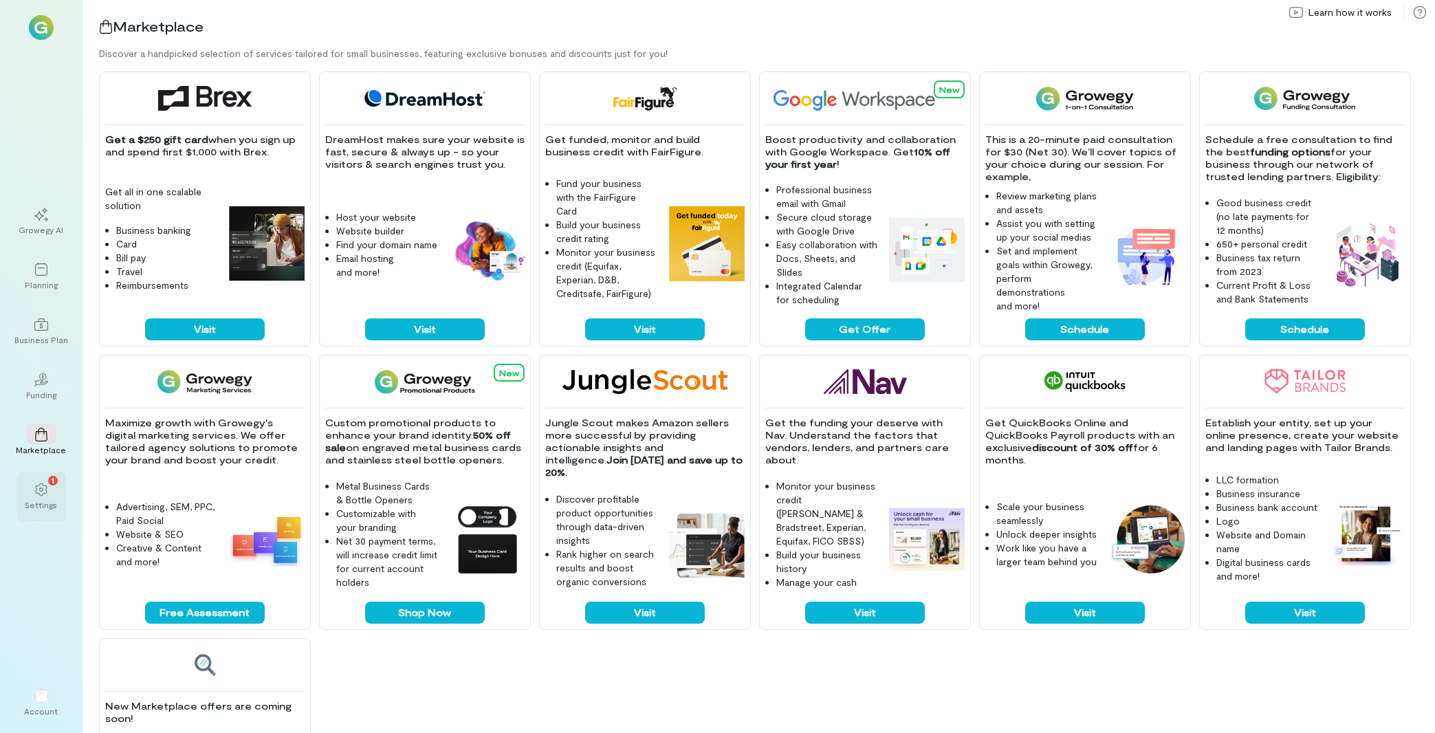
click at [49, 488] on div "1" at bounding box center [41, 488] width 30 height 21
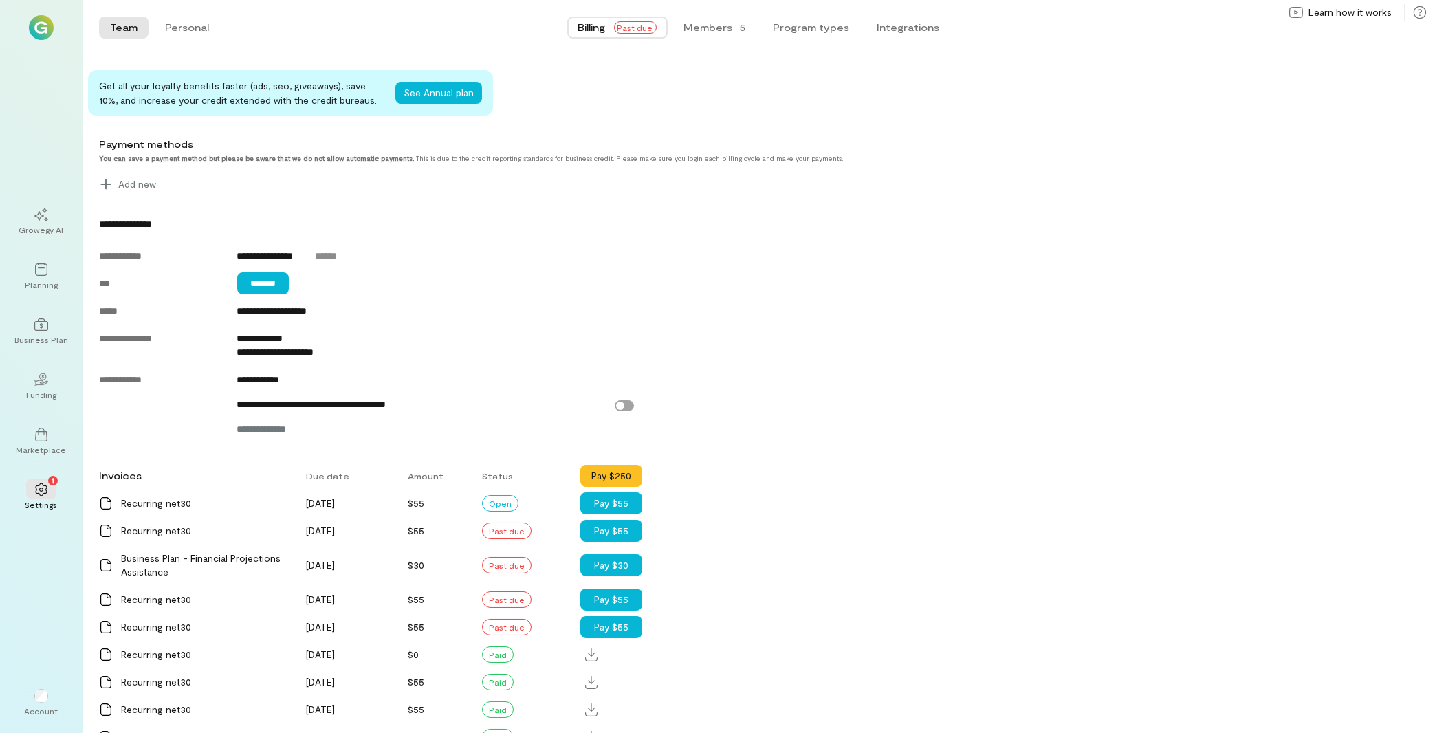
scroll to position [442, 0]
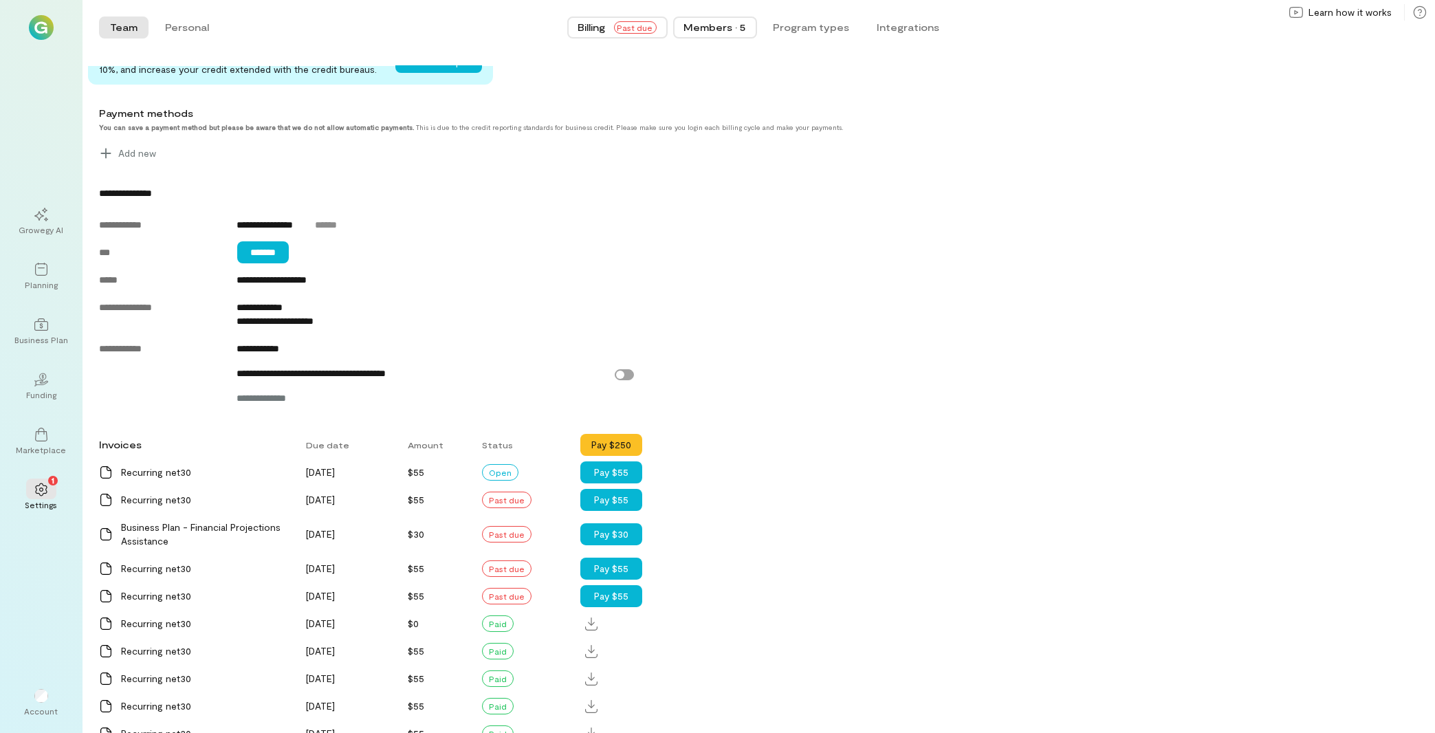
click at [705, 33] on div "Members · 5" at bounding box center [715, 28] width 62 height 14
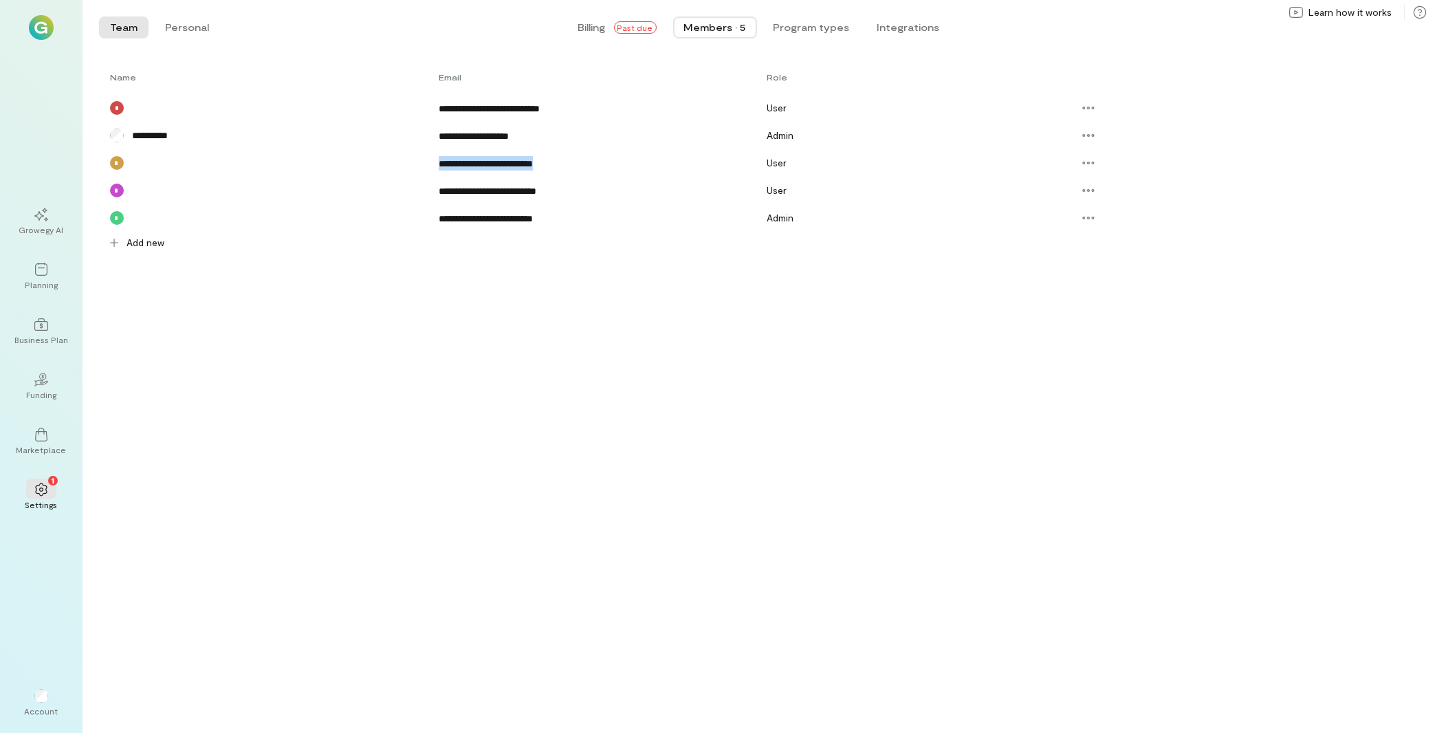
drag, startPoint x: 430, startPoint y: 162, endPoint x: 571, endPoint y: 173, distance: 141.4
click at [571, 173] on div "**********" at bounding box center [750, 162] width 1303 height 27
click at [143, 249] on span "Add new" at bounding box center [145, 243] width 38 height 14
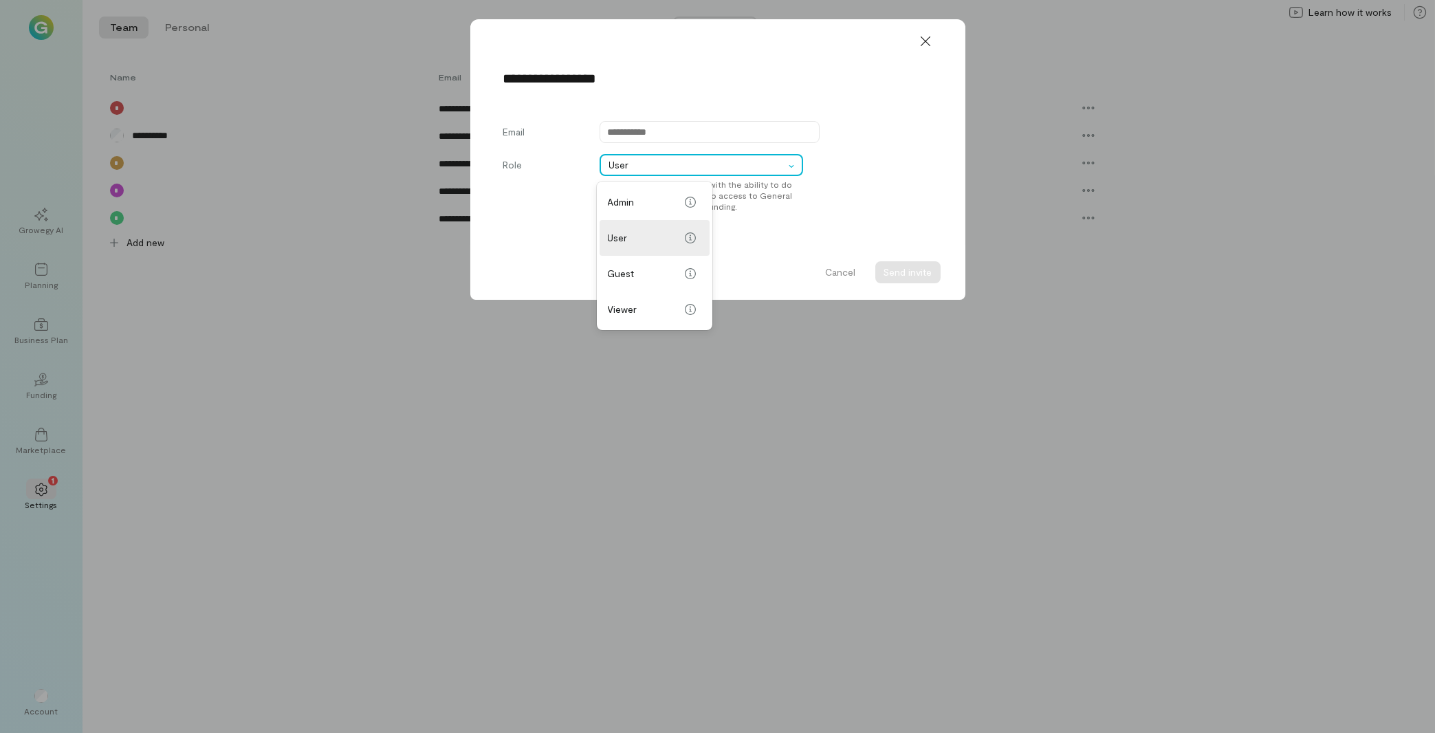
click at [788, 173] on div "User" at bounding box center [700, 165] width 203 height 22
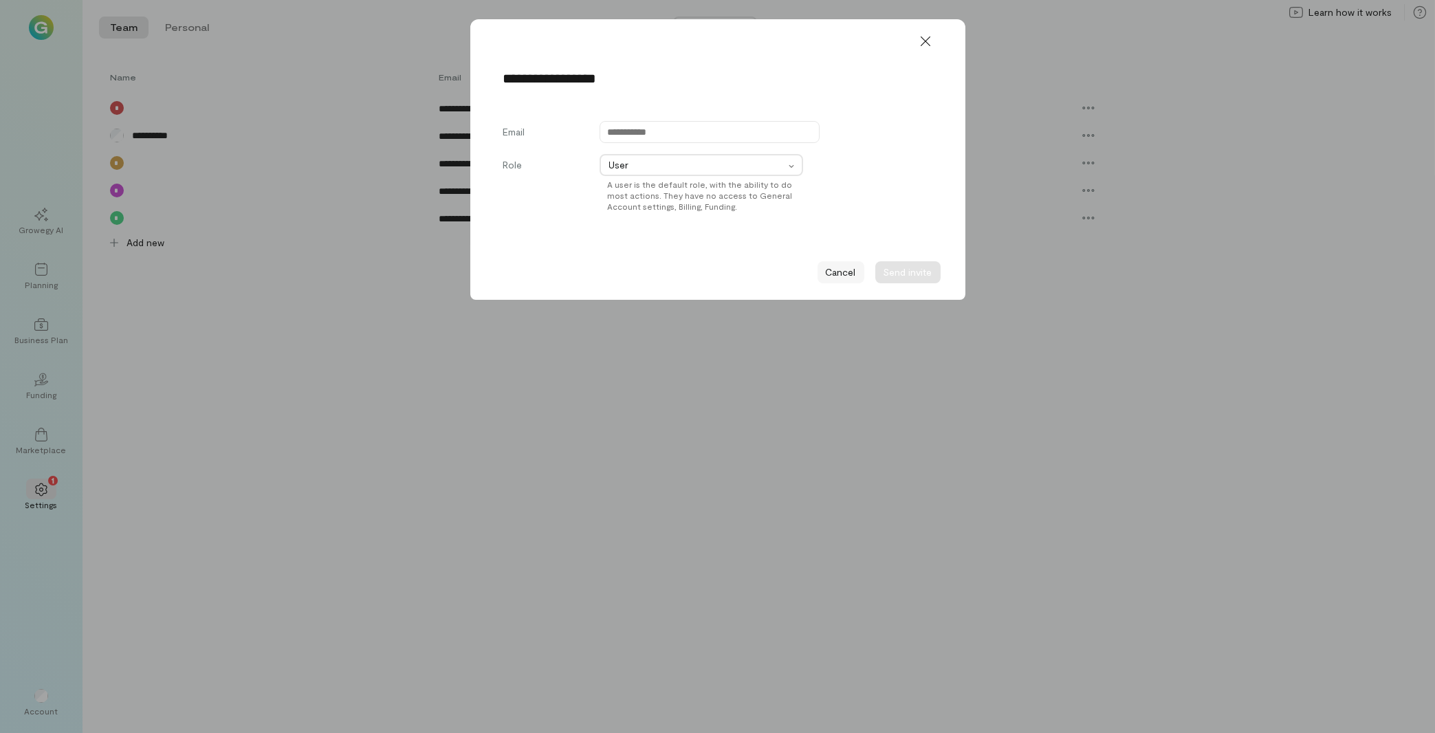
click at [856, 272] on button "Cancel" at bounding box center [840, 272] width 47 height 22
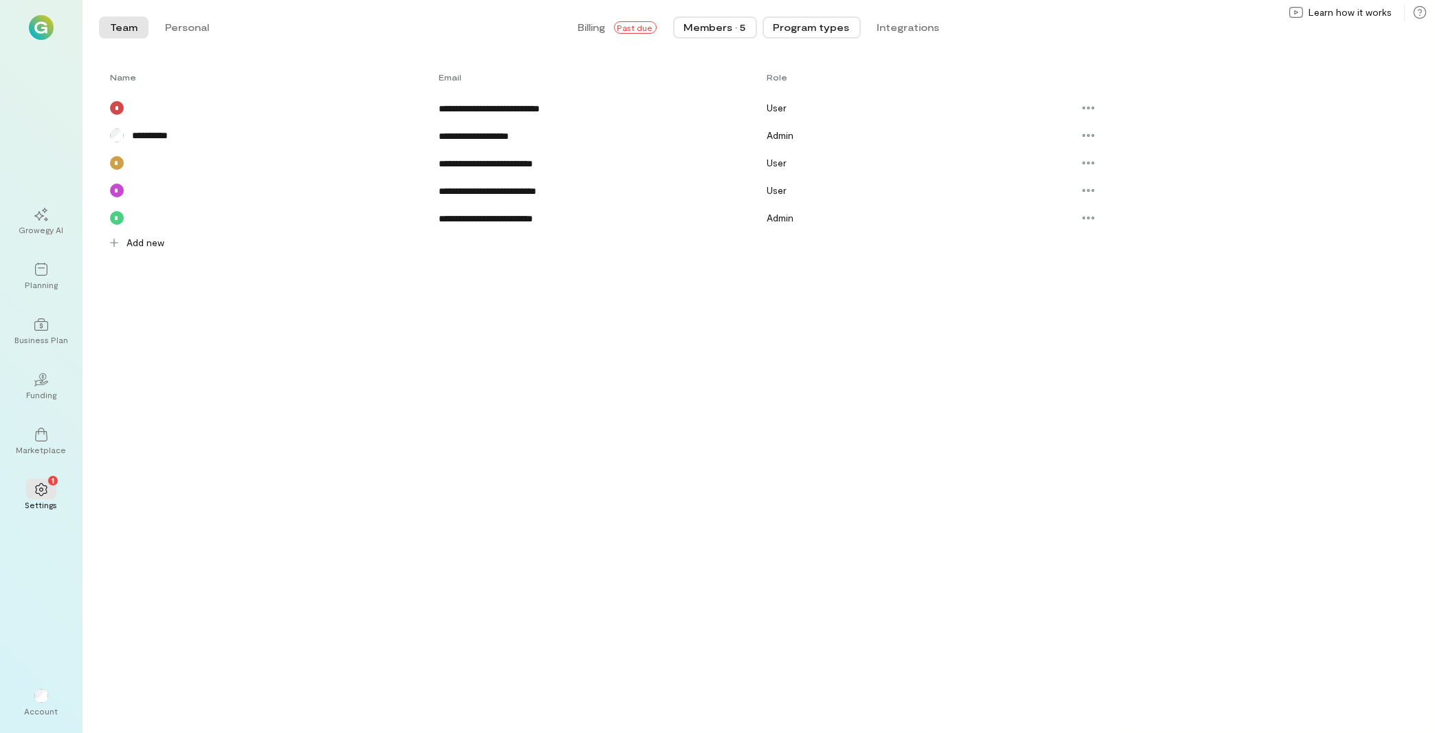
click at [824, 36] on button "Program types" at bounding box center [811, 27] width 98 height 22
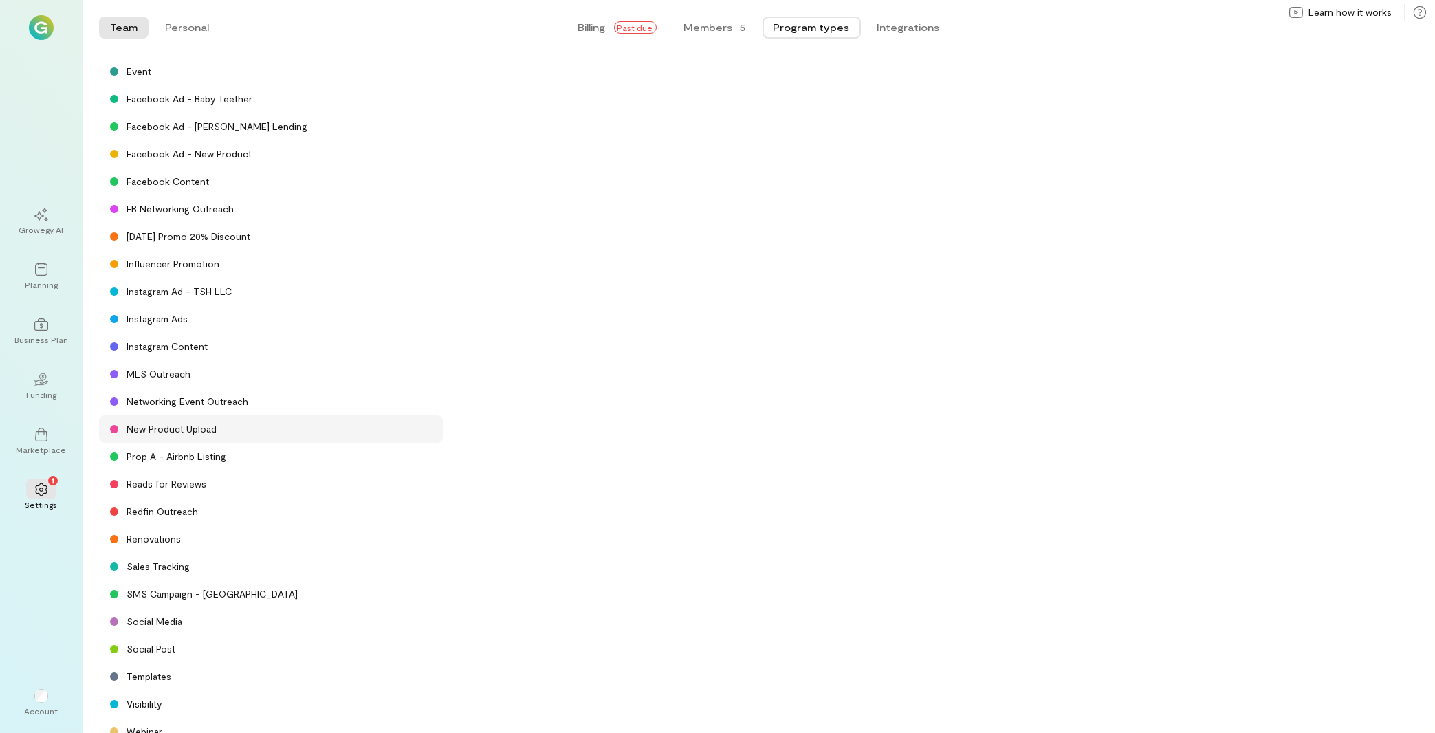
scroll to position [463, 0]
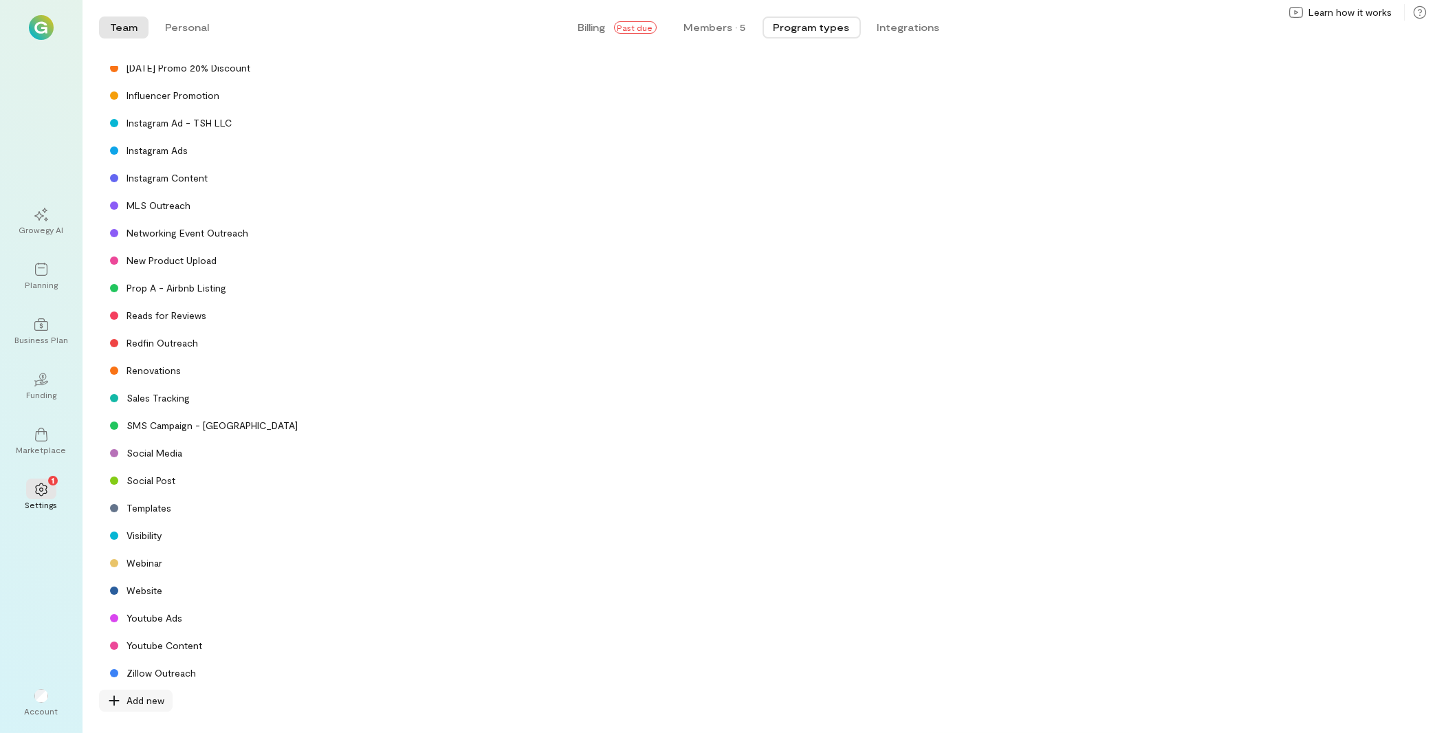
click at [162, 708] on div "Add new" at bounding box center [136, 701] width 74 height 22
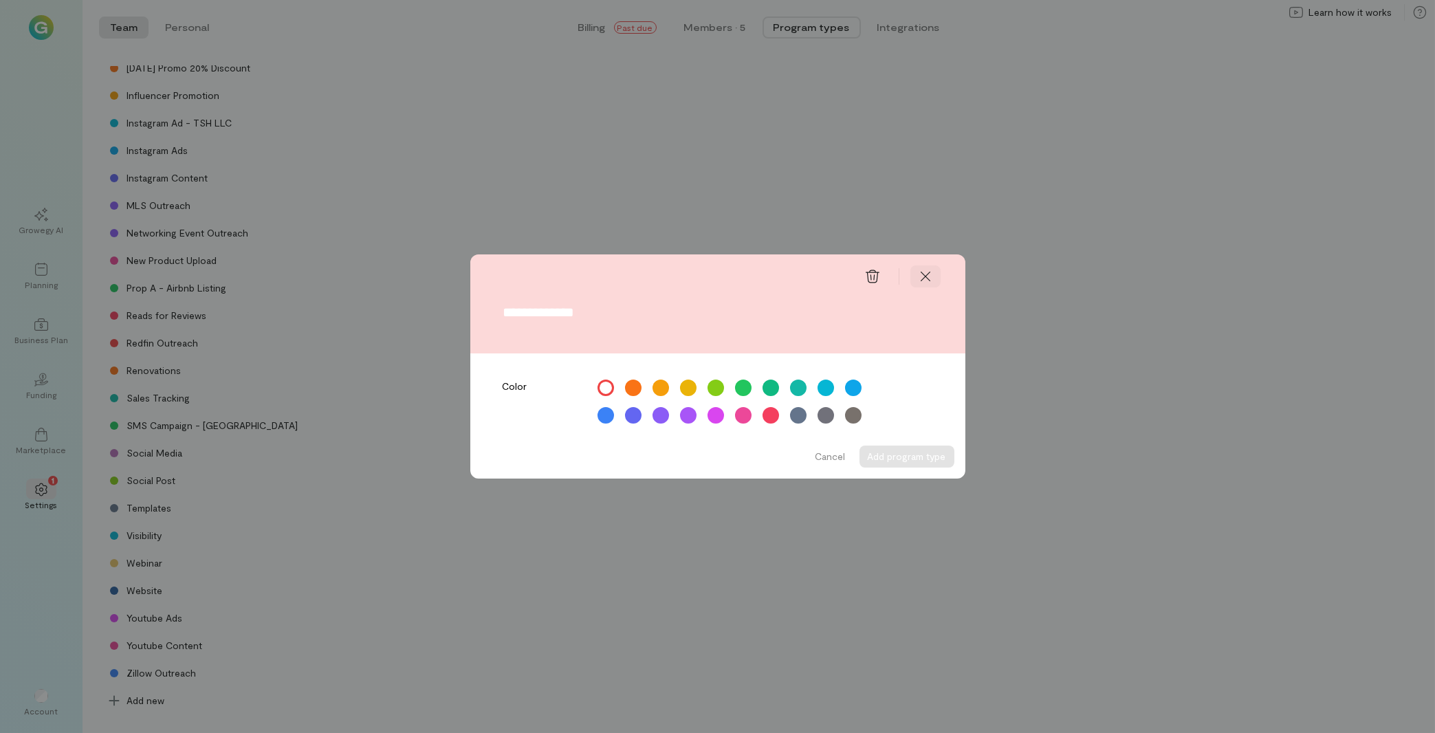
click at [923, 274] on icon at bounding box center [925, 276] width 14 height 14
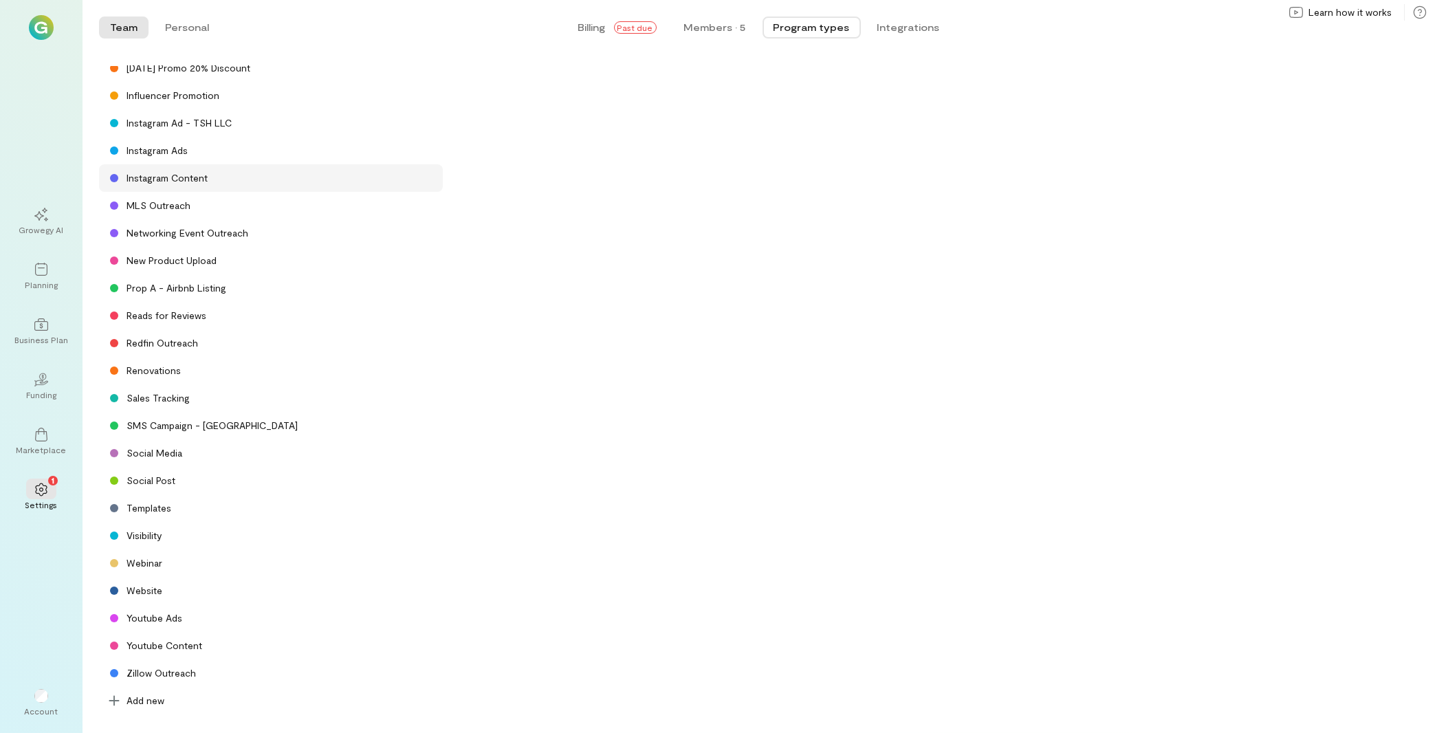
click at [186, 183] on div "Instagram Content" at bounding box center [166, 178] width 81 height 14
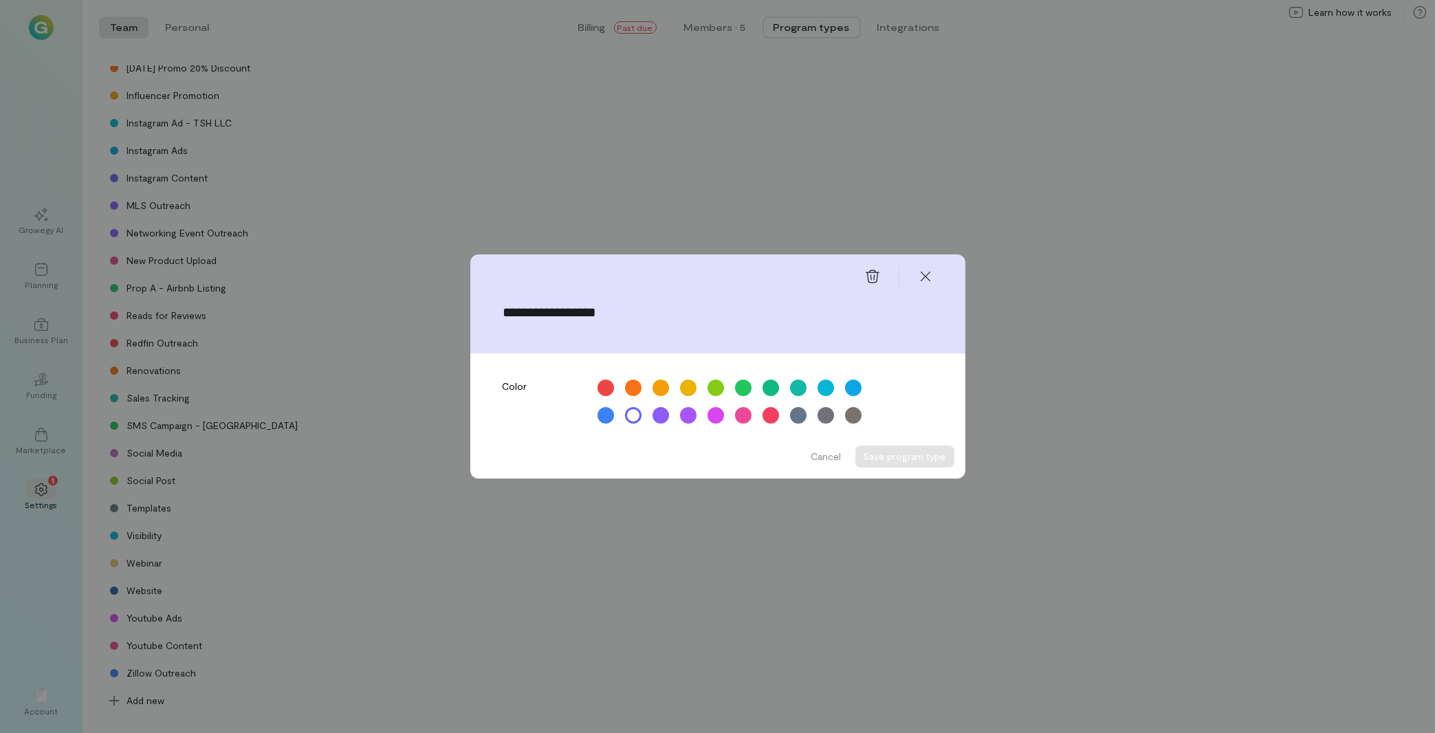
click at [577, 307] on input "**********" at bounding box center [717, 312] width 429 height 15
click at [932, 272] on icon at bounding box center [925, 276] width 14 height 14
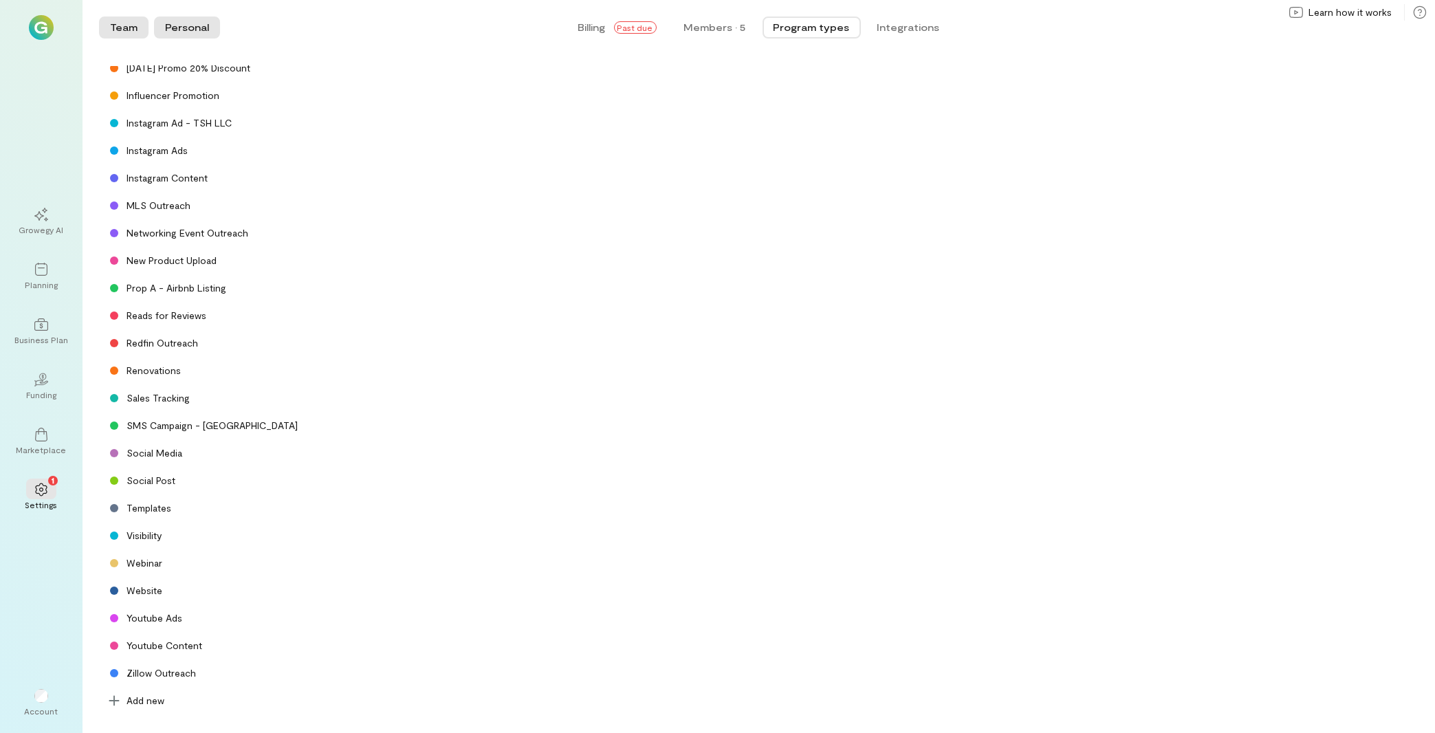
click at [199, 30] on button "Personal" at bounding box center [187, 27] width 66 height 22
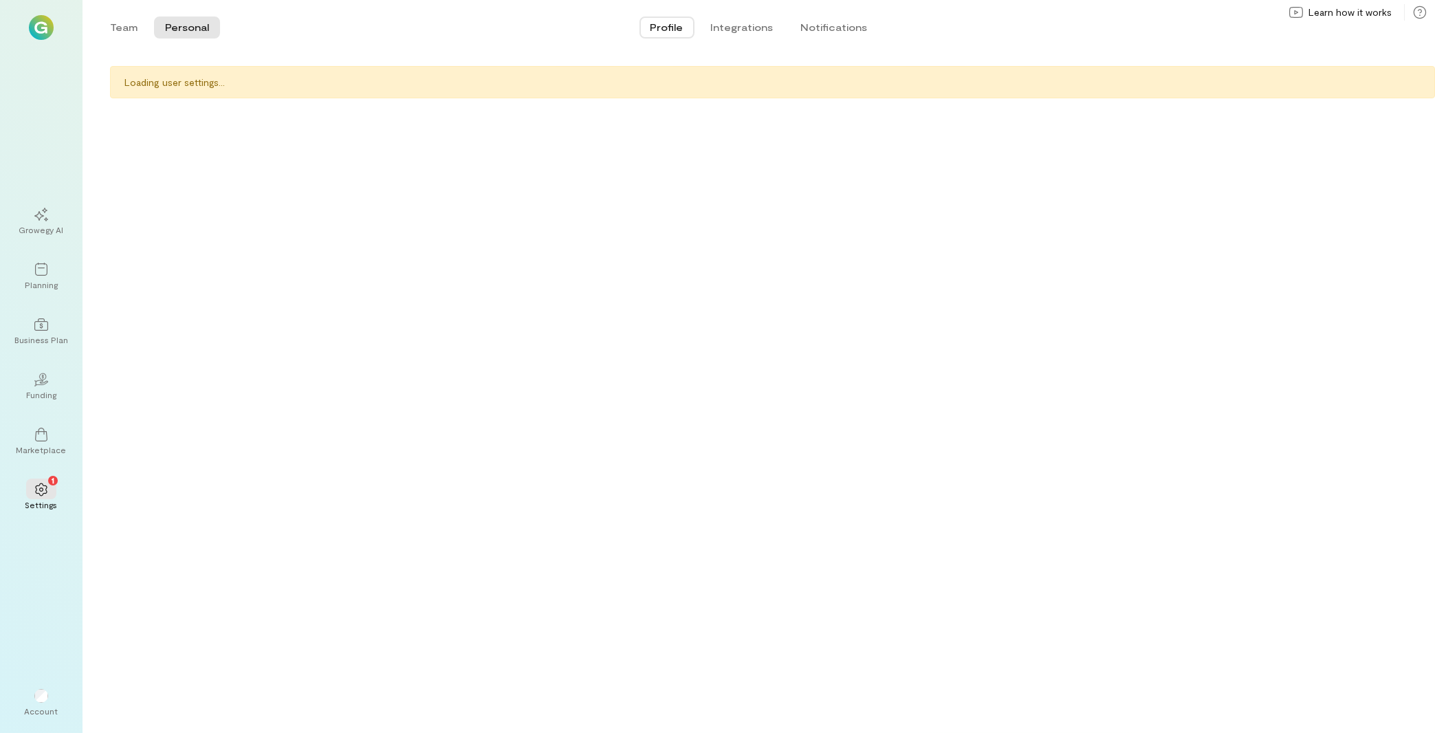
scroll to position [0, 0]
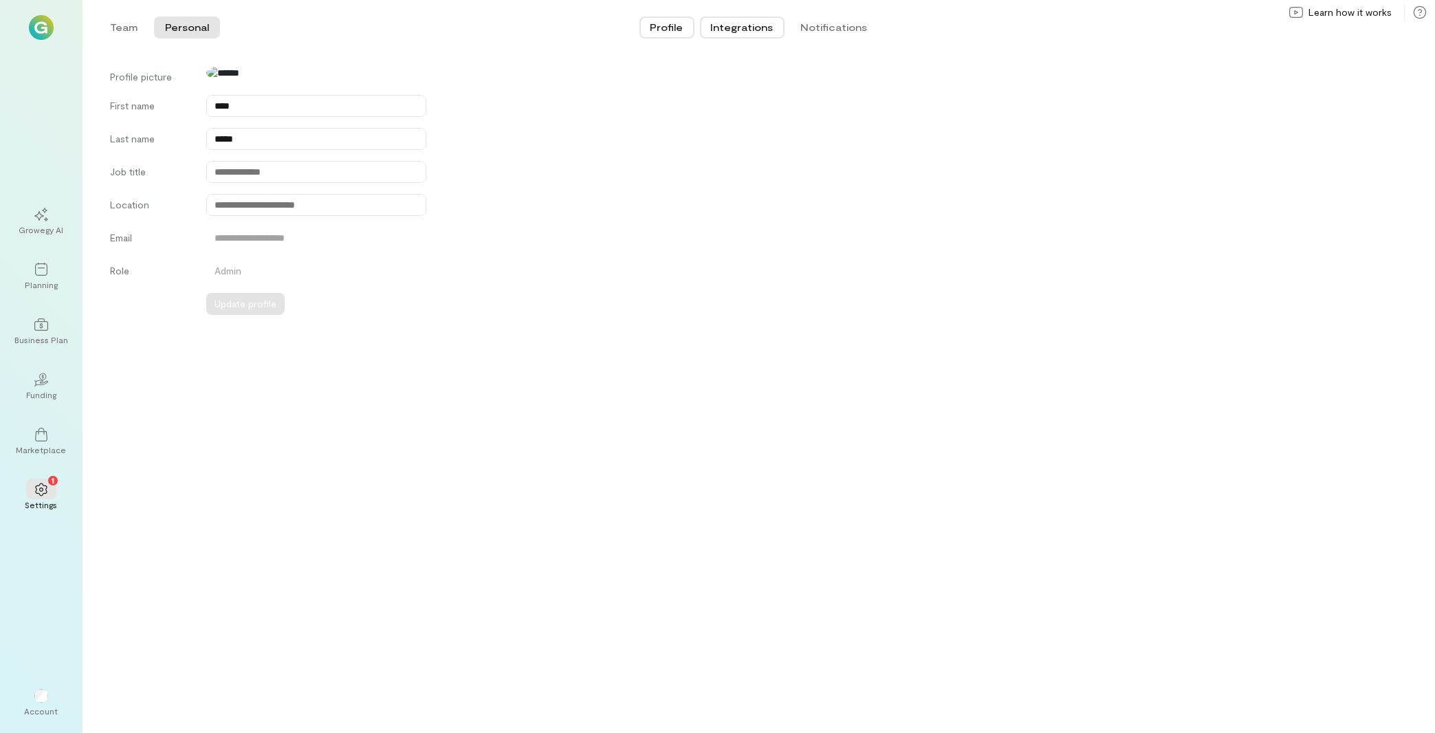
click at [739, 27] on button "Integrations" at bounding box center [742, 27] width 85 height 22
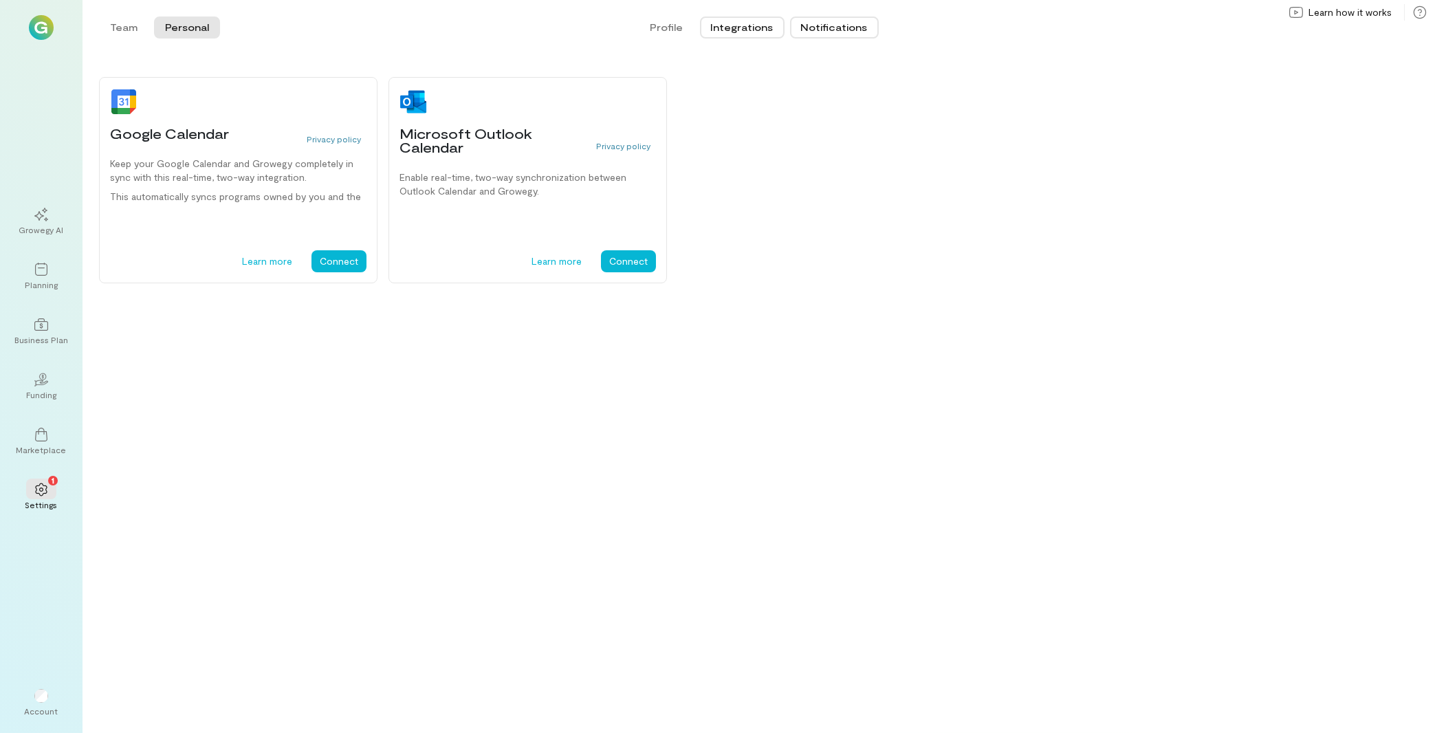
click at [837, 25] on button "Notifications" at bounding box center [834, 27] width 89 height 22
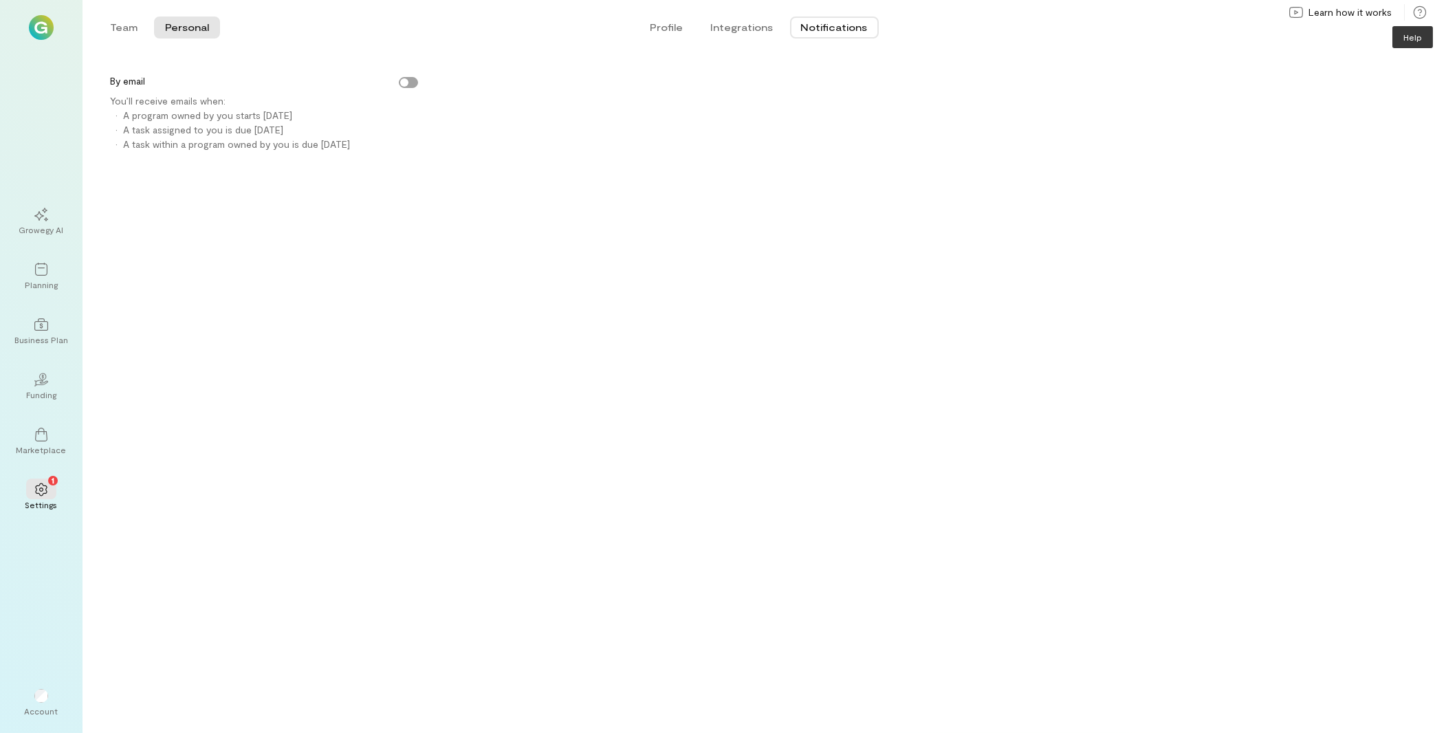
click at [1420, 9] on icon at bounding box center [1419, 12] width 12 height 12
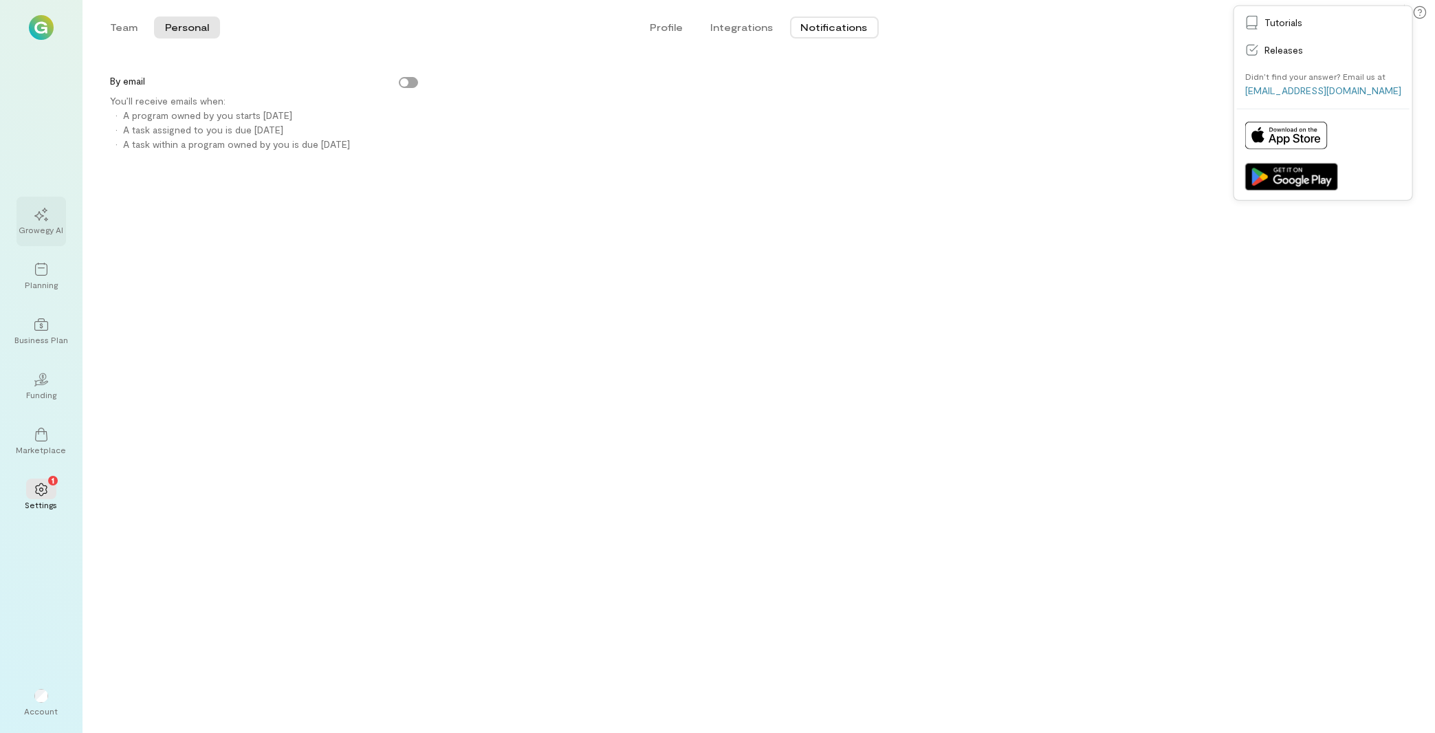
click at [38, 223] on div at bounding box center [41, 213] width 30 height 21
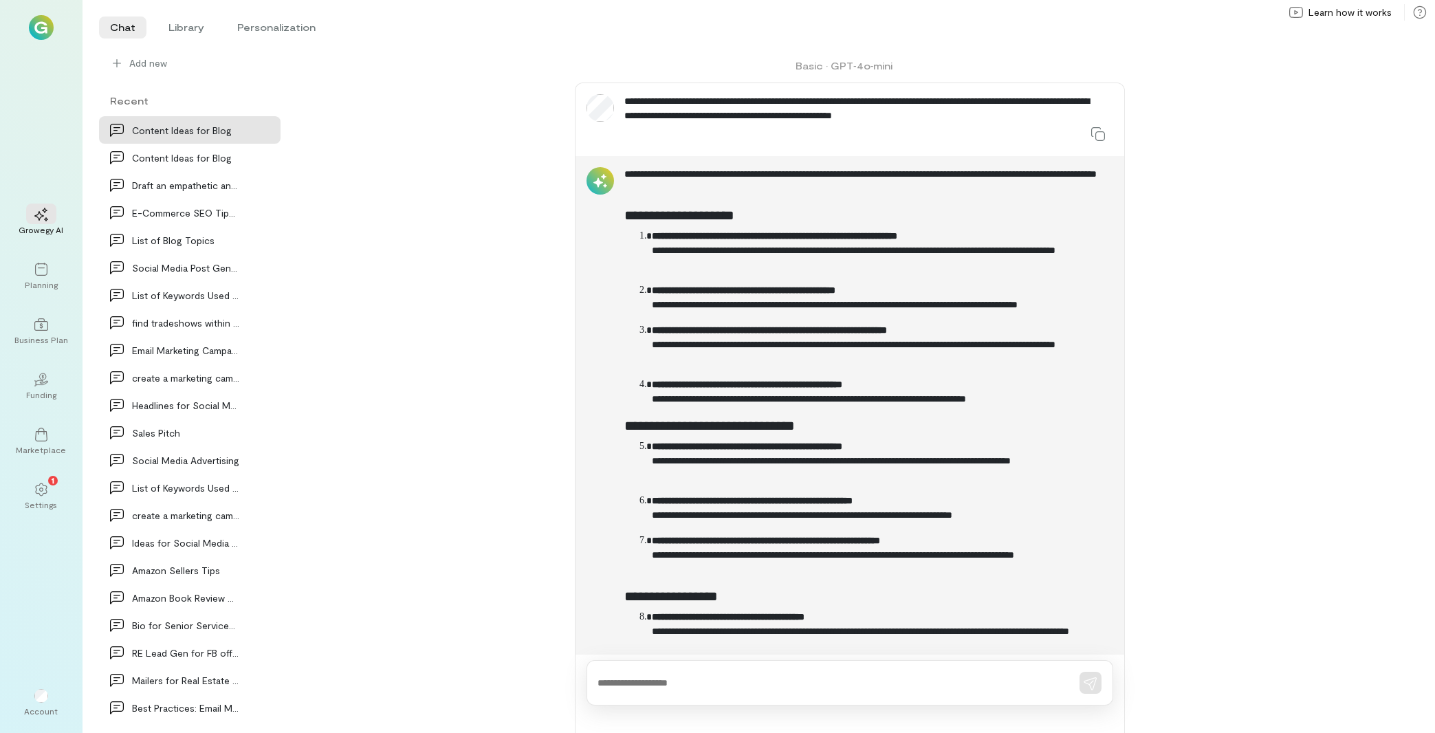
scroll to position [1402, 0]
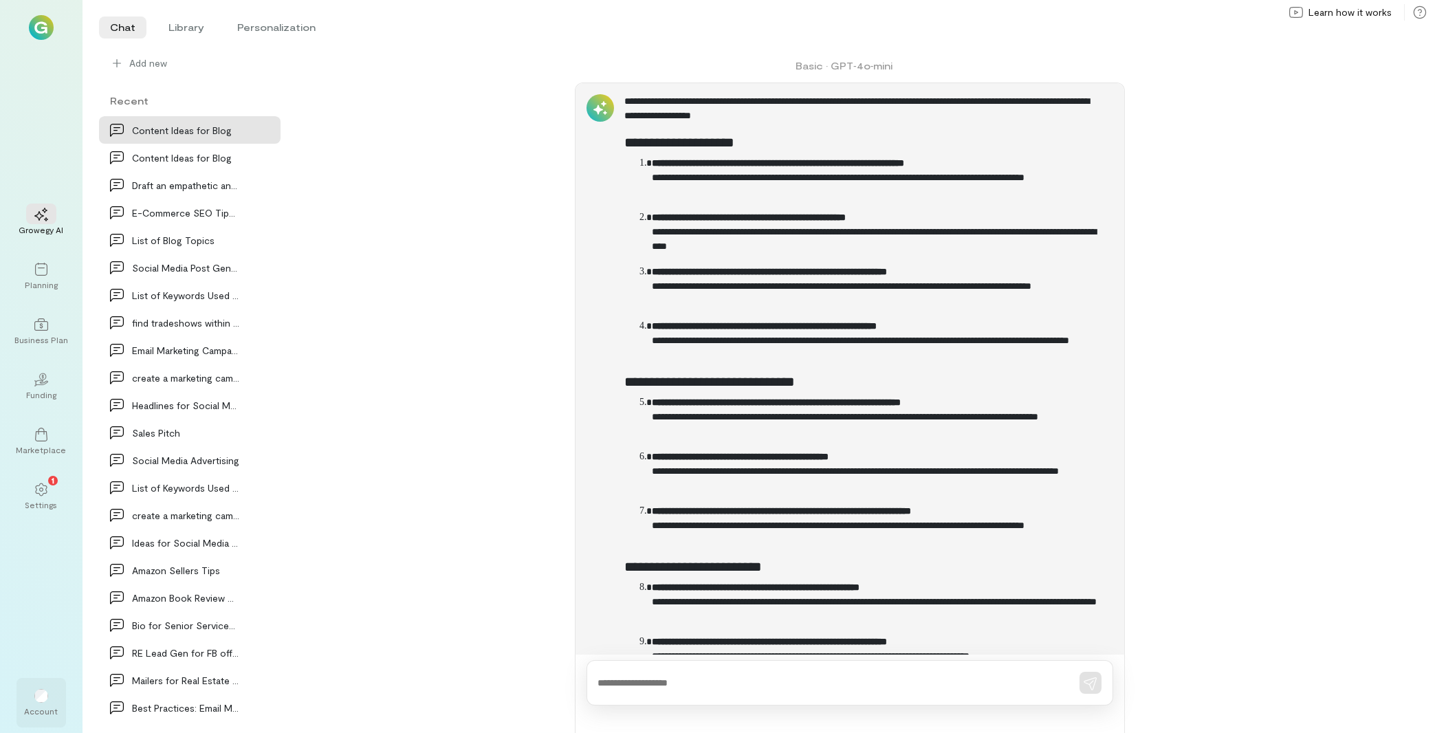
click at [36, 703] on div at bounding box center [41, 696] width 14 height 14
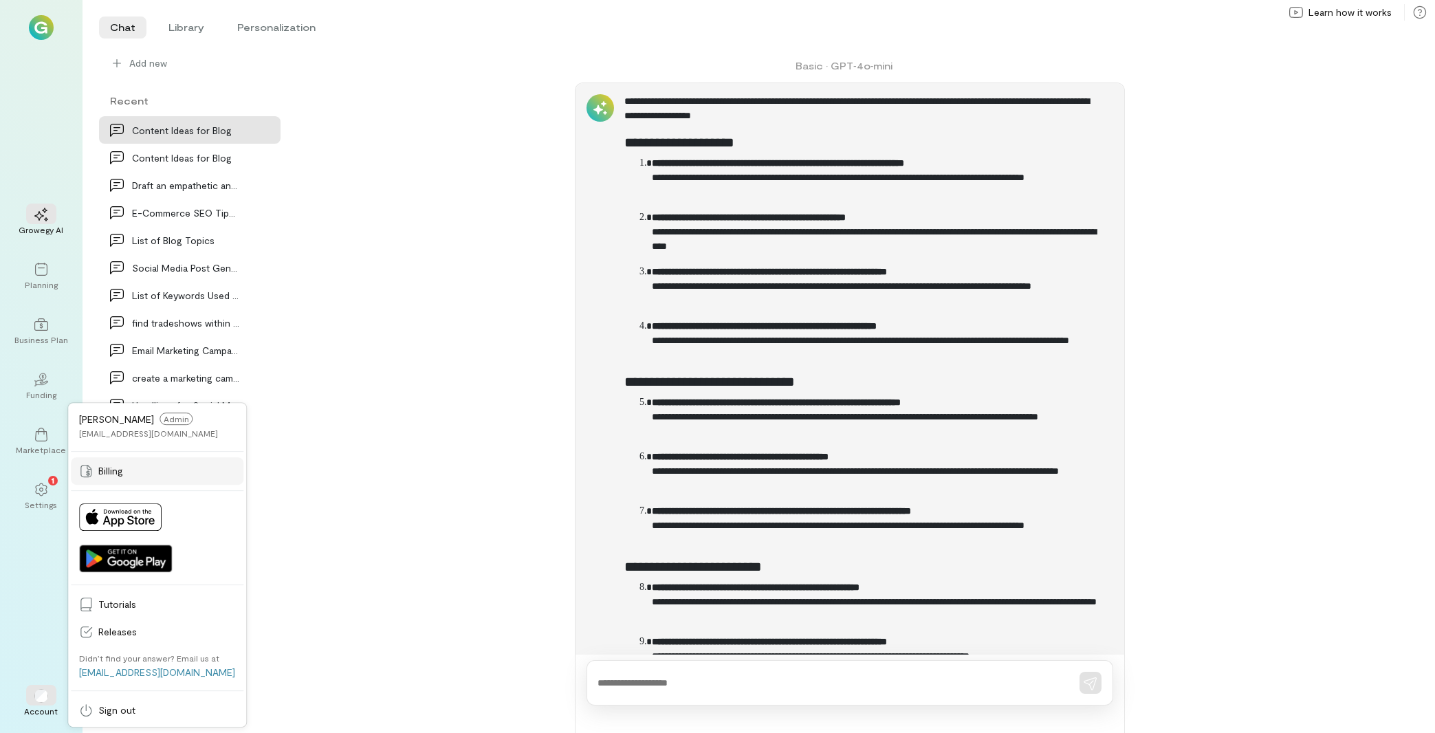
click at [111, 471] on span "Billing" at bounding box center [166, 471] width 137 height 14
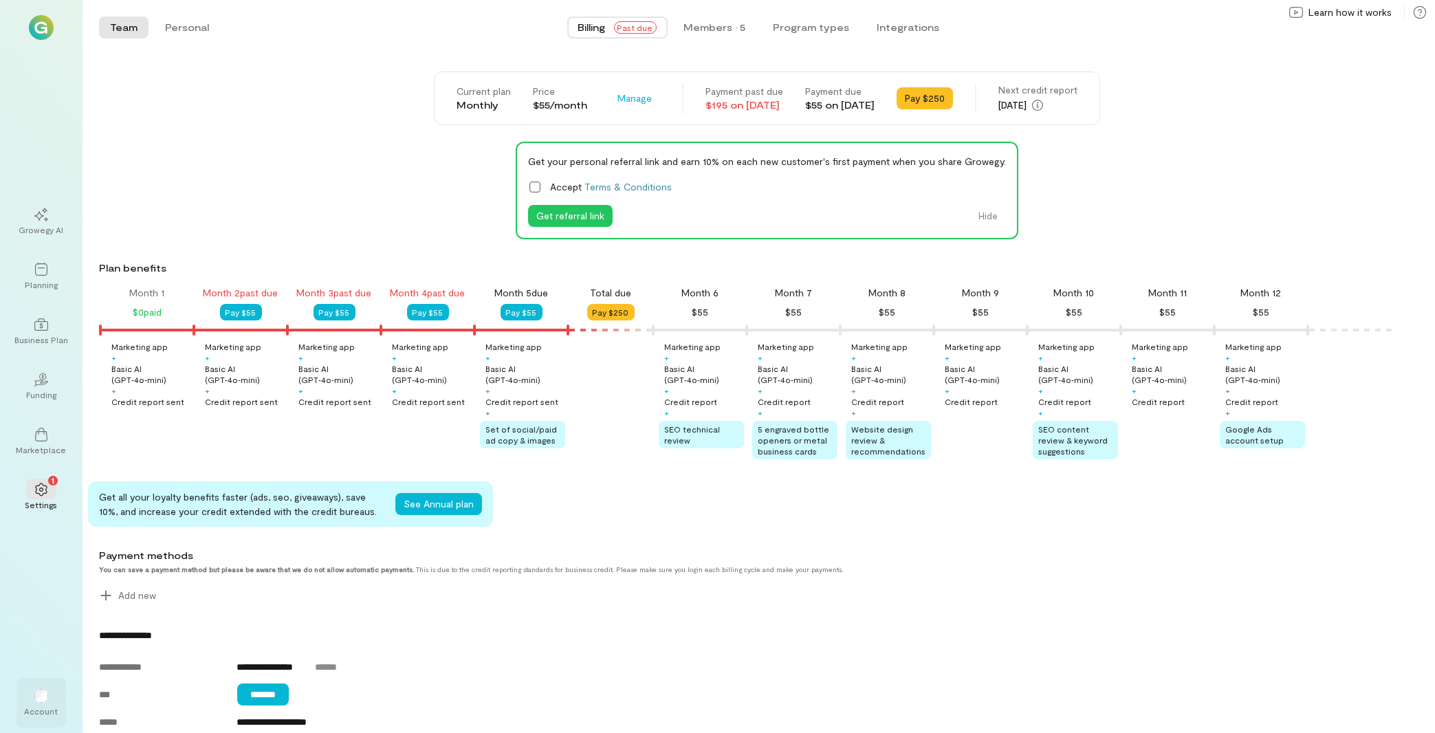
click at [43, 718] on div "Account" at bounding box center [40, 702] width 49 height 49
